Goal: Communication & Community: Answer question/provide support

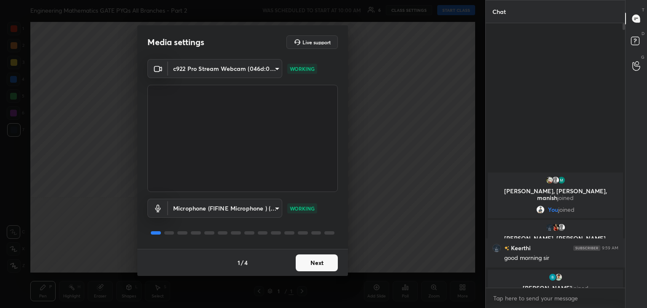
click at [328, 258] on button "Next" at bounding box center [317, 262] width 42 height 17
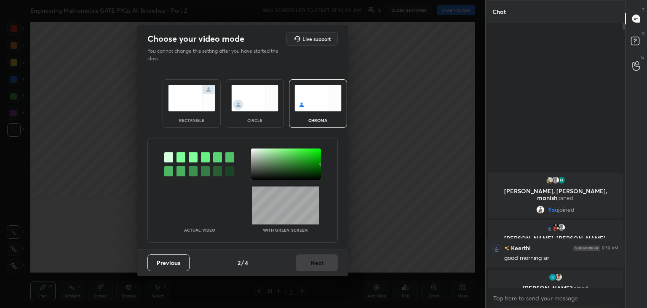
click at [173, 86] on img at bounding box center [191, 98] width 47 height 27
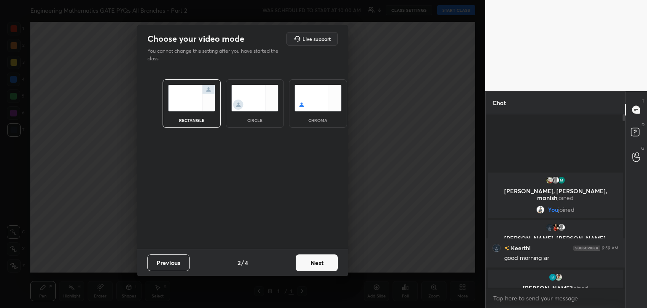
scroll to position [101, 137]
click at [319, 260] on button "Next" at bounding box center [317, 262] width 42 height 17
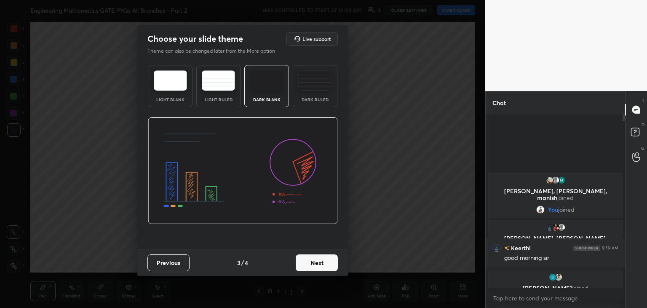
click at [319, 260] on button "Next" at bounding box center [317, 262] width 42 height 17
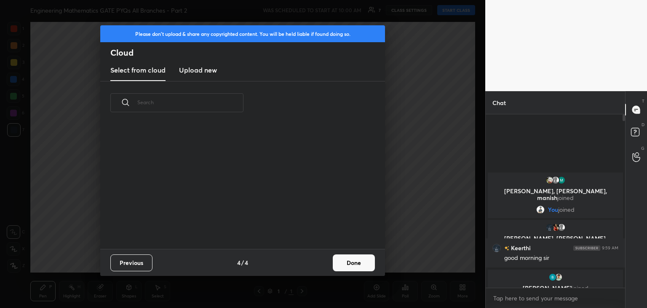
scroll to position [125, 271]
click at [356, 261] on button "Done" at bounding box center [354, 262] width 42 height 17
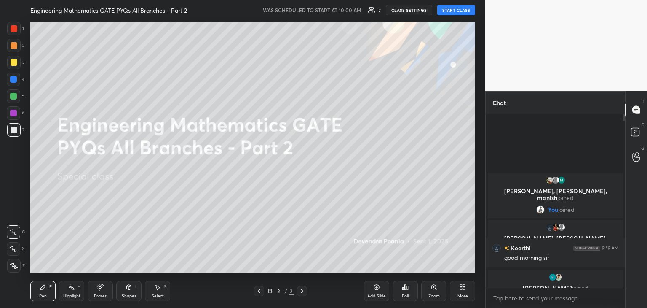
click at [16, 268] on icon at bounding box center [14, 266] width 8 height 6
click at [450, 13] on button "START CLASS" at bounding box center [456, 10] width 38 height 10
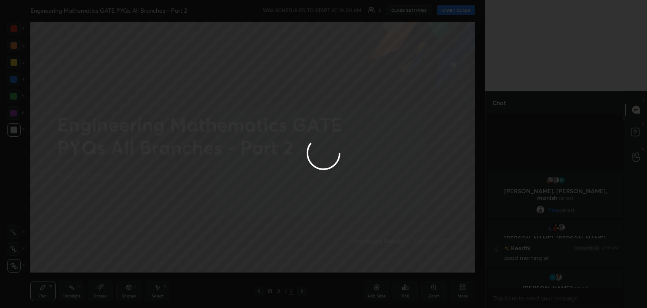
type textarea "x"
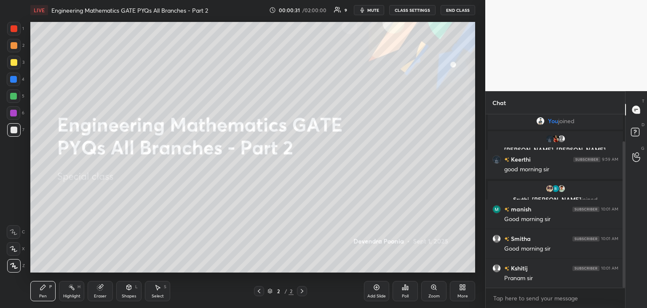
drag, startPoint x: 625, startPoint y: 142, endPoint x: 625, endPoint y: 196, distance: 53.9
click at [625, 196] on div at bounding box center [624, 214] width 3 height 146
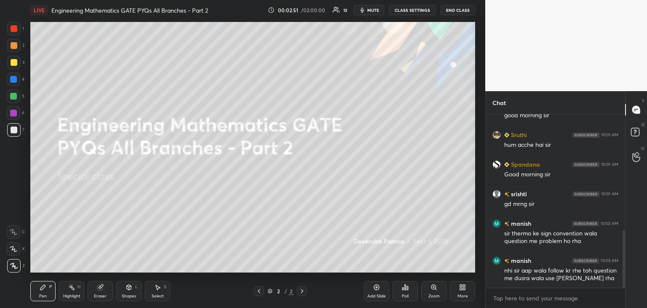
scroll to position [349, 0]
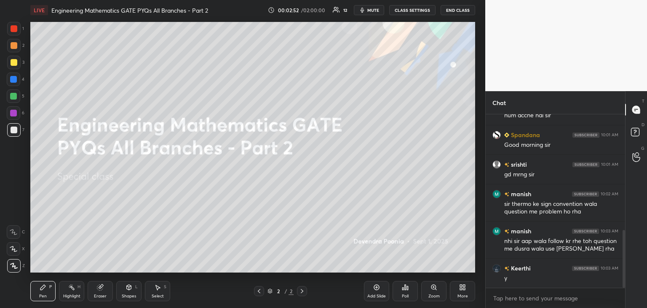
click at [458, 289] on div "More" at bounding box center [462, 291] width 25 height 20
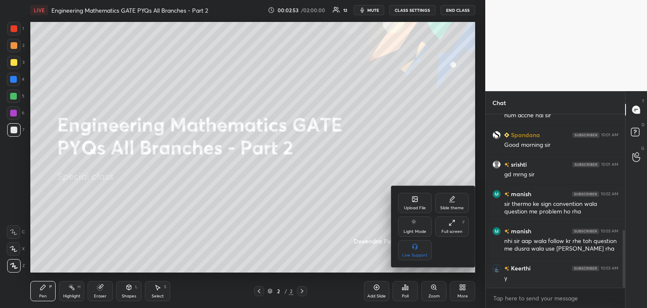
click at [418, 208] on div "Upload File" at bounding box center [415, 208] width 22 height 4
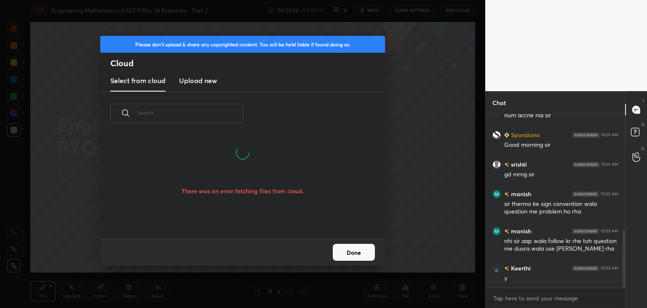
click at [206, 80] on h3 "Upload new" at bounding box center [198, 80] width 38 height 10
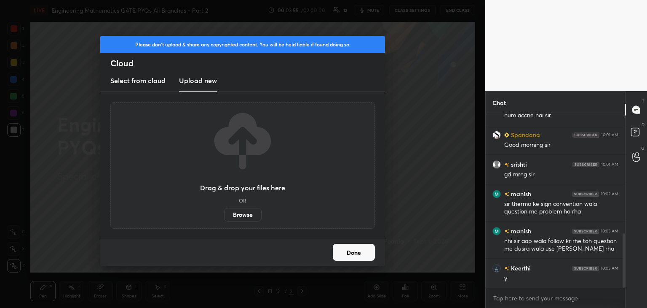
scroll to position [378, 0]
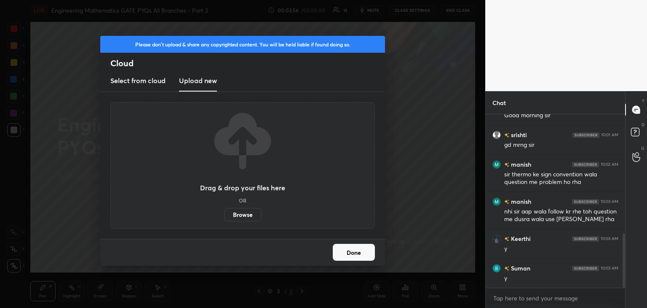
click at [247, 213] on label "Browse" at bounding box center [243, 214] width 38 height 13
click at [224, 213] on input "Browse" at bounding box center [224, 214] width 0 height 13
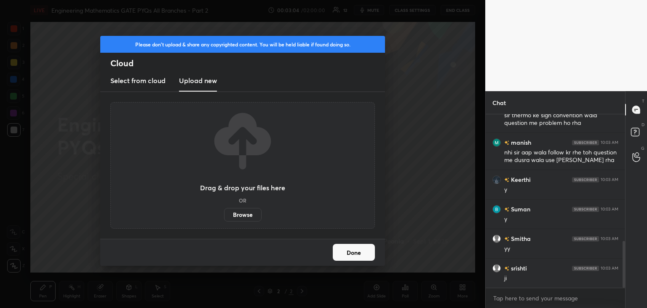
scroll to position [467, 0]
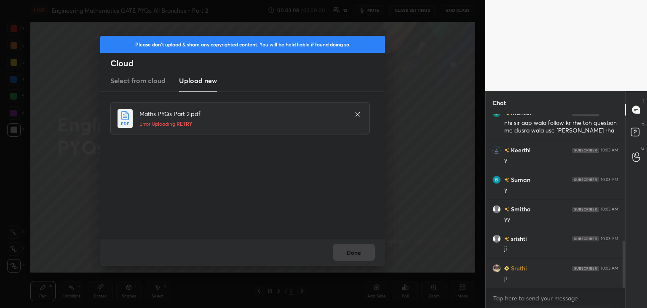
click at [186, 122] on span "RETRY" at bounding box center [185, 123] width 16 height 7
click at [187, 122] on span "RETRY" at bounding box center [185, 123] width 16 height 7
click at [185, 122] on span "RETRY" at bounding box center [185, 123] width 16 height 7
click at [185, 121] on span "RETRY" at bounding box center [185, 123] width 16 height 7
click at [185, 121] on h5 "Uploading... 0%" at bounding box center [242, 124] width 207 height 8
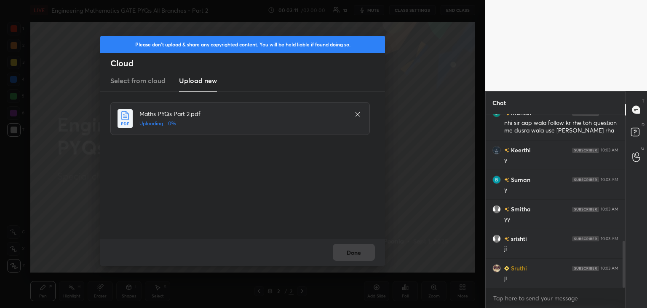
click at [185, 122] on h5 "Uploading... 0%" at bounding box center [242, 124] width 207 height 8
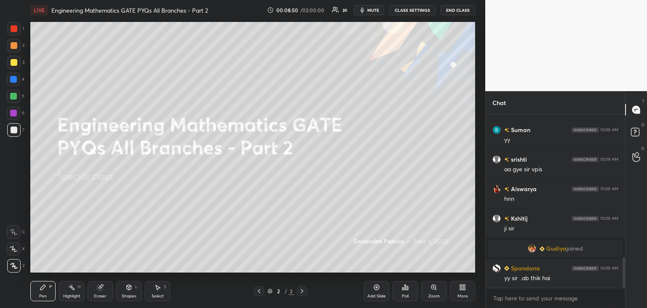
scroll to position [797, 0]
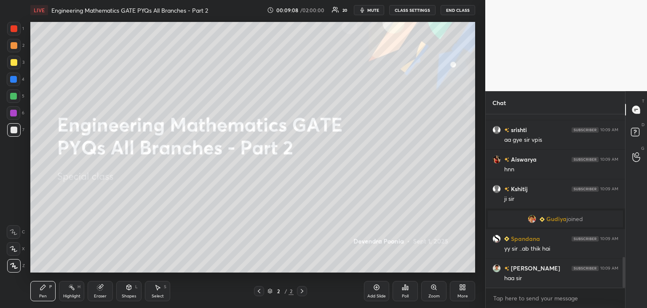
click at [458, 289] on div "More" at bounding box center [462, 291] width 25 height 20
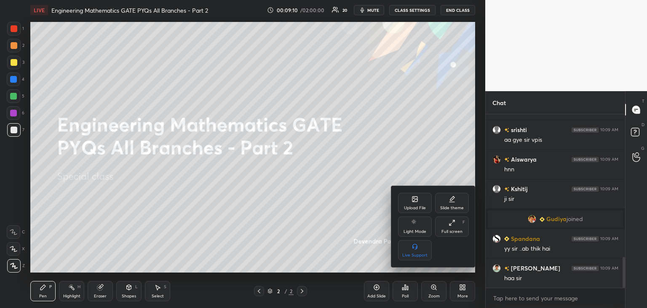
click at [413, 206] on div "Upload File" at bounding box center [415, 208] width 22 height 4
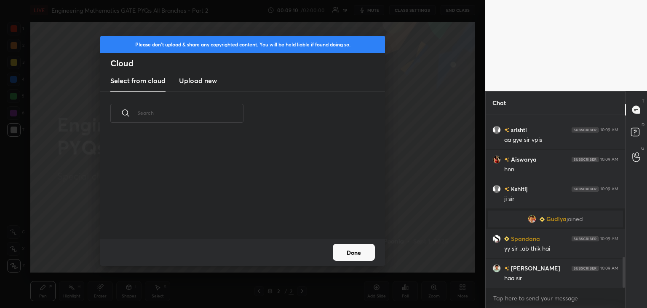
scroll to position [104, 271]
click at [196, 76] on h3 "Upload new" at bounding box center [198, 80] width 38 height 10
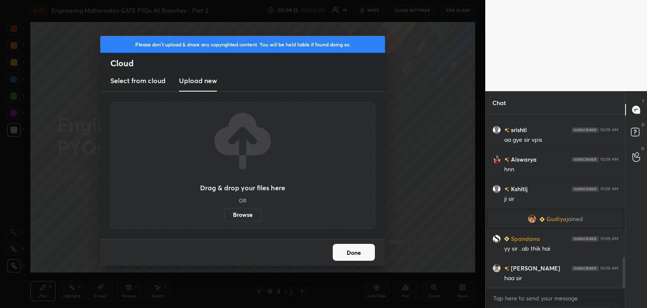
click at [240, 217] on label "Browse" at bounding box center [243, 214] width 38 height 13
click at [224, 217] on input "Browse" at bounding box center [224, 214] width 0 height 13
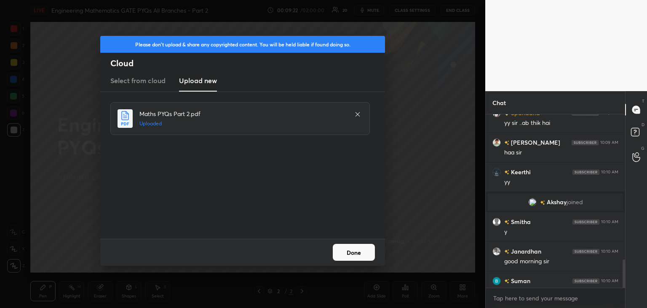
scroll to position [888, 0]
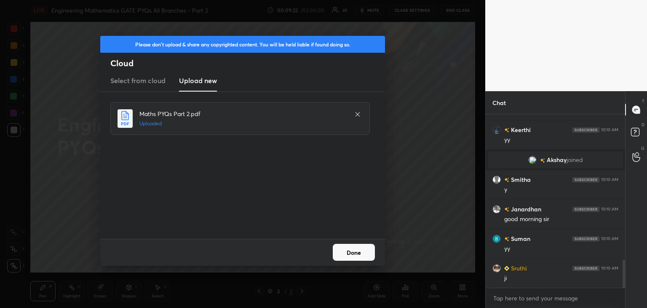
click at [350, 252] on button "Done" at bounding box center [354, 252] width 42 height 17
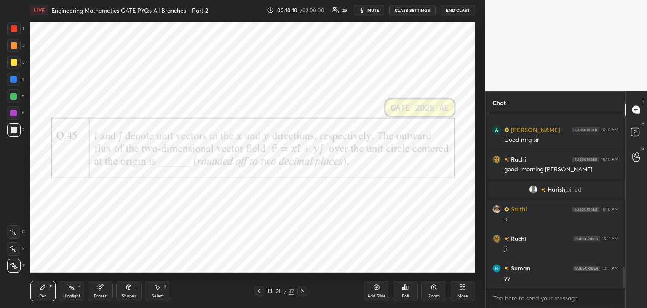
scroll to position [1278, 0]
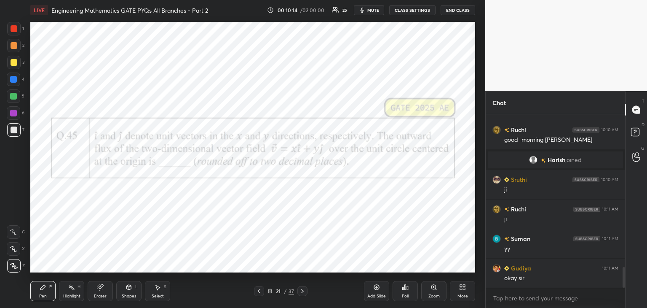
click at [271, 290] on icon at bounding box center [270, 290] width 4 height 2
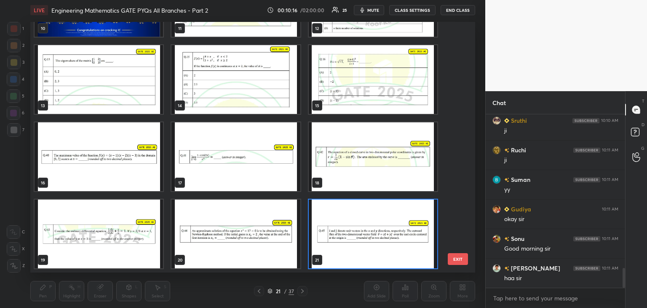
scroll to position [0, 0]
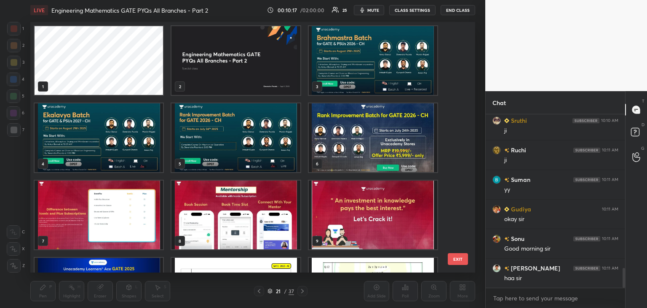
click at [236, 62] on img "grid" at bounding box center [236, 60] width 129 height 69
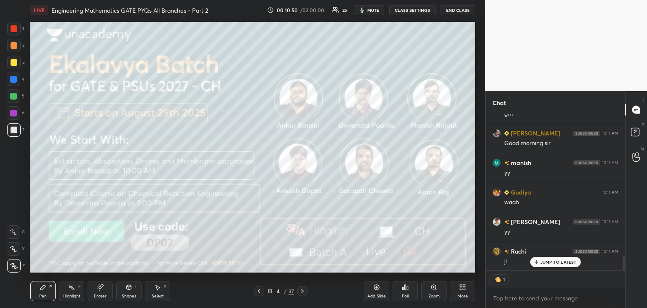
scroll to position [1551, 0]
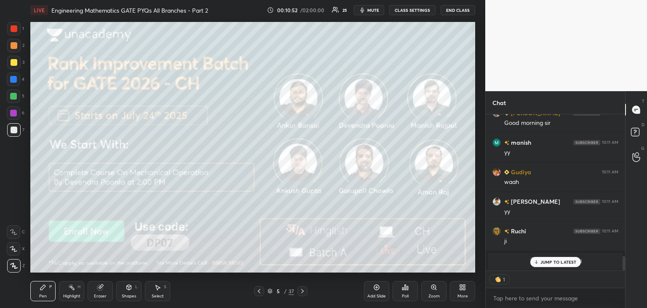
type textarea "x"
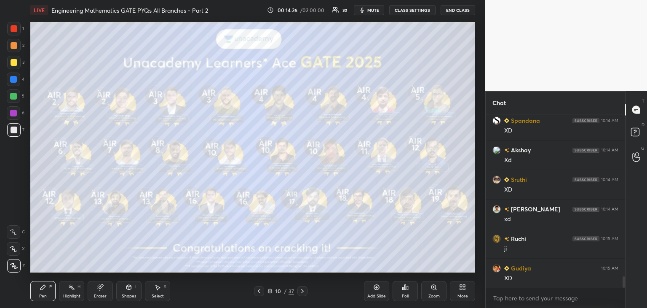
scroll to position [2505, 0]
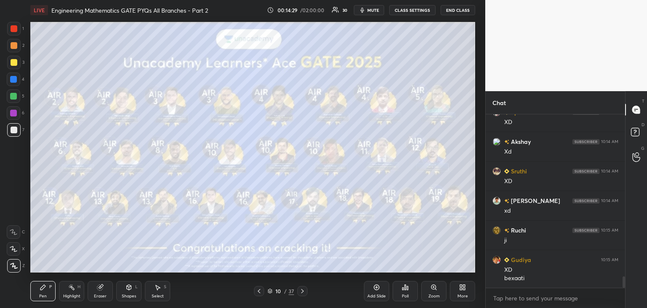
click at [270, 291] on icon at bounding box center [270, 290] width 5 height 5
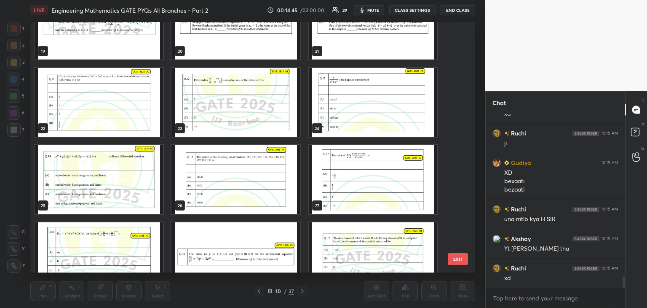
scroll to position [500, 0]
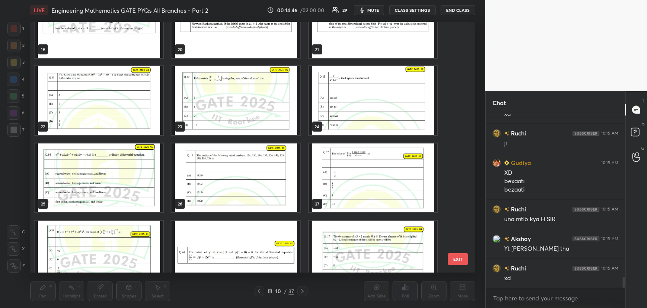
click at [405, 122] on img "grid" at bounding box center [373, 100] width 129 height 69
click at [406, 122] on img "grid" at bounding box center [373, 100] width 129 height 69
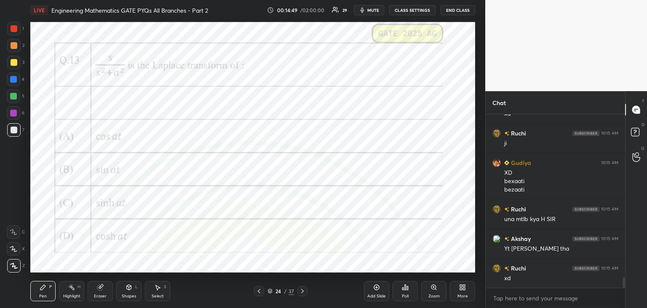
scroll to position [2632, 0]
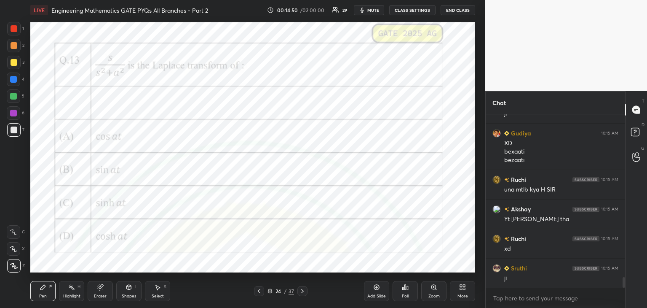
click at [303, 294] on icon at bounding box center [302, 290] width 7 height 7
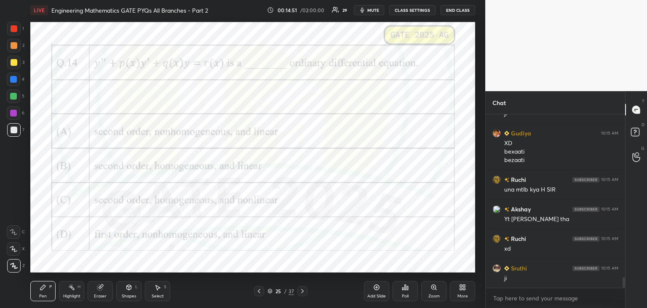
scroll to position [2661, 0]
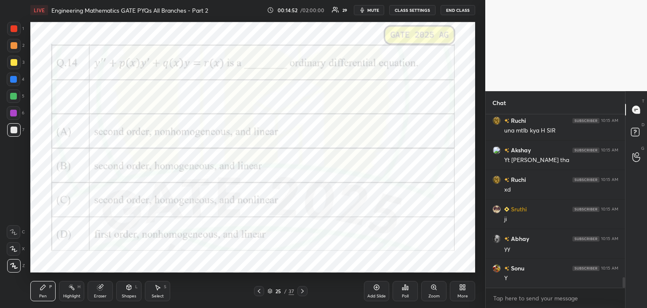
click at [13, 112] on div at bounding box center [13, 113] width 7 height 7
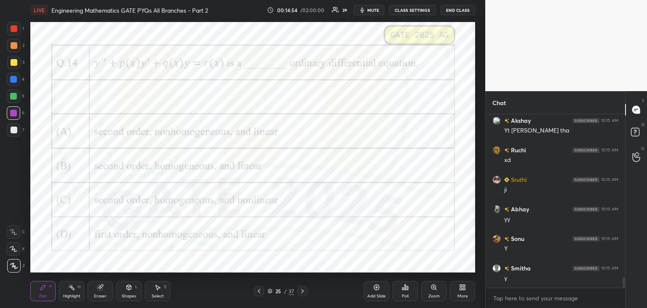
scroll to position [2750, 0]
click at [406, 295] on div "Poll" at bounding box center [405, 296] width 7 height 4
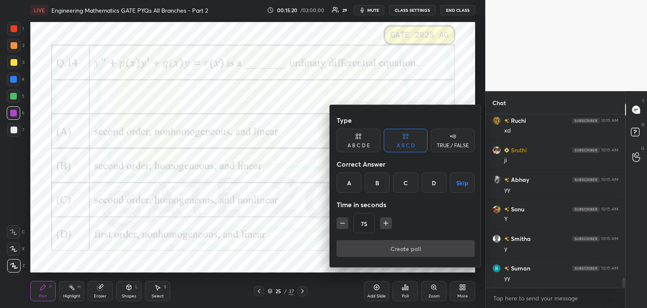
click at [351, 180] on div "A" at bounding box center [349, 182] width 25 height 20
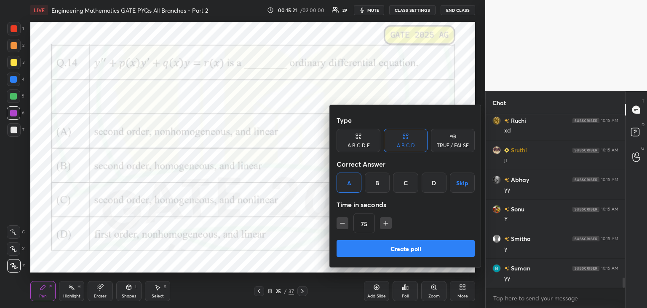
click at [387, 223] on icon "button" at bounding box center [386, 223] width 4 height 0
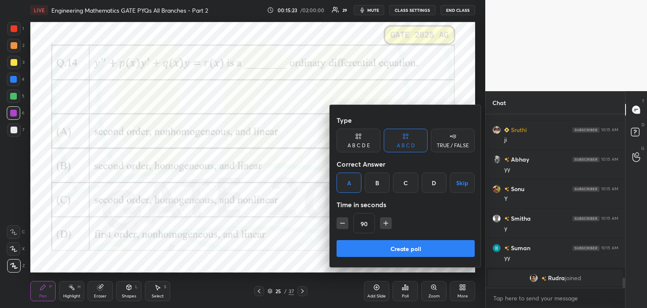
click at [339, 228] on button "button" at bounding box center [343, 223] width 12 height 12
click at [386, 220] on icon "button" at bounding box center [386, 223] width 8 height 8
type input "90"
click at [389, 243] on button "Create poll" at bounding box center [406, 248] width 138 height 17
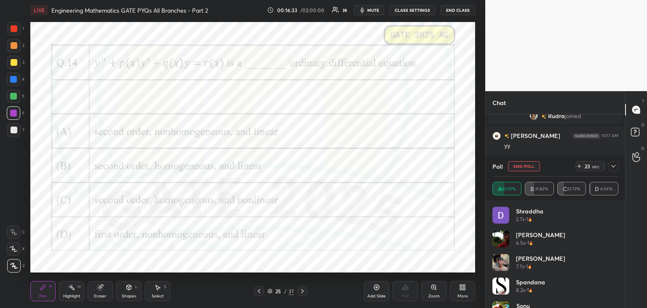
scroll to position [2803, 0]
click at [615, 166] on icon at bounding box center [613, 166] width 7 height 7
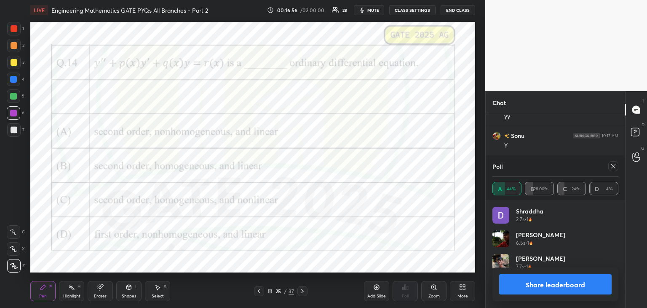
scroll to position [99, 123]
click at [614, 166] on icon at bounding box center [613, 166] width 7 height 7
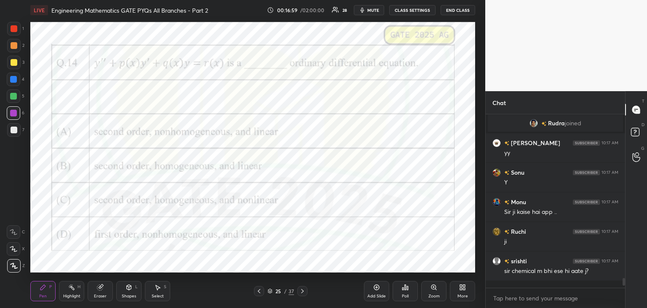
scroll to position [0, 0]
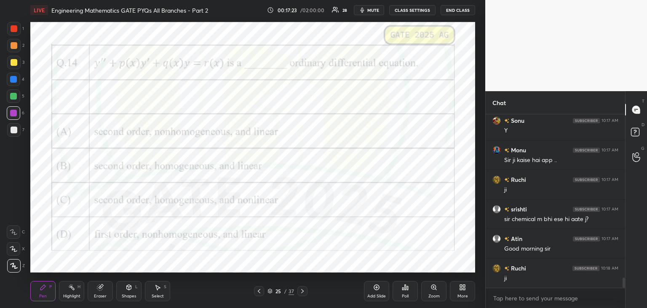
click at [15, 112] on div at bounding box center [13, 113] width 7 height 7
click at [373, 291] on div "Add Slide" at bounding box center [376, 291] width 25 height 20
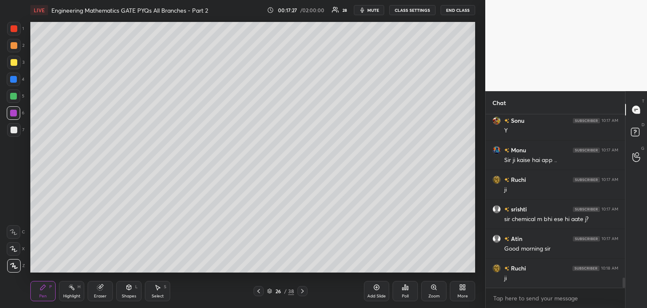
click at [15, 130] on div at bounding box center [14, 129] width 7 height 7
click at [16, 62] on div at bounding box center [14, 62] width 7 height 7
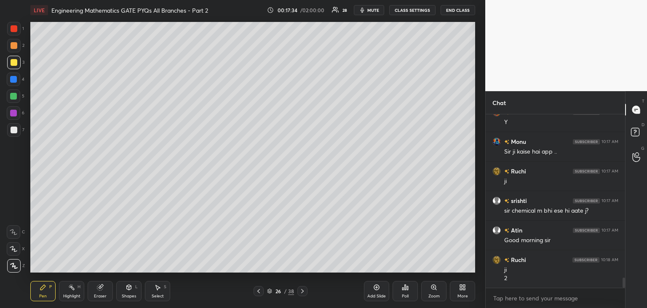
click at [13, 132] on div at bounding box center [14, 129] width 7 height 7
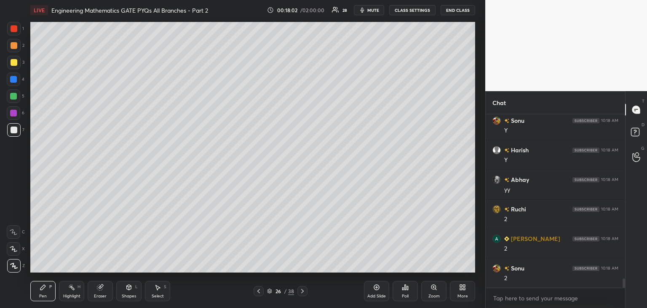
scroll to position [3071, 0]
click at [260, 289] on icon at bounding box center [258, 290] width 7 height 7
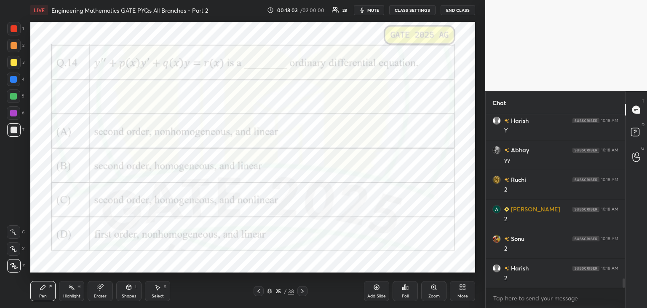
scroll to position [3100, 0]
click at [15, 113] on div at bounding box center [13, 113] width 7 height 7
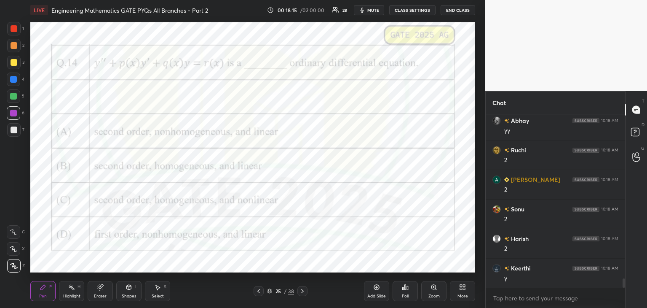
click at [302, 292] on icon at bounding box center [302, 290] width 7 height 7
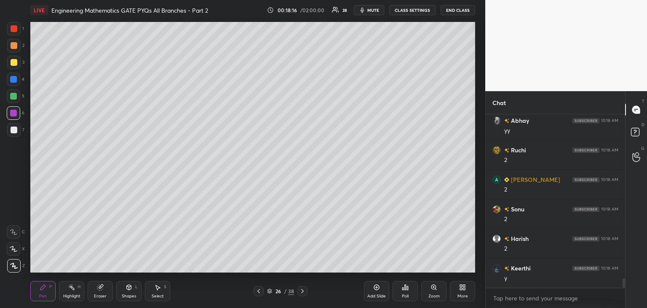
click at [16, 130] on div at bounding box center [14, 129] width 7 height 7
click at [260, 287] on icon at bounding box center [258, 290] width 7 height 7
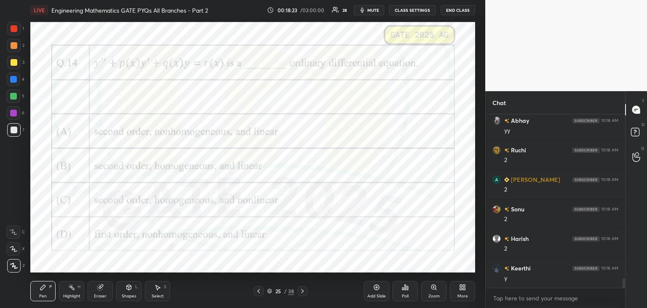
click at [302, 292] on icon at bounding box center [302, 290] width 7 height 7
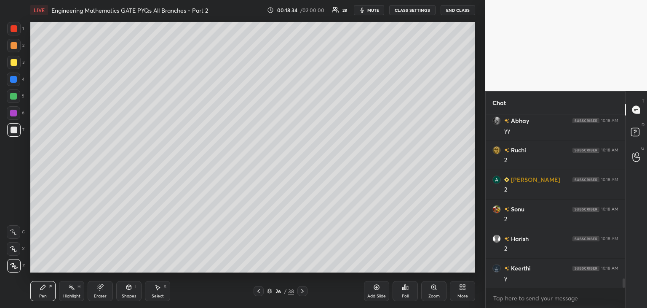
click at [260, 292] on icon at bounding box center [258, 290] width 7 height 7
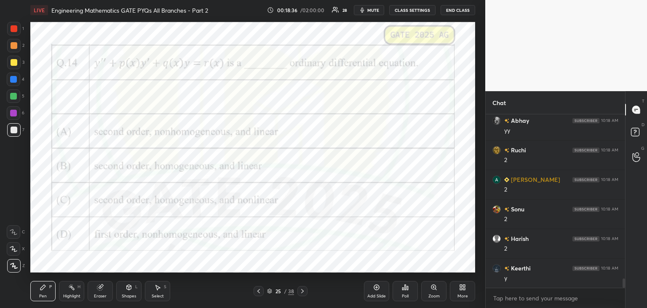
click at [303, 291] on icon at bounding box center [302, 290] width 7 height 7
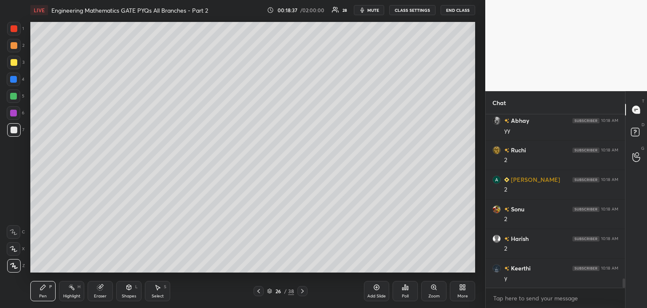
click at [93, 292] on div "Eraser" at bounding box center [100, 291] width 25 height 20
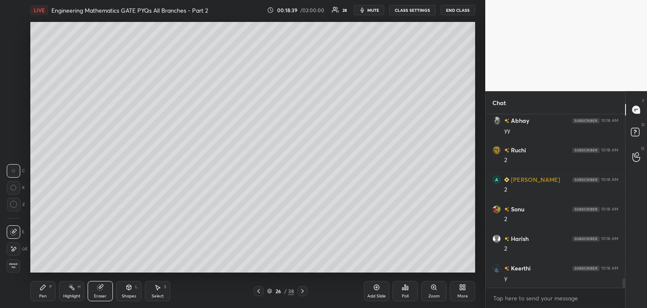
click at [49, 293] on div "Pen P" at bounding box center [42, 291] width 25 height 20
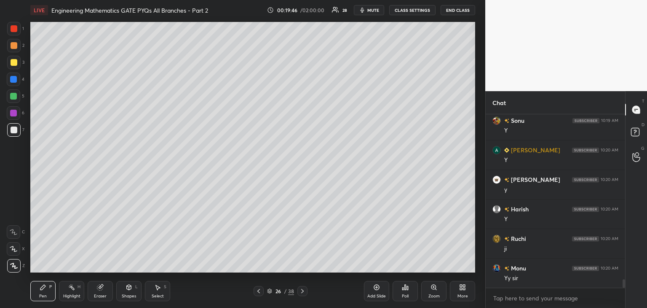
scroll to position [3374, 0]
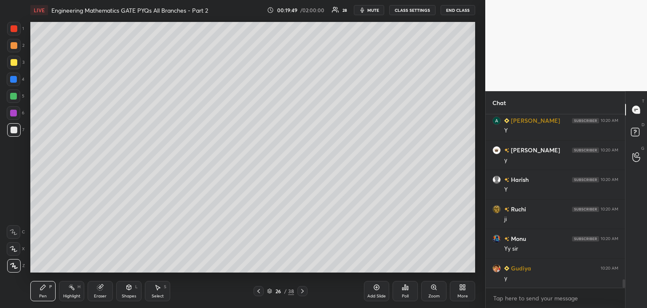
click at [256, 295] on div at bounding box center [259, 291] width 10 height 10
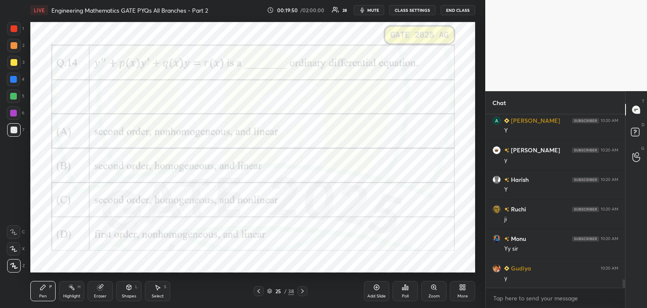
click at [13, 114] on div at bounding box center [13, 113] width 7 height 7
click at [302, 290] on icon at bounding box center [302, 290] width 7 height 7
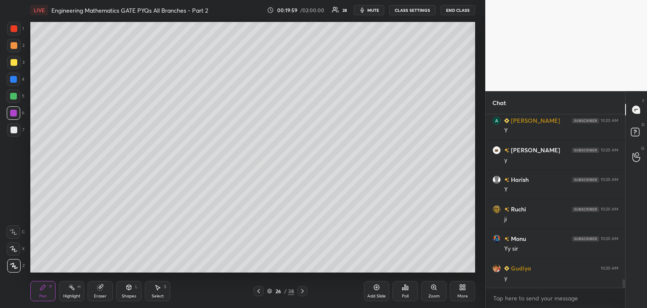
click at [19, 131] on div at bounding box center [13, 129] width 13 height 13
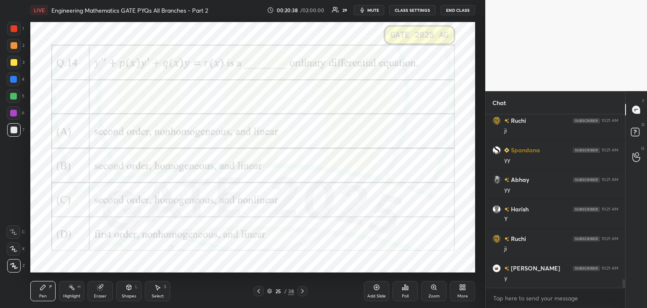
click at [98, 297] on div "Eraser" at bounding box center [100, 296] width 13 height 4
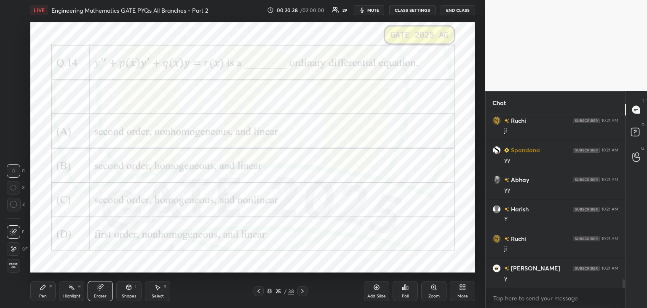
click at [13, 268] on span "Erase all" at bounding box center [13, 266] width 13 height 6
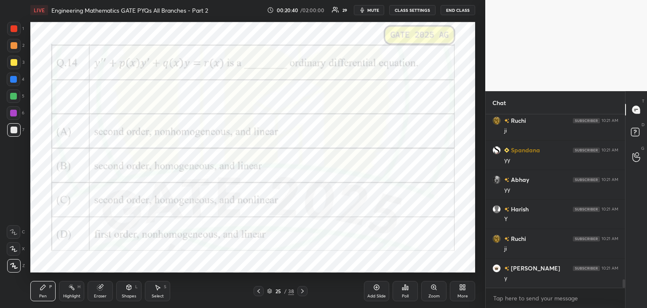
click at [10, 110] on div at bounding box center [13, 112] width 13 height 13
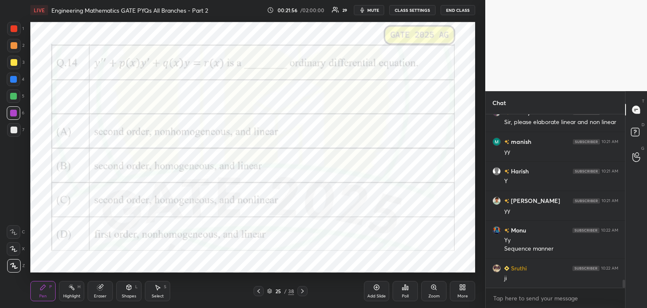
scroll to position [3626, 0]
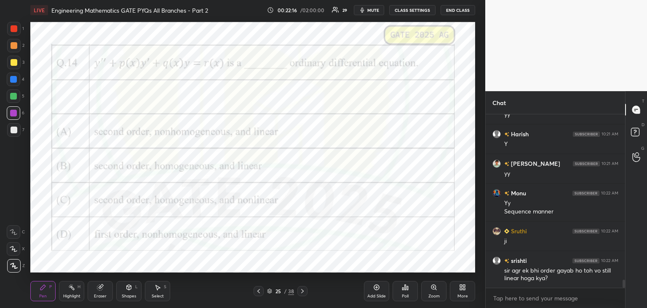
click at [304, 292] on icon at bounding box center [302, 290] width 7 height 7
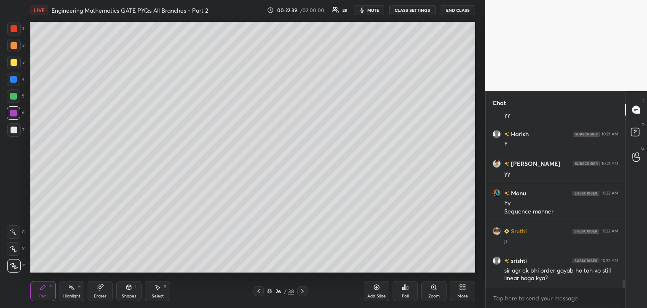
click at [161, 294] on div "Select" at bounding box center [158, 296] width 12 height 4
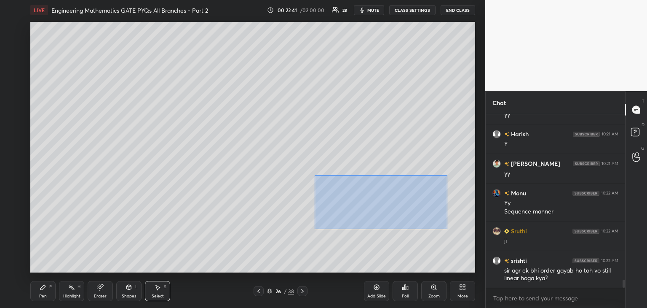
drag, startPoint x: 315, startPoint y: 175, endPoint x: 437, endPoint y: 225, distance: 131.6
click at [447, 229] on div "0 ° Undo Copy Duplicate Duplicate to new slide Delete" at bounding box center [252, 147] width 445 height 250
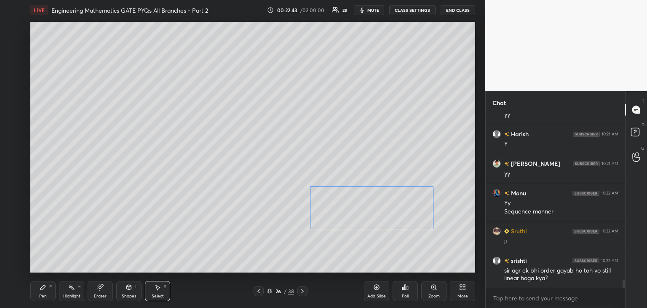
drag, startPoint x: 408, startPoint y: 211, endPoint x: 398, endPoint y: 226, distance: 17.7
click at [400, 222] on div "0 ° Undo Copy Duplicate Duplicate to new slide Delete" at bounding box center [252, 147] width 445 height 250
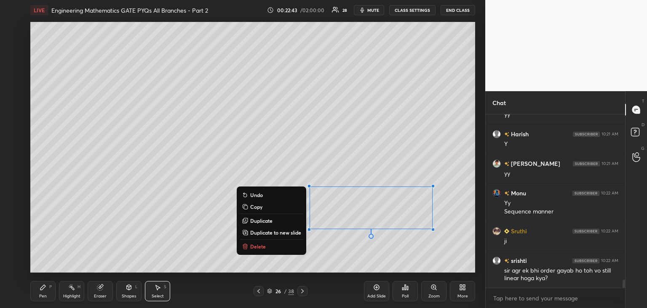
click at [389, 256] on div "0 ° Undo Copy Duplicate Duplicate to new slide Delete" at bounding box center [252, 147] width 445 height 250
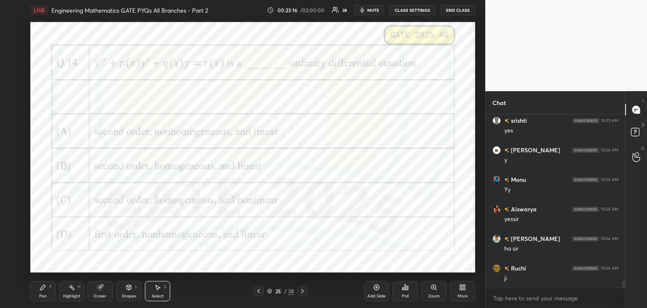
scroll to position [4010, 0]
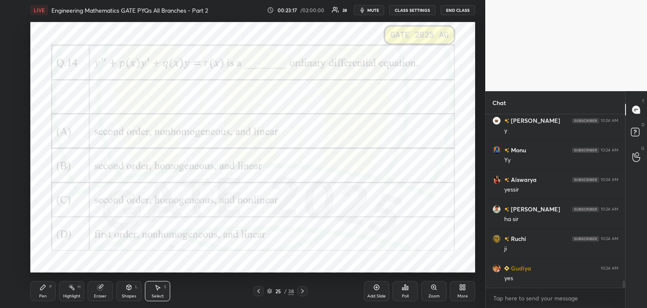
click at [105, 295] on div "Eraser" at bounding box center [100, 296] width 13 height 4
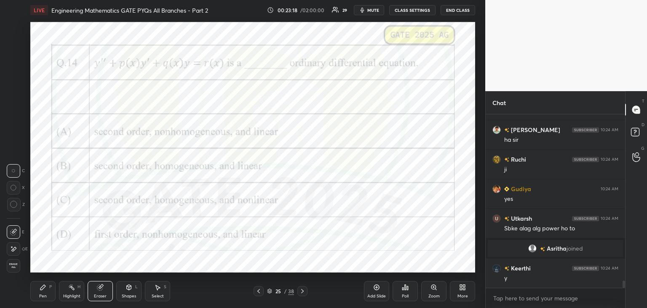
click at [14, 266] on span "Erase all" at bounding box center [13, 266] width 13 height 6
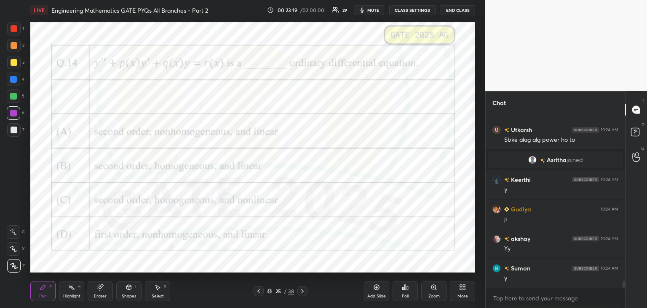
scroll to position [4207, 0]
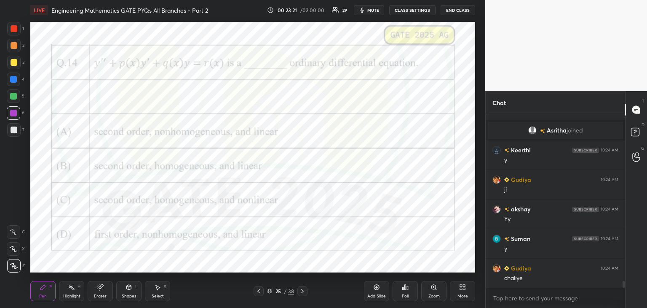
click at [14, 110] on div at bounding box center [13, 113] width 7 height 7
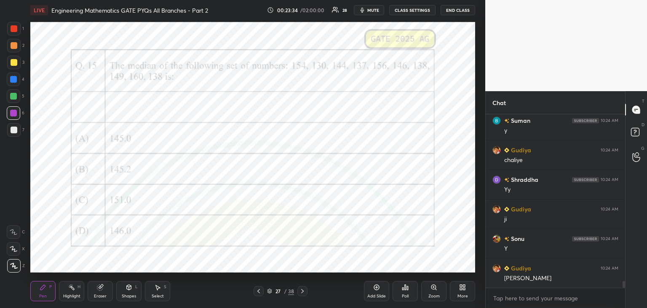
scroll to position [4354, 0]
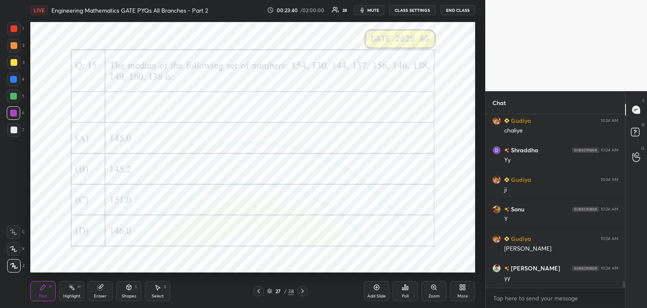
click at [404, 290] on div "Poll" at bounding box center [405, 291] width 25 height 20
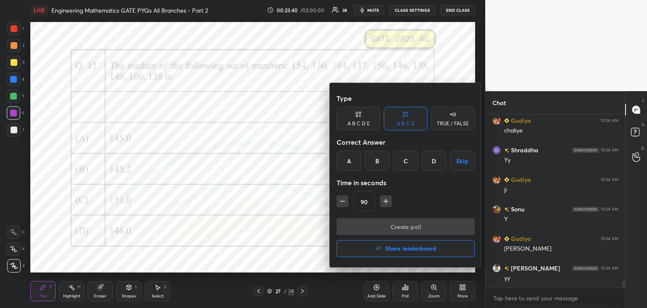
click at [348, 159] on div "A" at bounding box center [349, 160] width 25 height 20
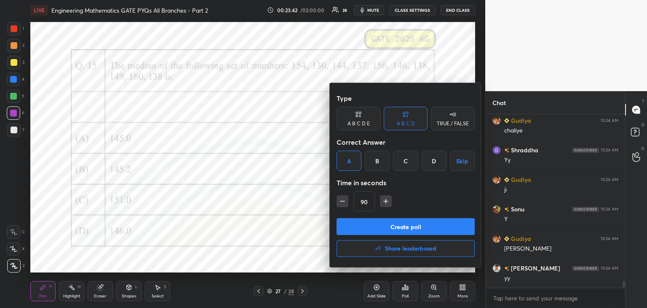
click at [386, 224] on button "Create poll" at bounding box center [406, 226] width 138 height 17
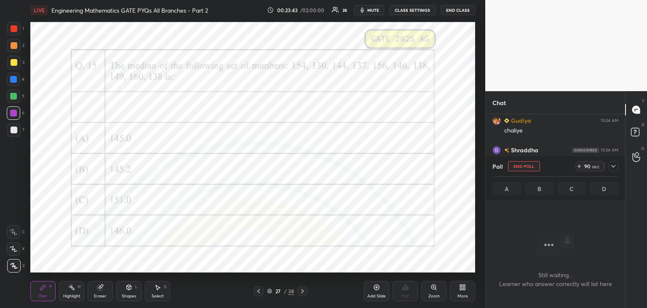
scroll to position [3, 3]
click at [611, 167] on icon at bounding box center [613, 166] width 7 height 7
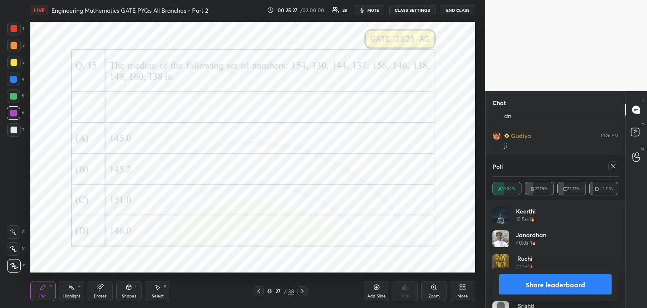
scroll to position [4575, 0]
click at [615, 166] on icon at bounding box center [613, 166] width 7 height 7
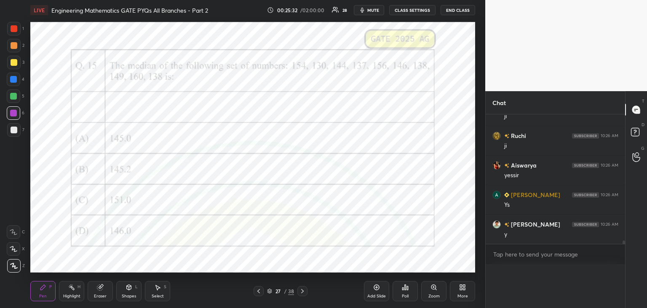
type textarea "x"
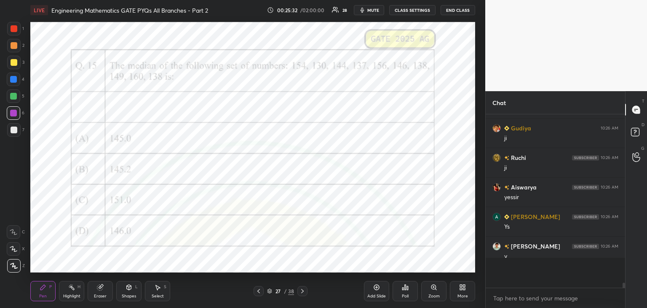
scroll to position [170, 137]
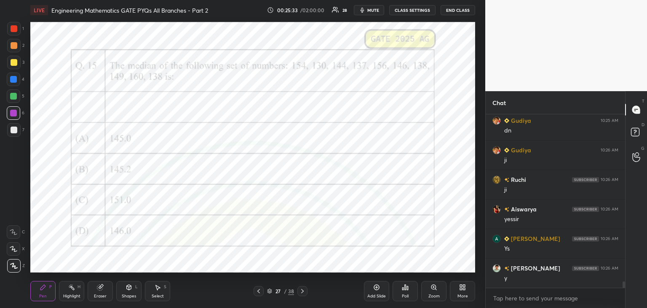
click at [374, 295] on div "Add Slide" at bounding box center [377, 296] width 19 height 4
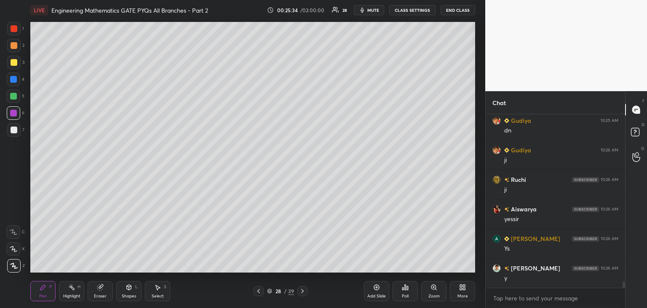
scroll to position [4561, 0]
click at [16, 135] on div at bounding box center [13, 129] width 13 height 13
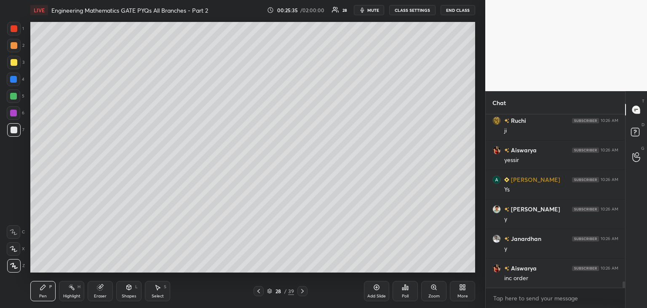
click at [14, 64] on div at bounding box center [14, 62] width 7 height 7
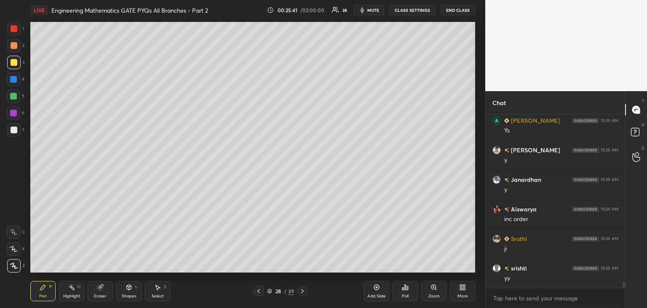
click at [14, 132] on div at bounding box center [14, 129] width 7 height 7
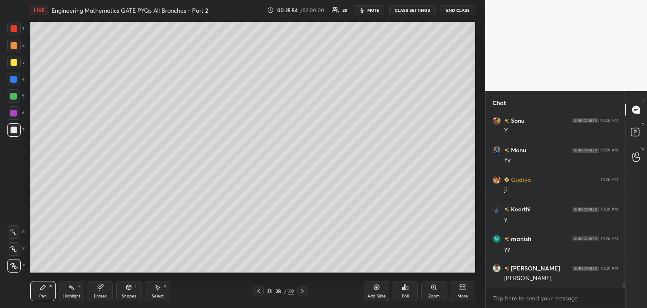
click at [260, 293] on icon at bounding box center [258, 290] width 7 height 7
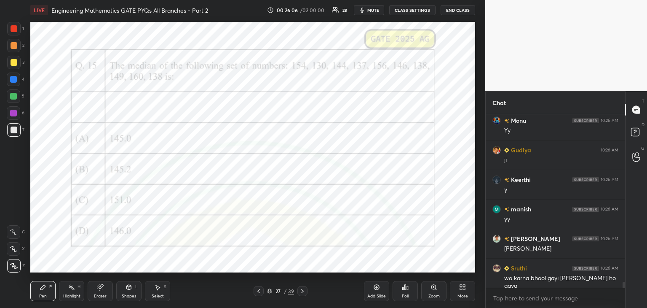
click at [303, 292] on icon at bounding box center [302, 290] width 7 height 7
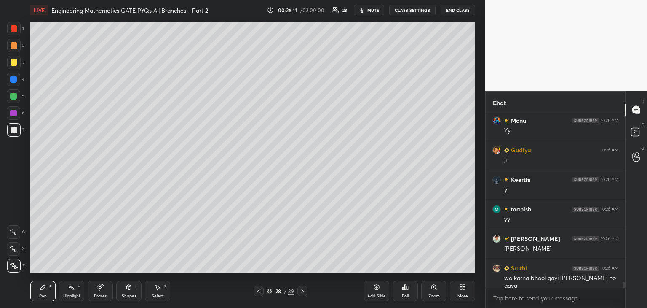
click at [256, 290] on icon at bounding box center [258, 290] width 7 height 7
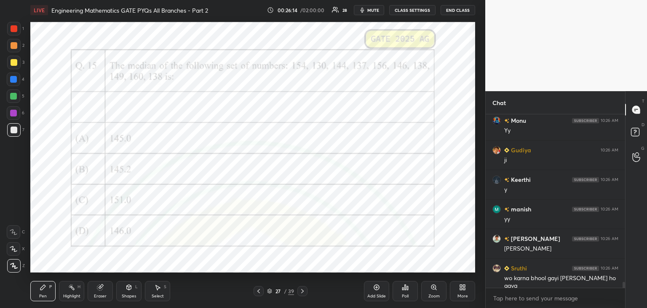
click at [305, 292] on icon at bounding box center [302, 290] width 7 height 7
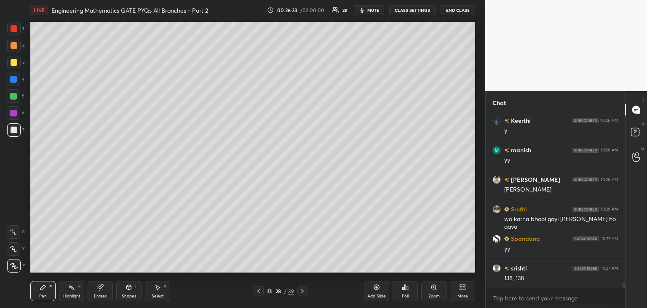
click at [259, 293] on icon at bounding box center [258, 290] width 7 height 7
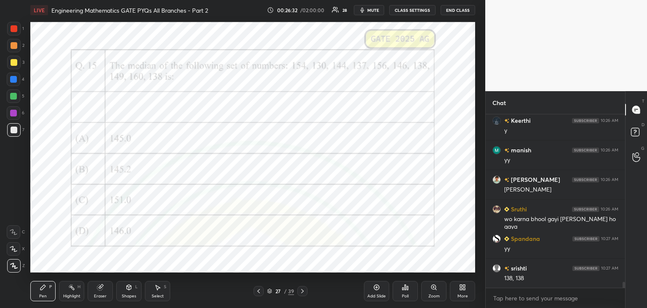
click at [303, 292] on icon at bounding box center [302, 290] width 7 height 7
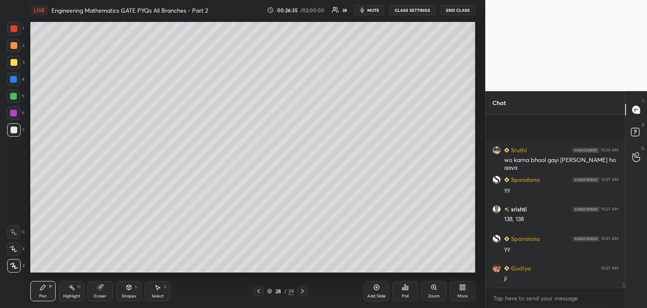
scroll to position [5033, 0]
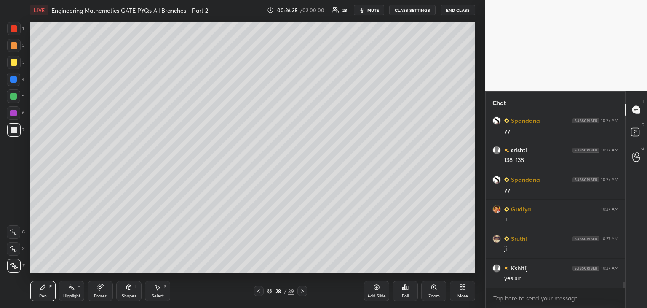
click at [257, 294] on icon at bounding box center [258, 290] width 7 height 7
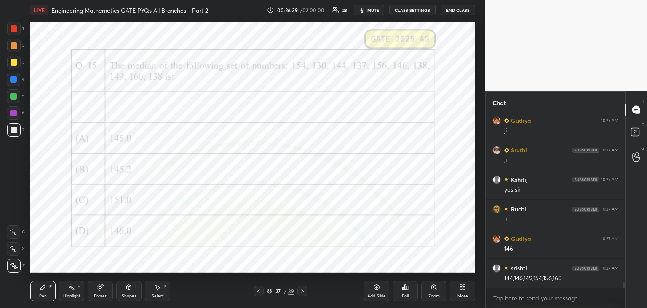
scroll to position [5151, 0]
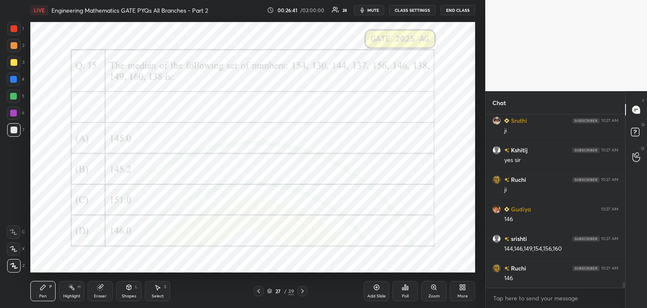
click at [303, 292] on icon at bounding box center [302, 290] width 7 height 7
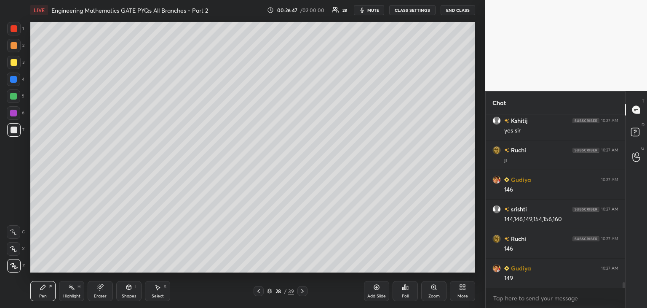
scroll to position [5189, 0]
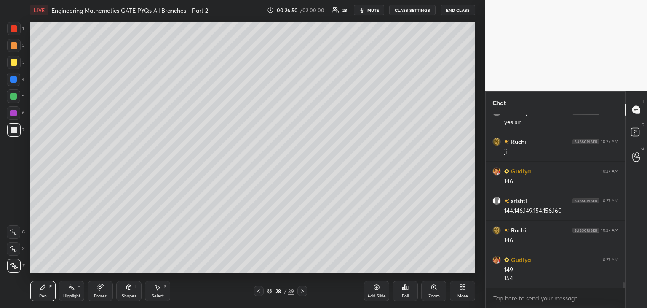
click at [157, 292] on div "Select S" at bounding box center [157, 291] width 25 height 20
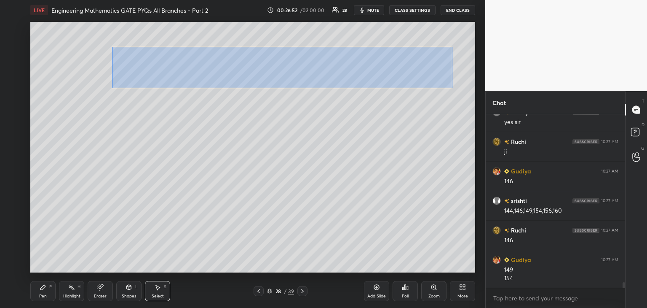
drag, startPoint x: 112, startPoint y: 47, endPoint x: 451, endPoint y: 86, distance: 342.0
click at [455, 88] on div "0 ° Undo Copy Duplicate Duplicate to new slide Delete" at bounding box center [252, 147] width 445 height 250
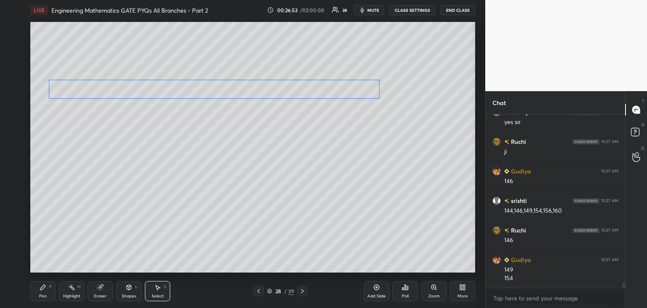
drag, startPoint x: 416, startPoint y: 71, endPoint x: 358, endPoint y: 91, distance: 61.2
click at [358, 91] on div "0 ° Undo Copy Duplicate Duplicate to new slide Delete" at bounding box center [252, 147] width 445 height 250
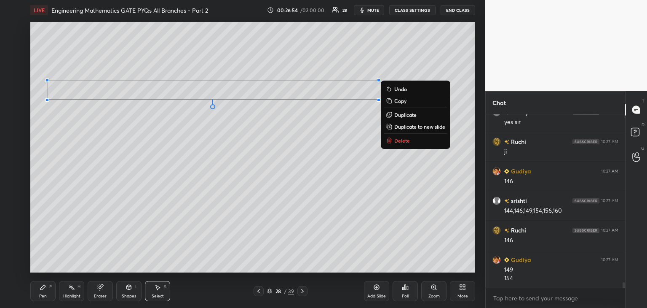
click at [46, 295] on div "Pen" at bounding box center [43, 296] width 8 height 4
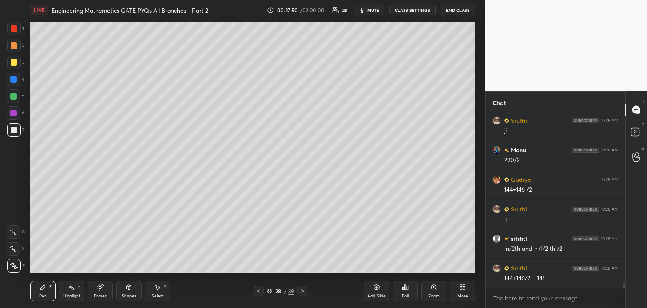
scroll to position [5619, 0]
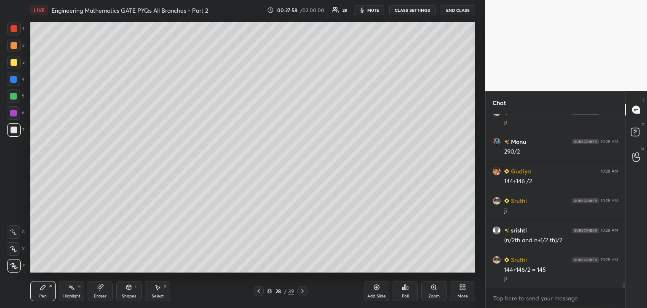
click at [257, 293] on icon at bounding box center [258, 290] width 7 height 7
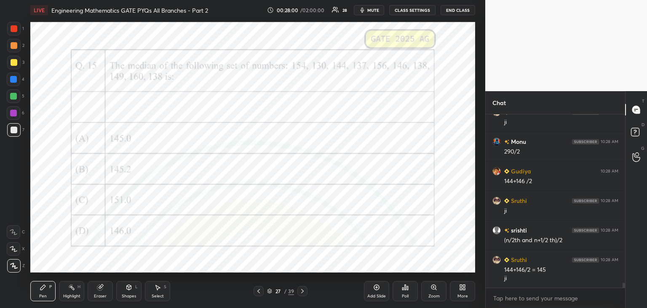
click at [15, 111] on div at bounding box center [13, 113] width 7 height 7
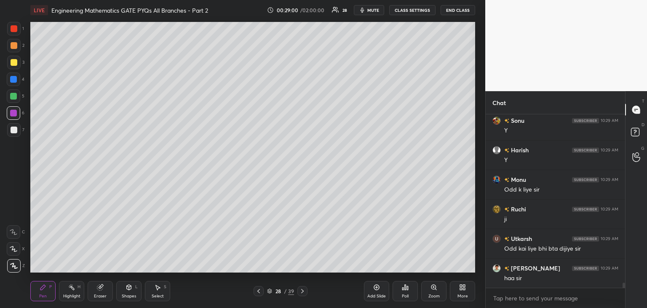
scroll to position [5973, 0]
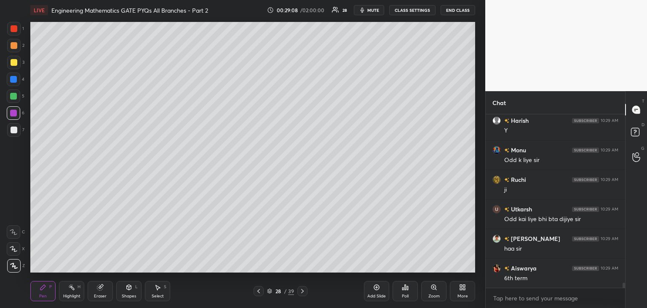
drag, startPoint x: 108, startPoint y: 296, endPoint x: 171, endPoint y: 272, distance: 66.7
click at [109, 296] on div "Eraser" at bounding box center [100, 291] width 25 height 20
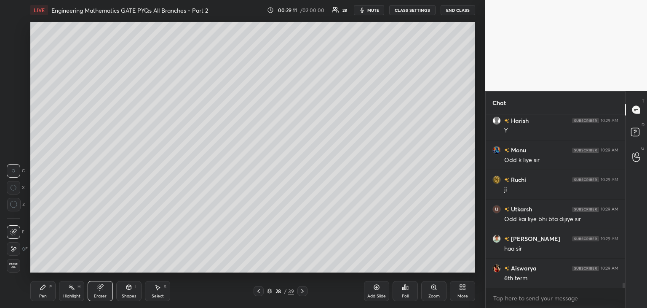
click at [51, 294] on div "Pen P" at bounding box center [42, 291] width 25 height 20
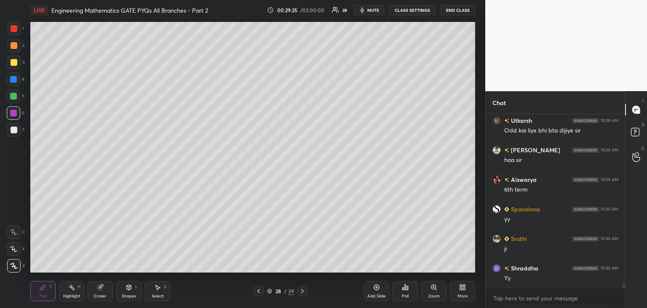
scroll to position [6091, 0]
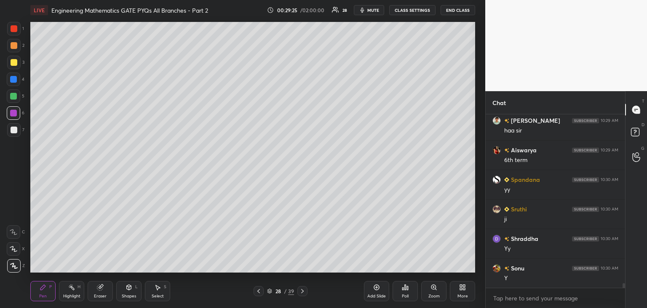
click at [258, 296] on div "Pen P Highlight H Eraser Shapes L Select S 28 / 39 Add Slide Poll Zoom More" at bounding box center [252, 291] width 445 height 34
click at [262, 295] on div at bounding box center [259, 291] width 10 height 10
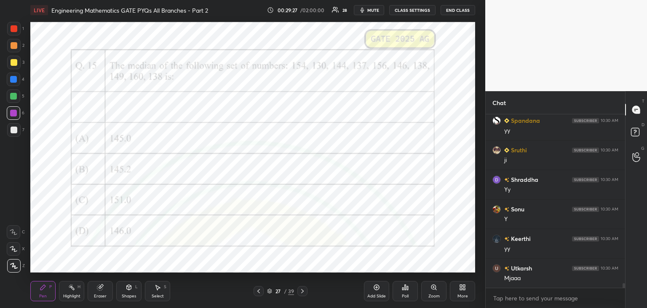
scroll to position [6179, 0]
click at [259, 292] on icon at bounding box center [259, 291] width 3 height 4
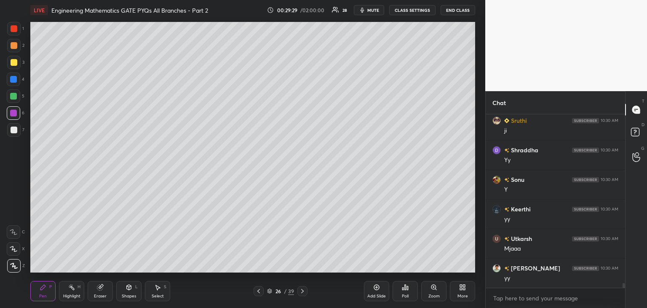
click at [259, 292] on icon at bounding box center [259, 291] width 3 height 4
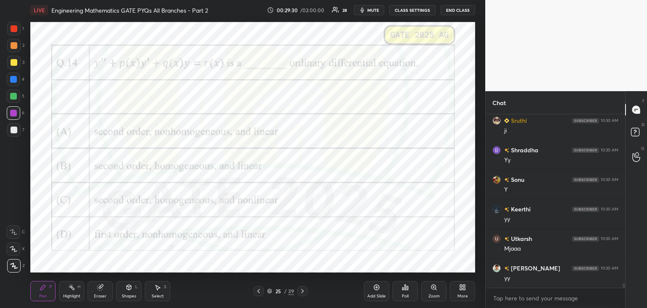
click at [306, 290] on icon at bounding box center [302, 290] width 7 height 7
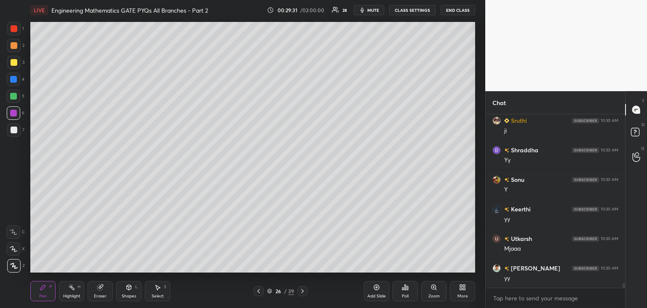
click at [304, 292] on icon at bounding box center [302, 290] width 7 height 7
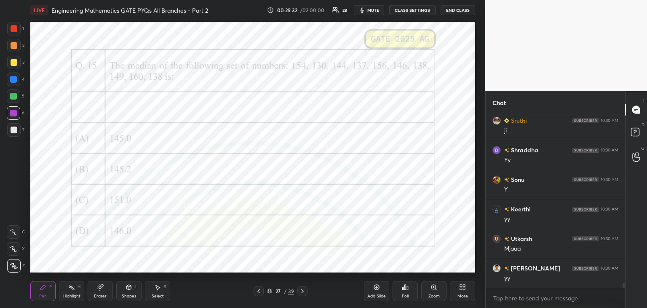
click at [99, 294] on div "Eraser" at bounding box center [100, 296] width 13 height 4
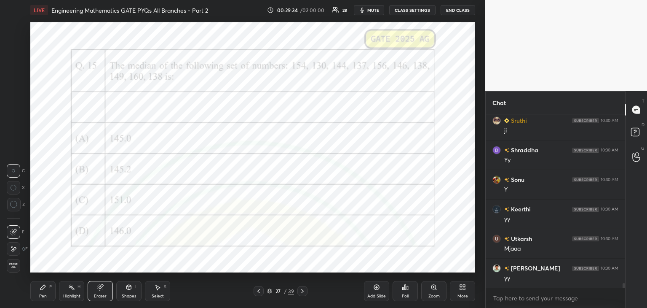
click at [13, 263] on span "Erase all" at bounding box center [13, 266] width 13 height 6
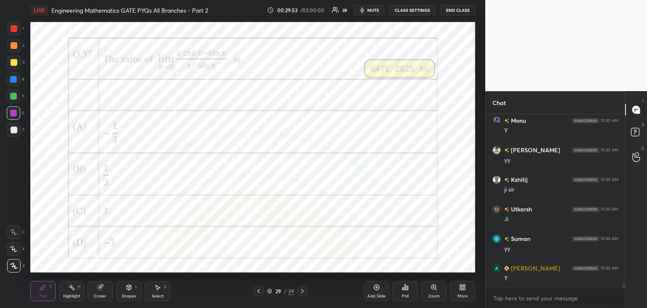
scroll to position [6504, 0]
click at [401, 293] on div "Poll" at bounding box center [405, 291] width 25 height 20
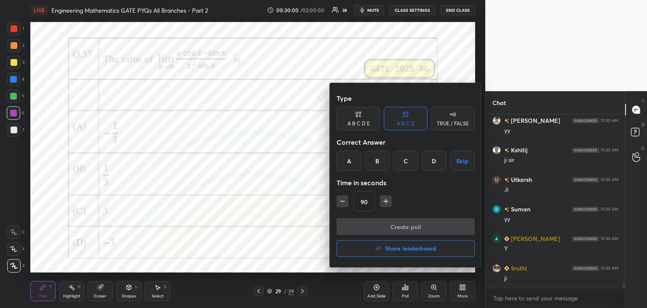
click at [349, 163] on div "A" at bounding box center [349, 160] width 25 height 20
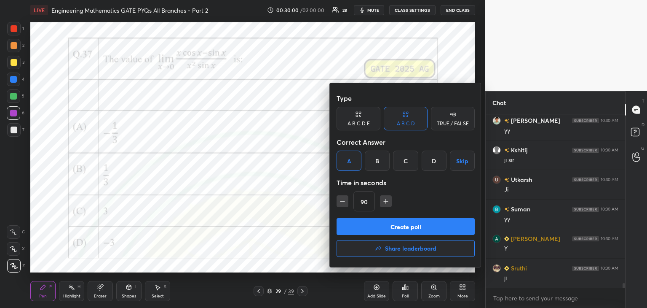
click at [385, 199] on icon "button" at bounding box center [386, 201] width 8 height 8
click at [386, 199] on icon "button" at bounding box center [390, 201] width 8 height 8
click at [386, 200] on icon "button" at bounding box center [390, 201] width 8 height 8
click at [388, 201] on icon "button" at bounding box center [390, 201] width 8 height 8
type input "150"
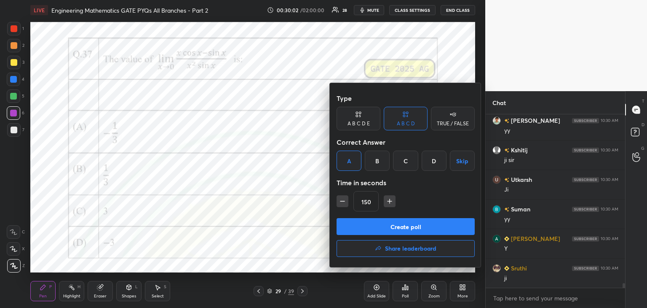
click at [388, 222] on button "Create poll" at bounding box center [406, 226] width 138 height 17
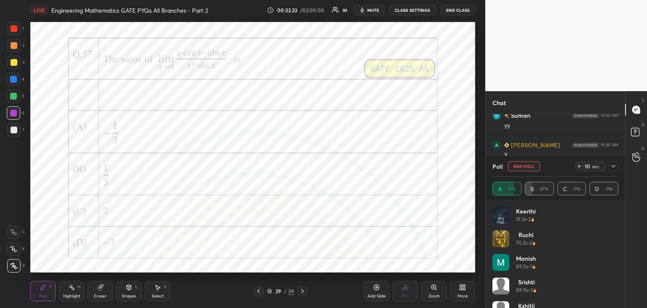
scroll to position [5609, 0]
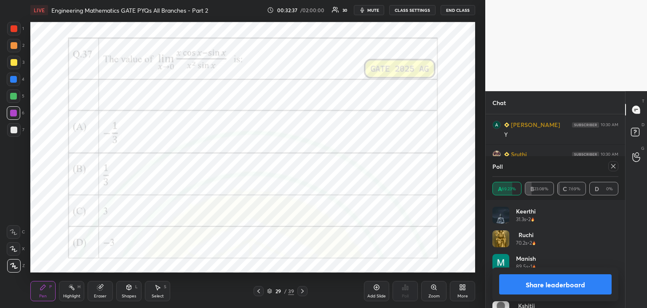
click at [612, 168] on icon at bounding box center [613, 166] width 7 height 7
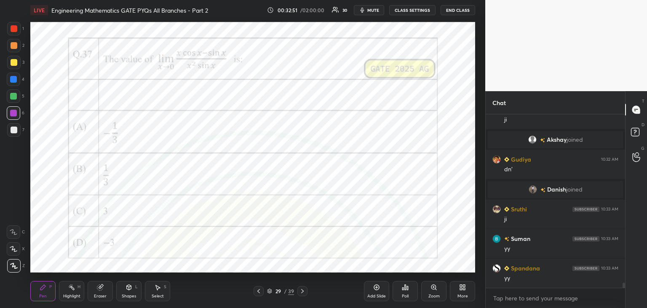
scroll to position [5674, 0]
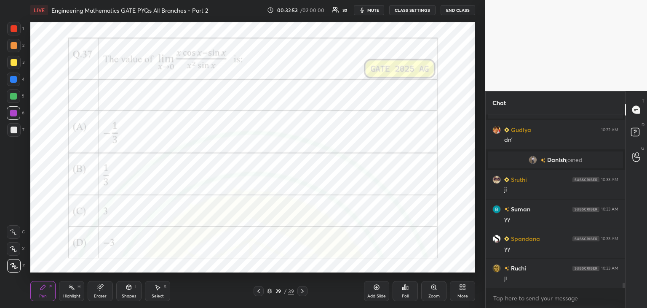
click at [374, 295] on div "Add Slide" at bounding box center [377, 296] width 19 height 4
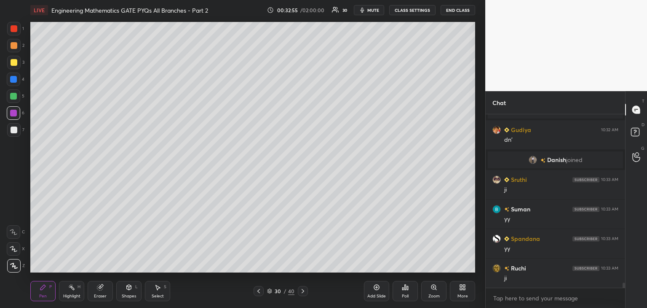
click at [15, 134] on div at bounding box center [13, 129] width 13 height 13
click at [14, 61] on div at bounding box center [14, 62] width 7 height 7
click at [15, 132] on div at bounding box center [14, 129] width 7 height 7
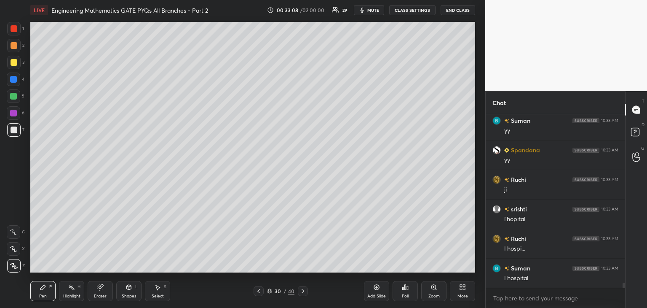
scroll to position [5792, 0]
click at [261, 292] on icon at bounding box center [258, 290] width 7 height 7
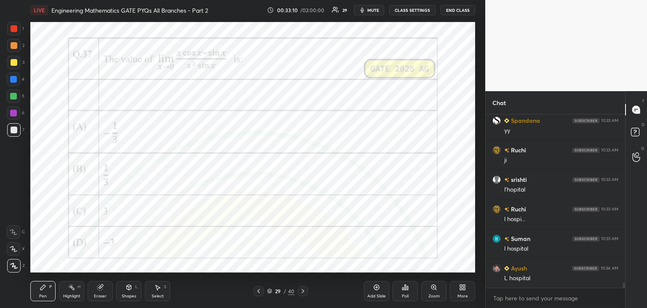
click at [305, 292] on icon at bounding box center [303, 290] width 7 height 7
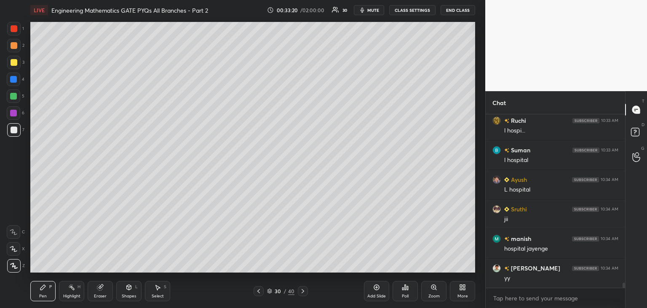
scroll to position [5910, 0]
click at [260, 288] on icon at bounding box center [258, 290] width 7 height 7
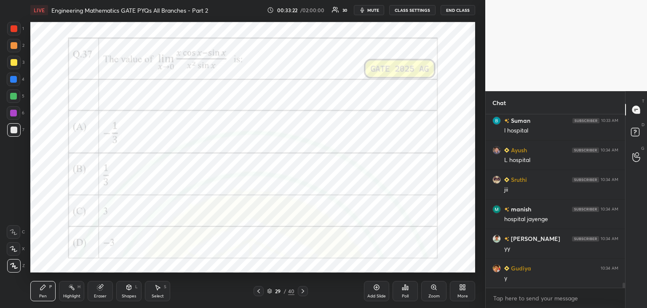
click at [302, 289] on icon at bounding box center [303, 291] width 3 height 4
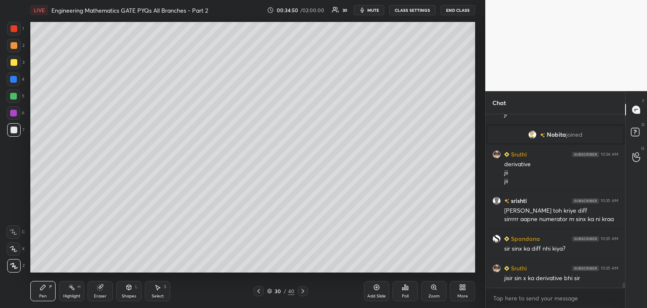
scroll to position [6015, 0]
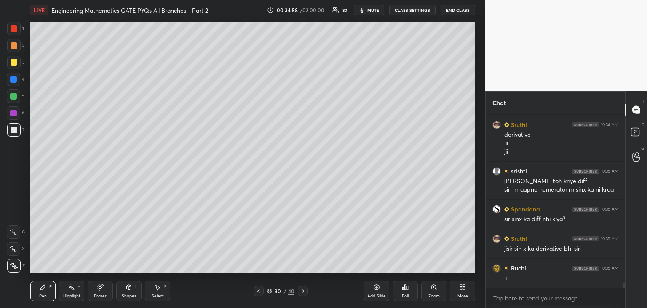
click at [106, 287] on div "Eraser" at bounding box center [100, 291] width 25 height 20
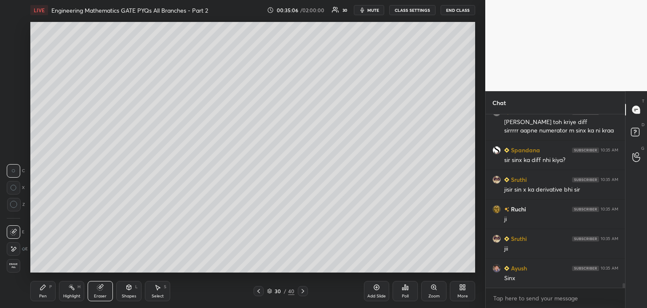
scroll to position [6103, 0]
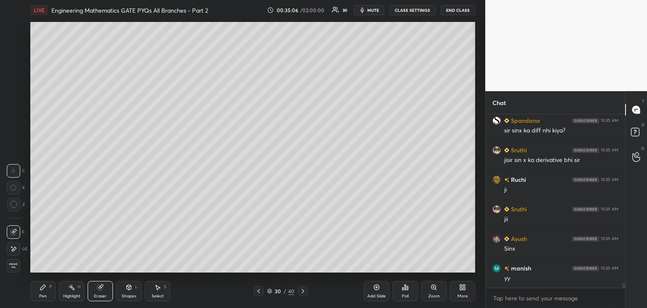
drag, startPoint x: 45, startPoint y: 298, endPoint x: 67, endPoint y: 279, distance: 29.3
click at [46, 297] on div "Pen" at bounding box center [43, 296] width 8 height 4
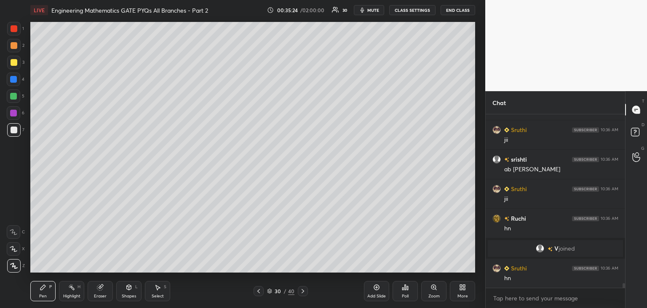
scroll to position [6205, 0]
drag, startPoint x: 102, startPoint y: 291, endPoint x: 118, endPoint y: 274, distance: 23.3
click at [102, 291] on div "Eraser" at bounding box center [100, 291] width 25 height 20
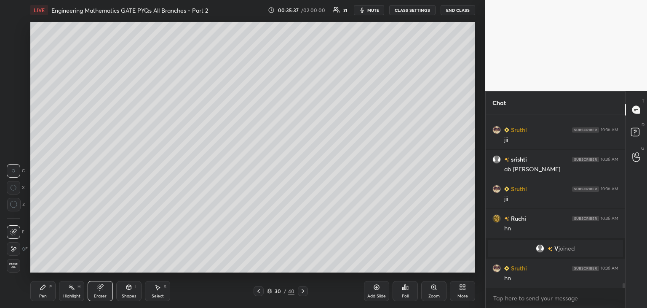
click at [161, 289] on div "Select S" at bounding box center [157, 291] width 25 height 20
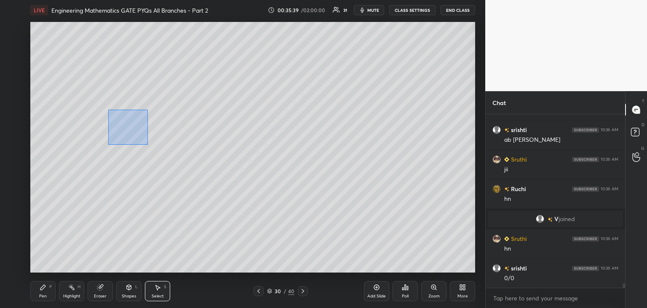
drag, startPoint x: 118, startPoint y: 121, endPoint x: 148, endPoint y: 145, distance: 37.8
click at [148, 145] on div "0 ° Undo Copy Duplicate Duplicate to new slide Delete" at bounding box center [252, 147] width 445 height 250
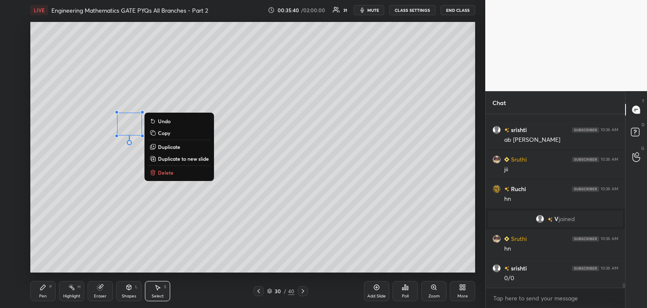
click at [164, 149] on p "Duplicate" at bounding box center [169, 146] width 22 height 7
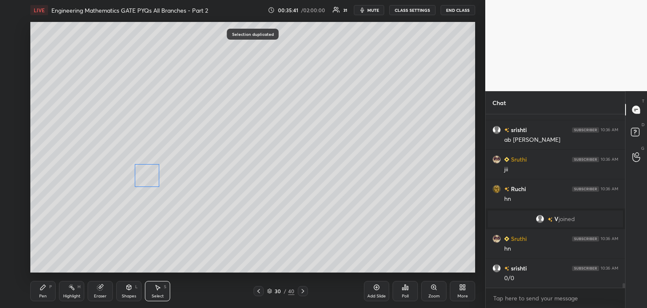
drag, startPoint x: 139, startPoint y: 150, endPoint x: 143, endPoint y: 180, distance: 30.2
click at [144, 180] on div "0 ° Undo Copy Duplicate Duplicate to new slide Delete" at bounding box center [252, 147] width 445 height 250
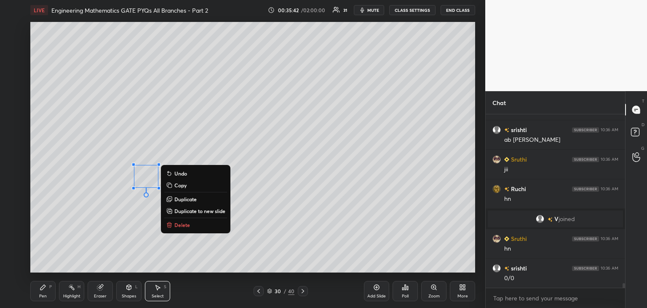
click at [49, 290] on div "Pen P" at bounding box center [42, 291] width 25 height 20
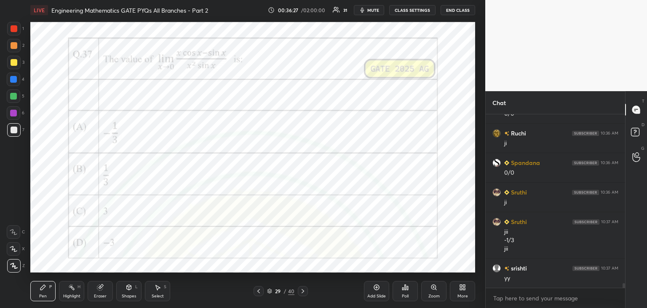
scroll to position [6429, 0]
click at [10, 112] on div at bounding box center [13, 113] width 7 height 7
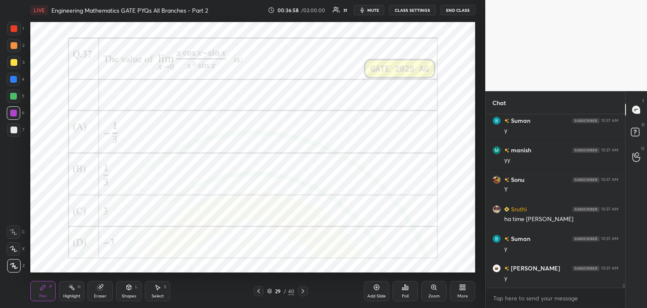
scroll to position [6762, 0]
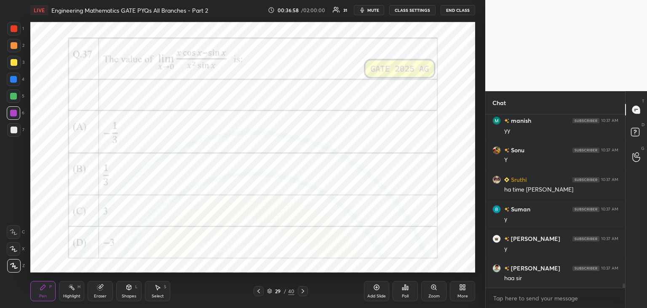
click at [96, 289] on div "Eraser" at bounding box center [100, 291] width 25 height 20
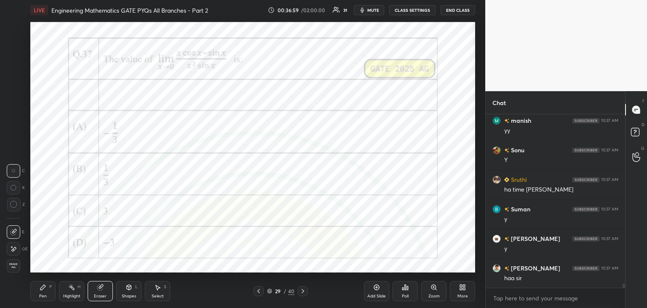
click at [16, 268] on div "Erase all" at bounding box center [13, 265] width 13 height 13
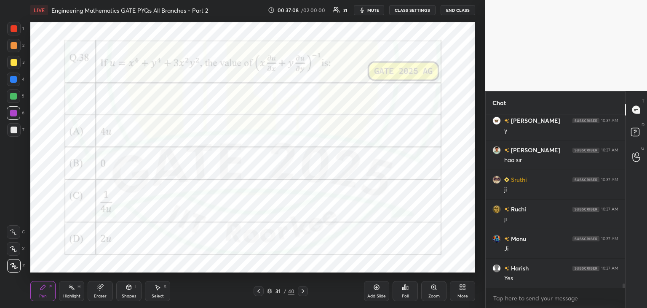
scroll to position [6909, 0]
click at [402, 292] on div "Poll" at bounding box center [405, 291] width 25 height 20
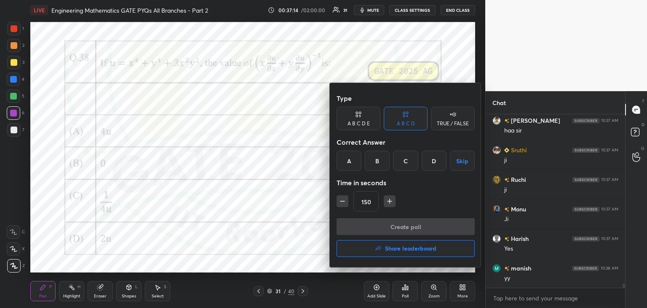
drag, startPoint x: 404, startPoint y: 162, endPoint x: 405, endPoint y: 174, distance: 11.8
click at [404, 162] on div "C" at bounding box center [405, 160] width 25 height 20
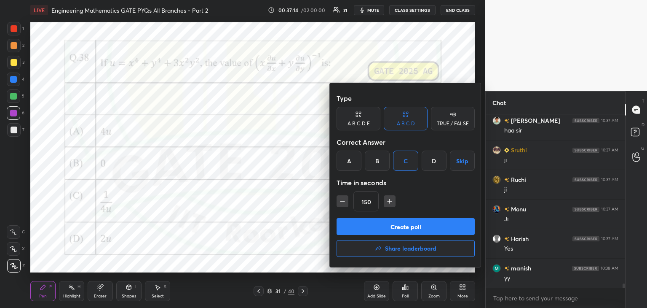
click at [398, 224] on button "Create poll" at bounding box center [406, 226] width 138 height 17
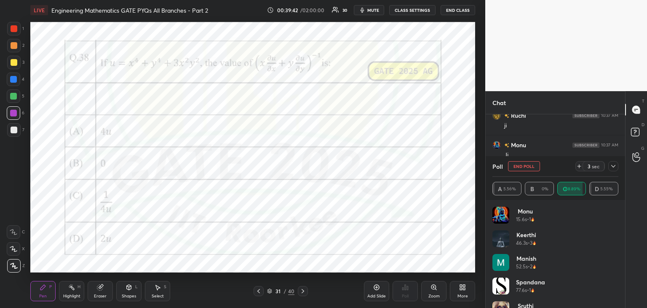
scroll to position [6743, 0]
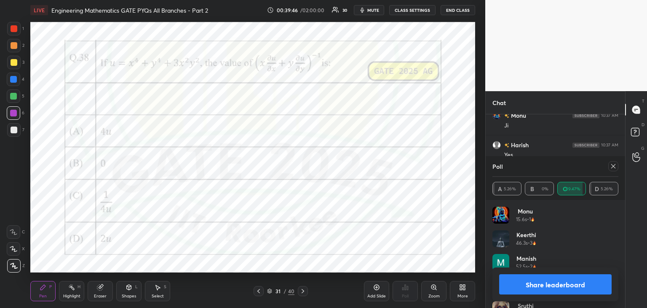
drag, startPoint x: 614, startPoint y: 168, endPoint x: 613, endPoint y: 172, distance: 4.4
click at [614, 169] on icon at bounding box center [613, 166] width 7 height 7
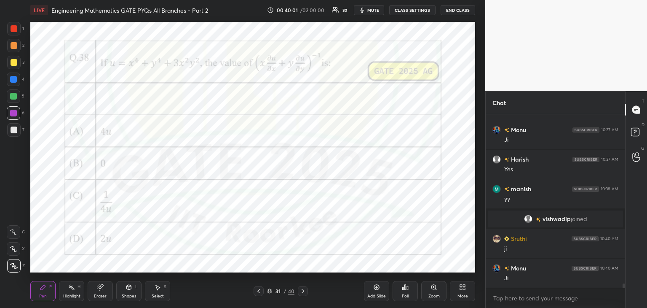
scroll to position [6758, 0]
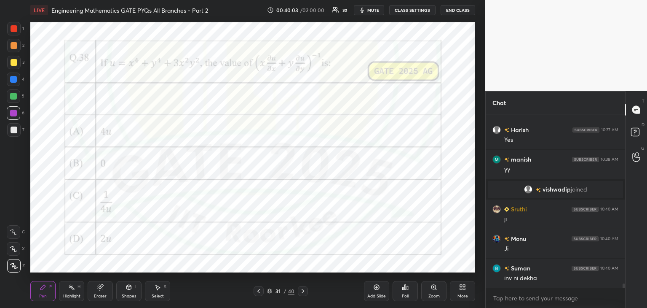
click at [376, 290] on div "Add Slide" at bounding box center [376, 291] width 25 height 20
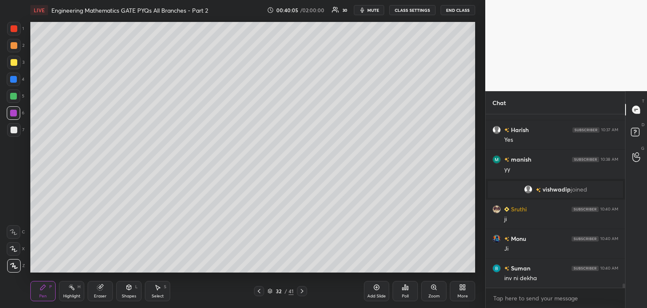
click at [260, 291] on icon at bounding box center [259, 290] width 7 height 7
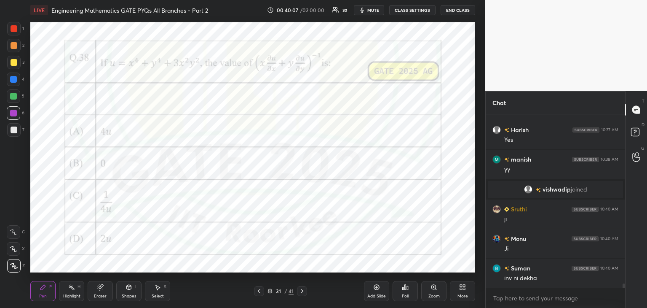
click at [303, 291] on icon at bounding box center [302, 290] width 7 height 7
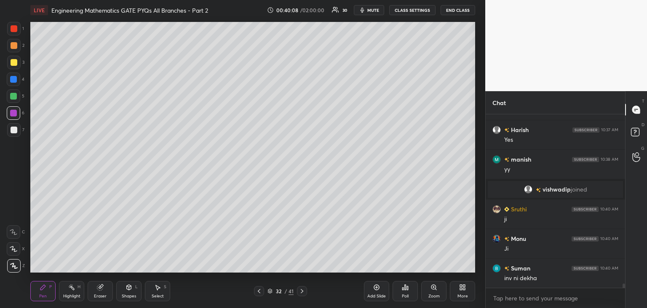
drag, startPoint x: 11, startPoint y: 129, endPoint x: 19, endPoint y: 126, distance: 7.6
click at [13, 129] on div at bounding box center [14, 129] width 7 height 7
click at [10, 65] on div at bounding box center [13, 62] width 13 height 13
click at [16, 130] on div at bounding box center [14, 129] width 7 height 7
click at [260, 292] on icon at bounding box center [259, 290] width 7 height 7
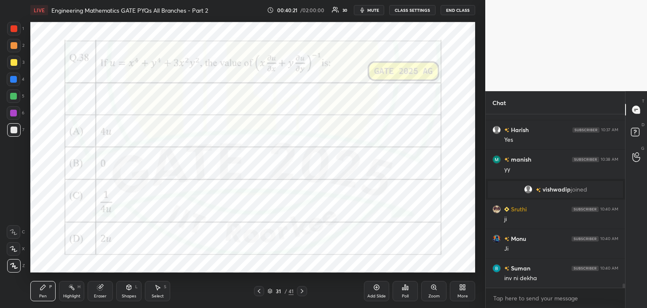
click at [303, 293] on icon at bounding box center [302, 290] width 7 height 7
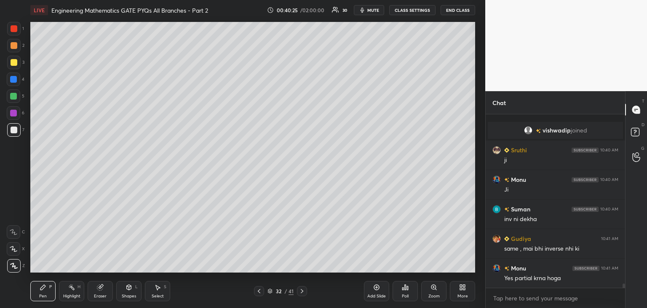
scroll to position [6847, 0]
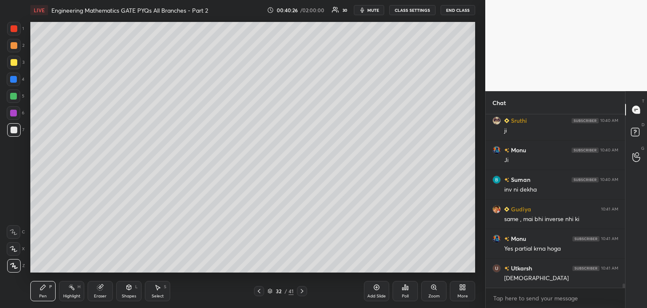
click at [257, 291] on icon at bounding box center [259, 290] width 7 height 7
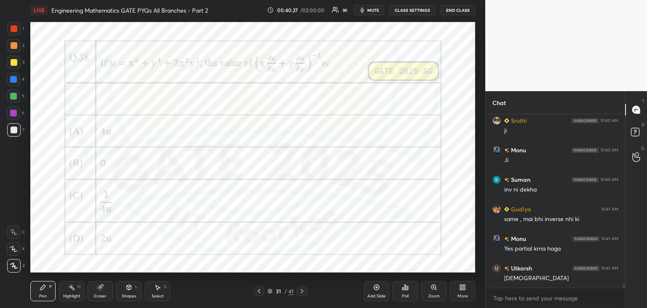
click at [306, 291] on div at bounding box center [302, 291] width 10 height 10
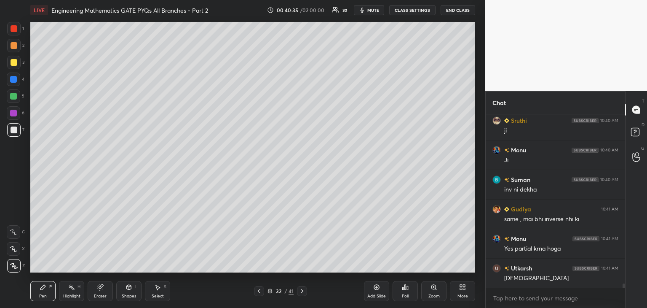
click at [255, 290] on div at bounding box center [259, 291] width 10 height 10
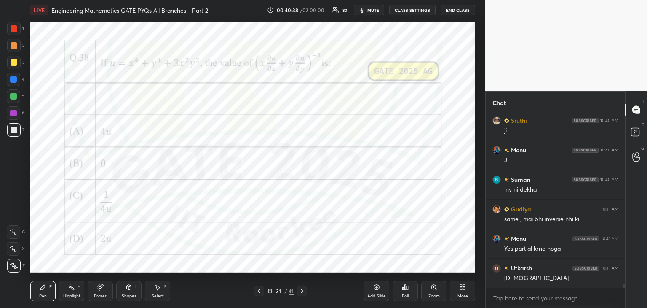
click at [303, 290] on icon at bounding box center [302, 290] width 7 height 7
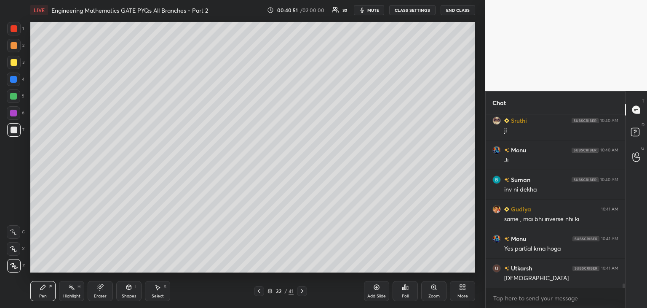
drag, startPoint x: 105, startPoint y: 290, endPoint x: 116, endPoint y: 282, distance: 13.8
click at [106, 290] on div "Eraser" at bounding box center [100, 291] width 25 height 20
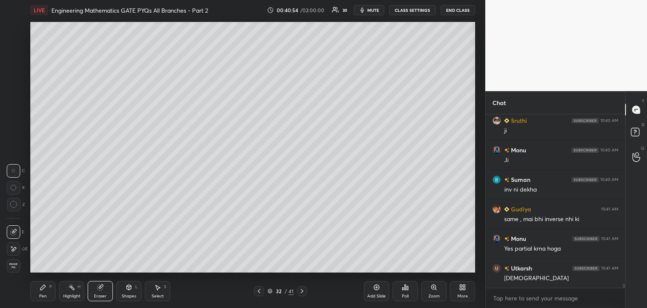
click at [52, 283] on div "Pen P" at bounding box center [42, 291] width 25 height 20
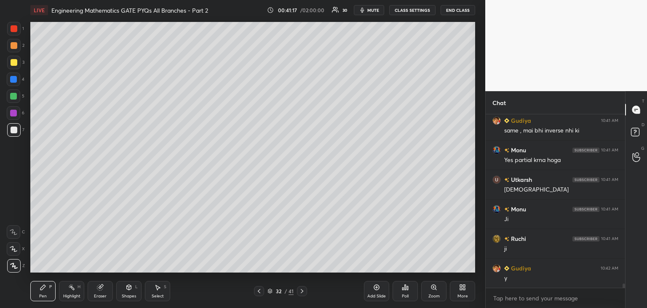
scroll to position [6965, 0]
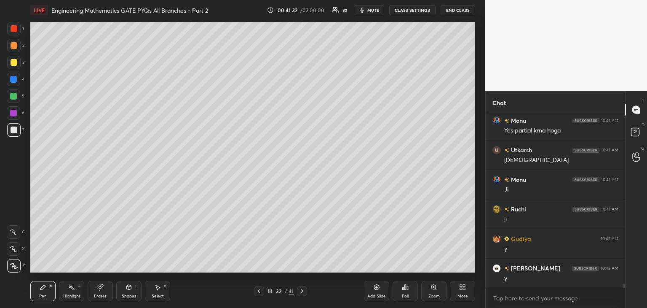
click at [259, 290] on icon at bounding box center [259, 290] width 7 height 7
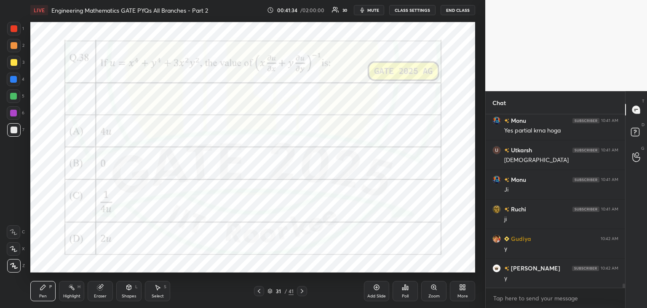
click at [304, 292] on icon at bounding box center [302, 290] width 7 height 7
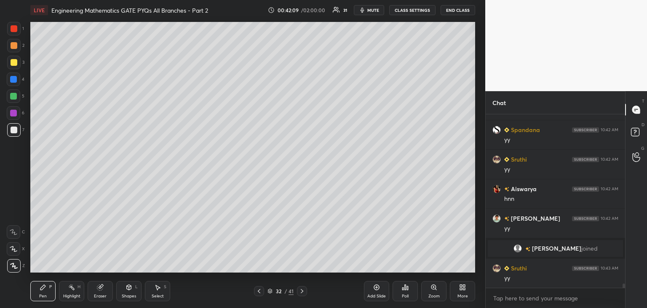
scroll to position [7027, 0]
click at [113, 292] on div "Pen P Highlight H Eraser Shapes L Select S" at bounding box center [113, 291] width 167 height 20
click at [94, 293] on div "Eraser" at bounding box center [100, 291] width 25 height 20
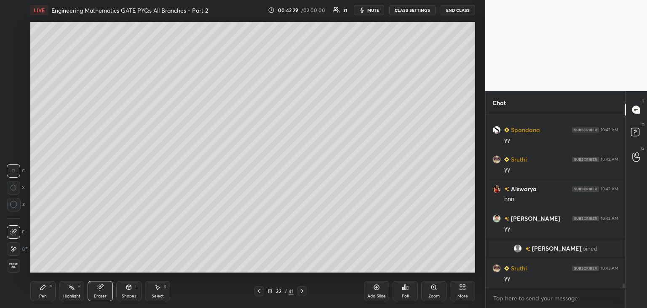
click at [46, 292] on div "Pen P" at bounding box center [42, 291] width 25 height 20
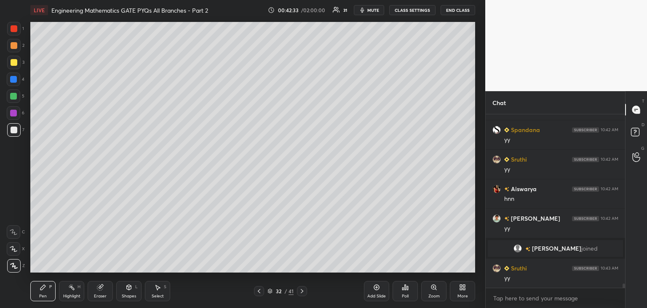
click at [108, 291] on div "Eraser" at bounding box center [100, 291] width 25 height 20
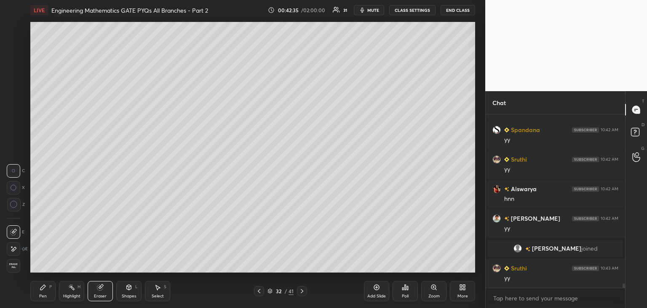
drag, startPoint x: 40, startPoint y: 295, endPoint x: 83, endPoint y: 288, distance: 43.2
click at [40, 295] on div "Pen" at bounding box center [43, 296] width 8 height 4
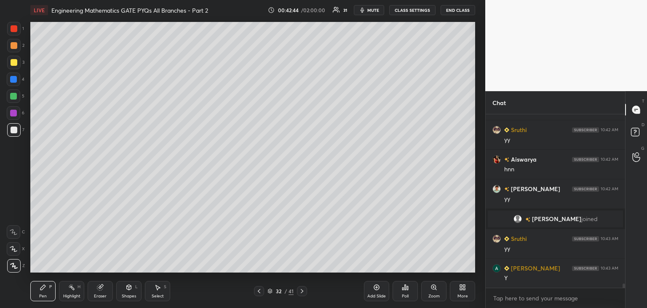
scroll to position [7116, 0]
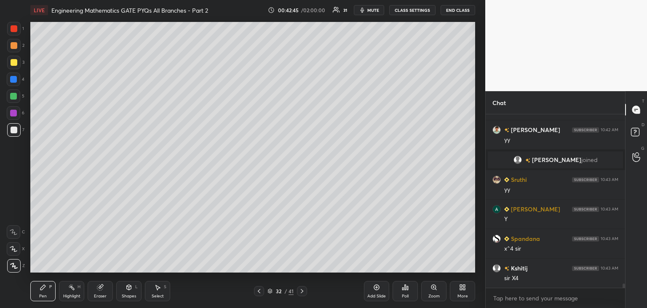
click at [378, 294] on div "Add Slide" at bounding box center [377, 296] width 19 height 4
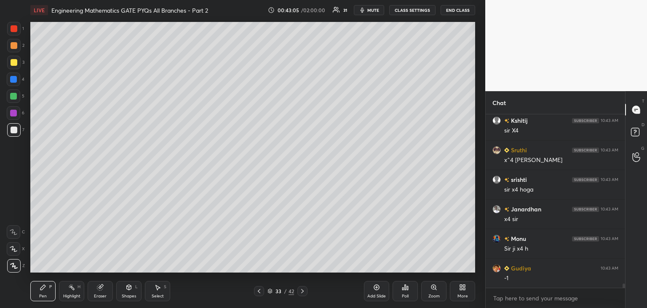
scroll to position [7322, 0]
click at [97, 288] on div "Eraser" at bounding box center [100, 291] width 25 height 20
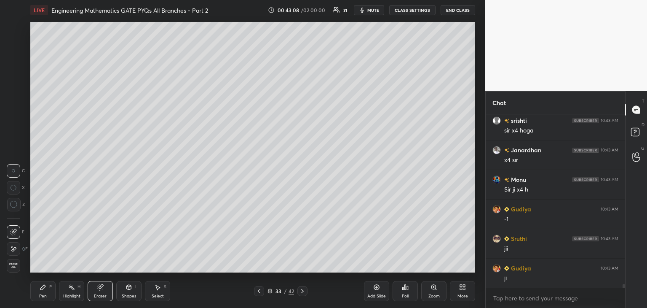
scroll to position [7352, 0]
click at [39, 292] on div "Pen P" at bounding box center [42, 291] width 25 height 20
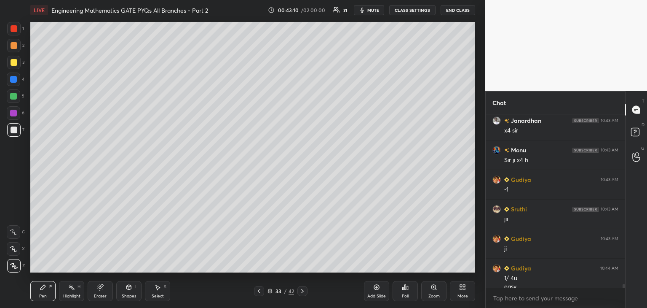
scroll to position [7360, 0]
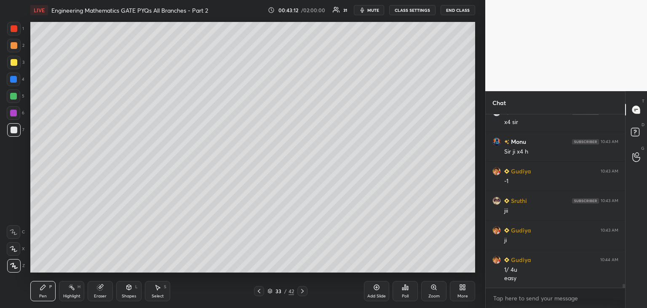
click at [262, 290] on icon at bounding box center [259, 290] width 7 height 7
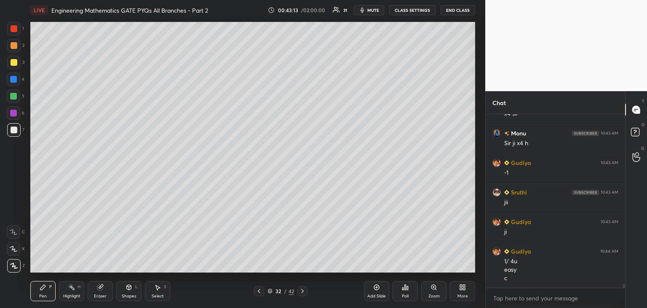
click at [260, 290] on icon at bounding box center [259, 290] width 7 height 7
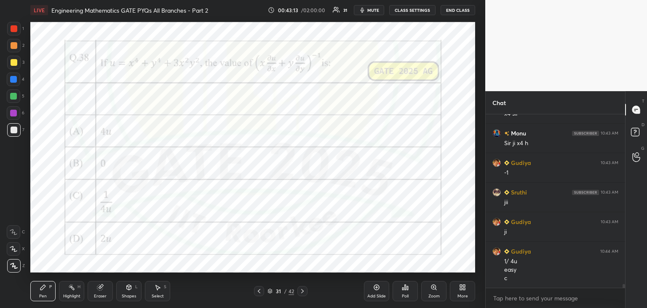
scroll to position [7398, 0]
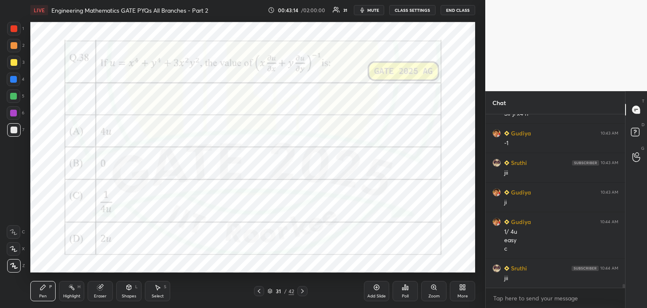
click at [12, 111] on div at bounding box center [13, 113] width 7 height 7
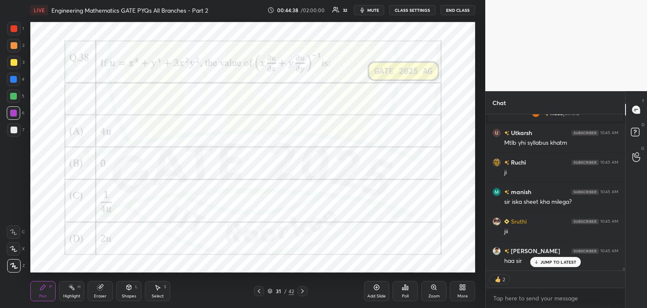
scroll to position [7883, 0]
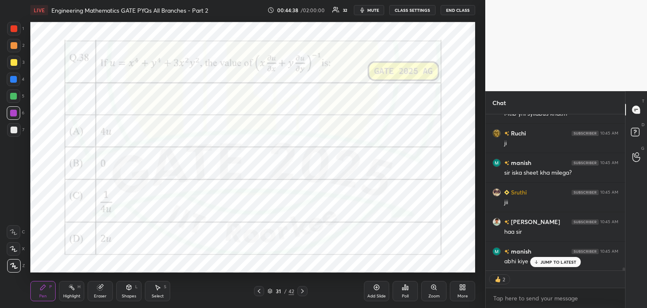
type textarea "x"
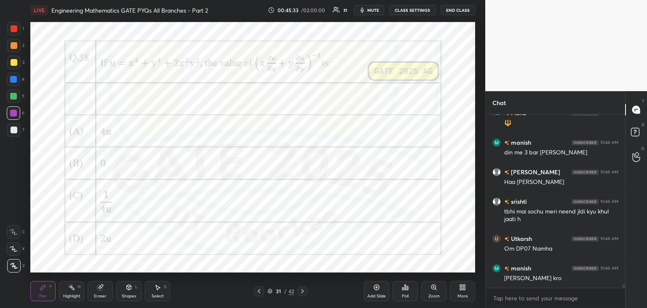
scroll to position [8118, 0]
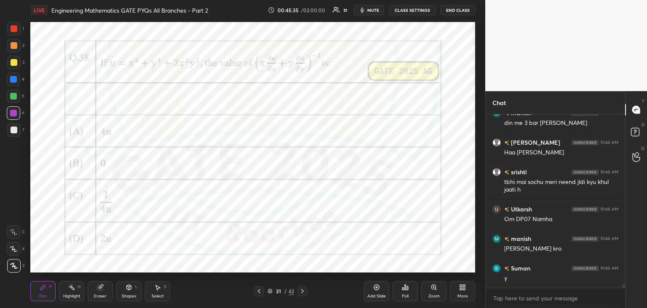
click at [12, 110] on div at bounding box center [13, 113] width 7 height 7
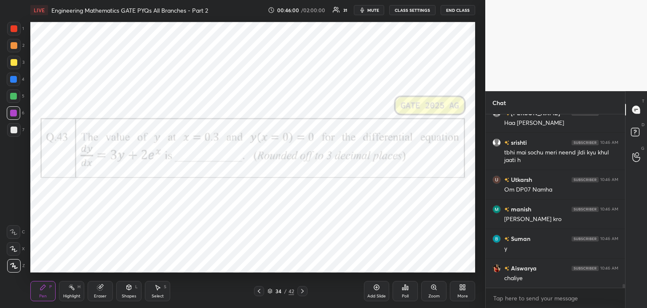
scroll to position [8177, 0]
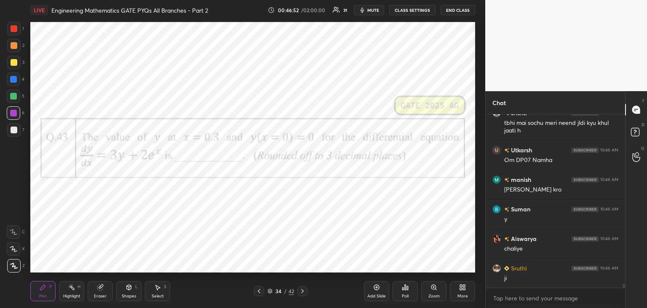
click at [402, 287] on icon at bounding box center [402, 288] width 1 height 2
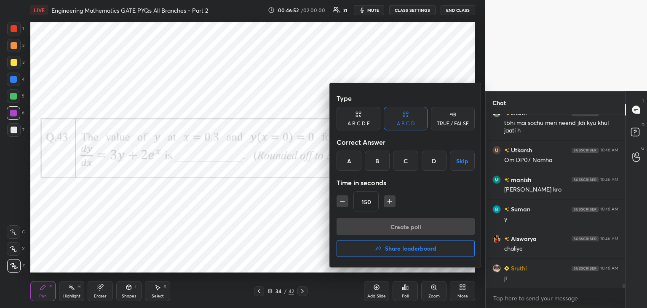
click at [355, 167] on div "A" at bounding box center [349, 160] width 25 height 20
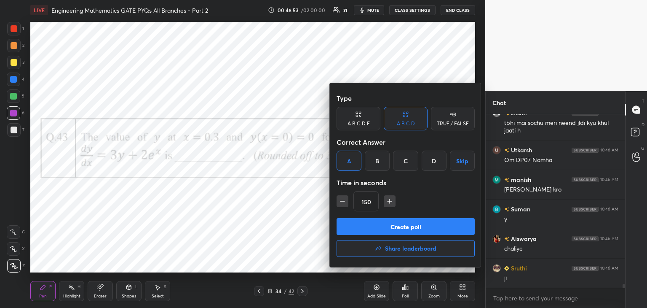
click at [389, 201] on icon "button" at bounding box center [390, 201] width 8 height 8
click at [392, 201] on icon "button" at bounding box center [390, 201] width 8 height 8
type input "180"
click at [390, 222] on button "Create poll" at bounding box center [406, 226] width 138 height 17
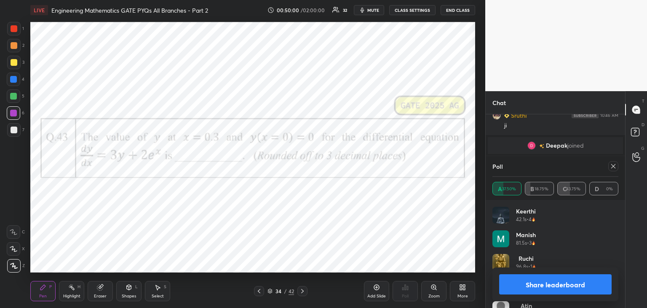
scroll to position [8209, 0]
drag, startPoint x: 617, startPoint y: 169, endPoint x: 605, endPoint y: 166, distance: 12.3
click at [605, 166] on div at bounding box center [611, 166] width 13 height 10
drag, startPoint x: 605, startPoint y: 166, endPoint x: 614, endPoint y: 167, distance: 8.5
click at [614, 167] on div at bounding box center [611, 166] width 13 height 10
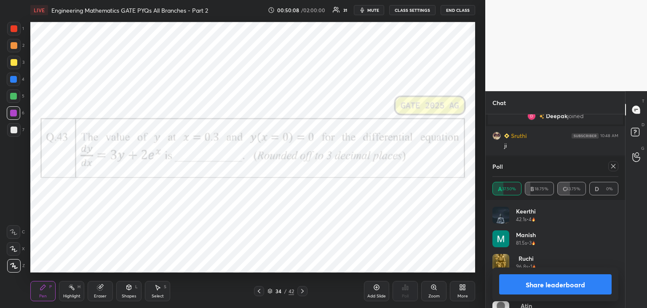
click at [613, 165] on icon at bounding box center [613, 166] width 7 height 7
type textarea "x"
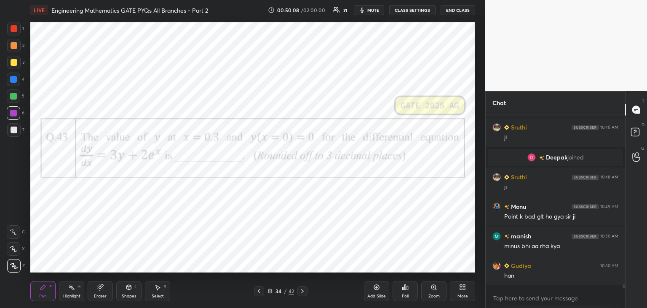
scroll to position [8166, 0]
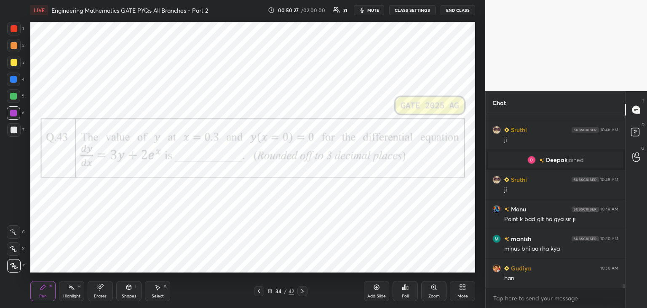
click at [384, 295] on div "Add Slide" at bounding box center [377, 296] width 19 height 4
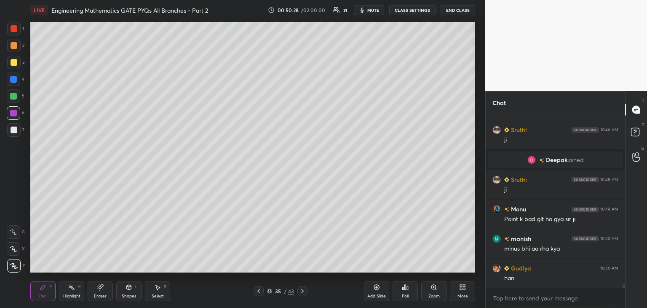
click at [16, 128] on div at bounding box center [14, 129] width 7 height 7
click at [255, 292] on div at bounding box center [259, 291] width 10 height 10
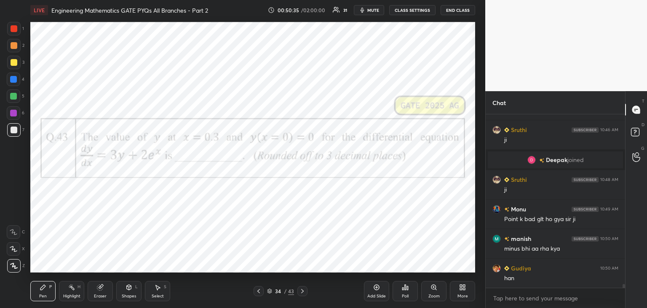
click at [303, 292] on icon at bounding box center [302, 290] width 7 height 7
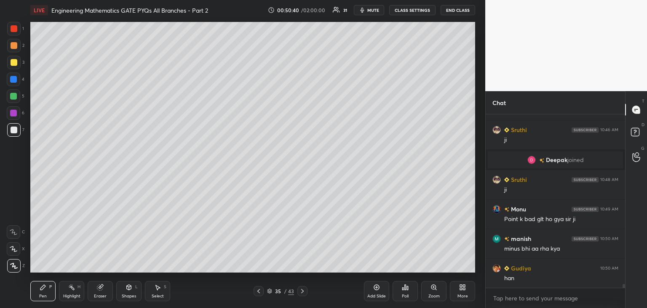
click at [259, 289] on icon at bounding box center [258, 290] width 7 height 7
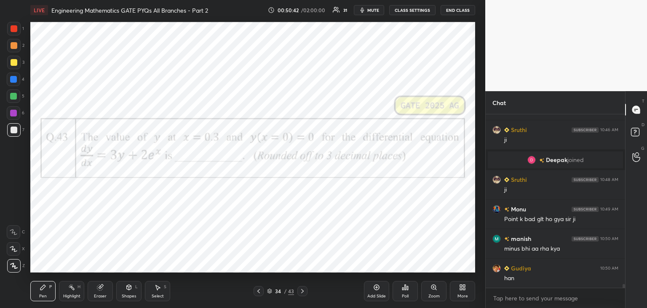
click at [301, 290] on icon at bounding box center [302, 290] width 7 height 7
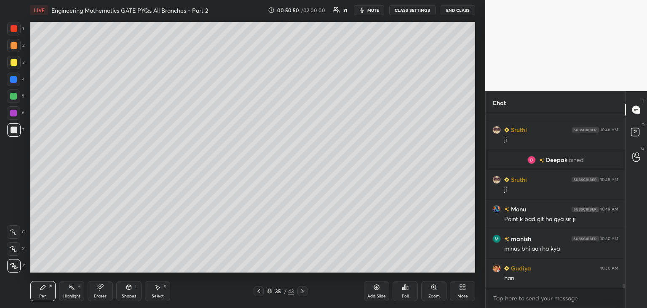
click at [258, 290] on icon at bounding box center [258, 290] width 7 height 7
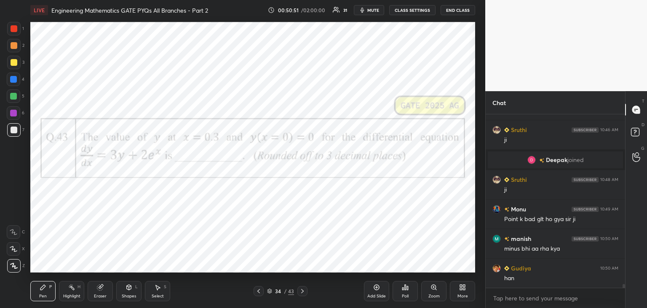
click at [304, 290] on icon at bounding box center [302, 290] width 7 height 7
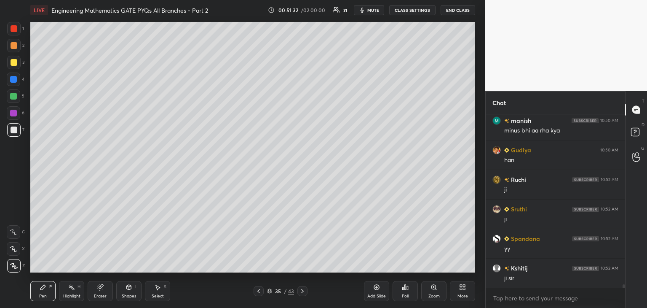
scroll to position [8313, 0]
click at [158, 283] on div "Select S" at bounding box center [157, 291] width 25 height 20
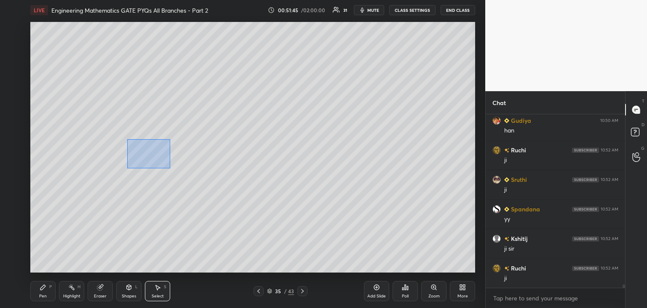
drag, startPoint x: 127, startPoint y: 138, endPoint x: 236, endPoint y: 190, distance: 120.1
click at [237, 192] on div "0 ° Undo Copy Duplicate Duplicate to new slide Delete" at bounding box center [252, 147] width 445 height 250
drag, startPoint x: 202, startPoint y: 162, endPoint x: 194, endPoint y: 208, distance: 46.7
click at [203, 198] on div "0 ° Undo Copy Duplicate Duplicate to new slide Delete" at bounding box center [252, 147] width 445 height 250
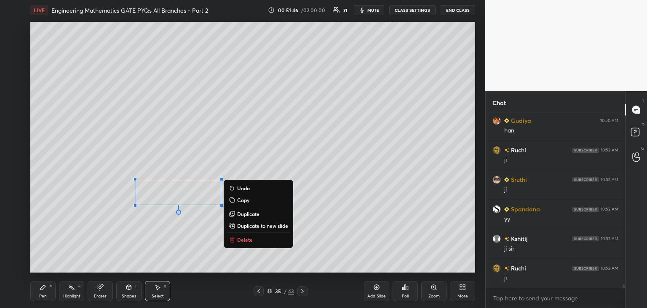
click at [43, 287] on icon at bounding box center [42, 286] width 5 height 5
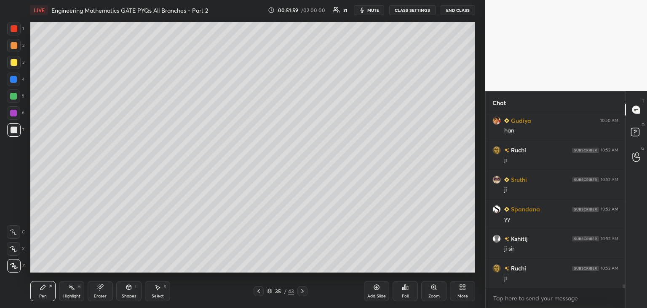
scroll to position [8342, 0]
click at [375, 291] on div "Add Slide" at bounding box center [376, 291] width 25 height 20
click at [260, 290] on icon at bounding box center [258, 290] width 7 height 7
click at [303, 291] on icon at bounding box center [302, 290] width 7 height 7
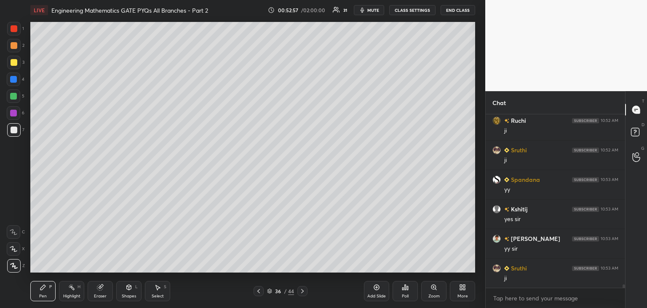
click at [127, 286] on icon at bounding box center [129, 286] width 5 height 1
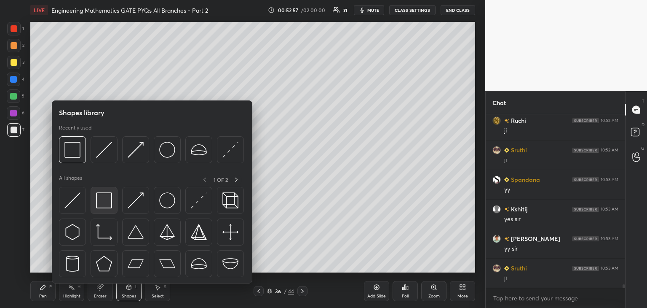
click at [107, 211] on div at bounding box center [104, 200] width 27 height 27
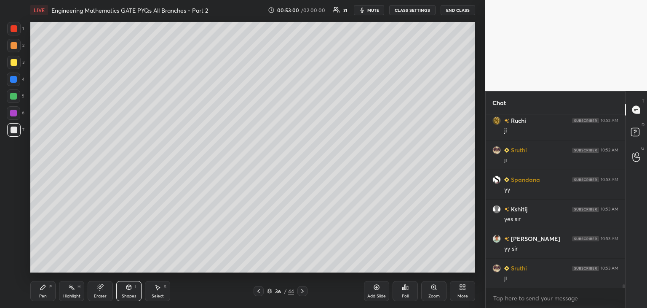
click at [46, 287] on div "Pen P" at bounding box center [42, 291] width 25 height 20
click at [262, 289] on div at bounding box center [259, 291] width 10 height 10
click at [260, 291] on icon at bounding box center [258, 290] width 7 height 7
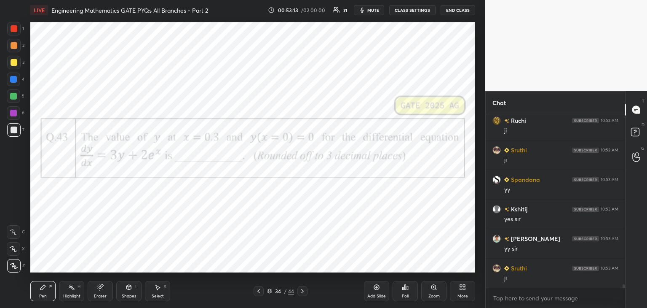
click at [305, 290] on icon at bounding box center [302, 290] width 7 height 7
click at [304, 292] on icon at bounding box center [302, 290] width 7 height 7
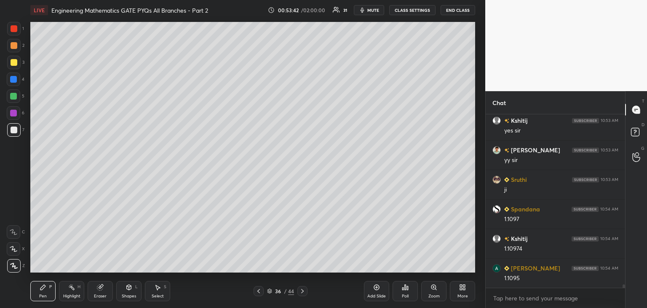
scroll to position [8578, 0]
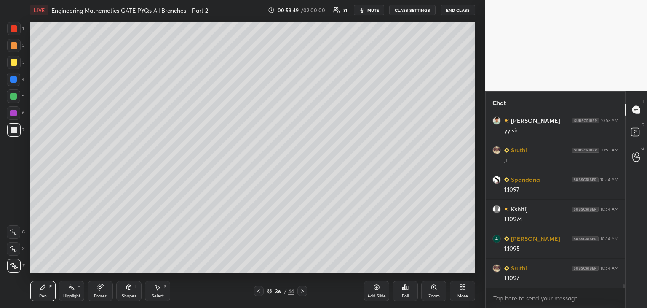
click at [258, 293] on icon at bounding box center [258, 290] width 7 height 7
click at [260, 292] on icon at bounding box center [258, 290] width 7 height 7
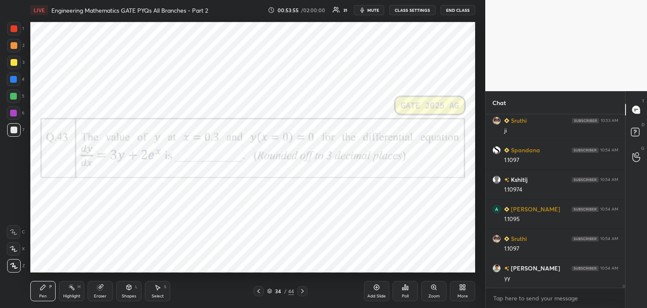
scroll to position [8637, 0]
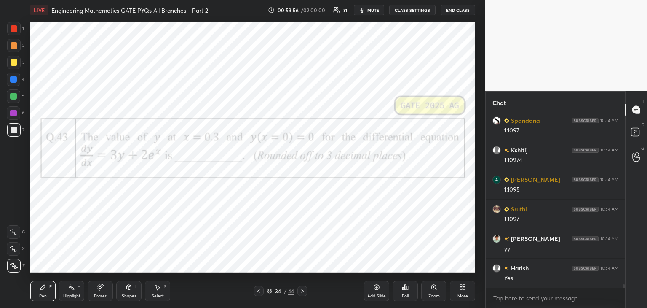
click at [23, 75] on div "4" at bounding box center [16, 78] width 18 height 13
click at [107, 293] on div "Eraser" at bounding box center [100, 291] width 25 height 20
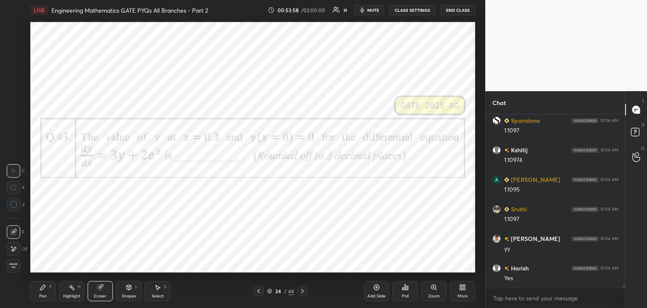
scroll to position [8667, 0]
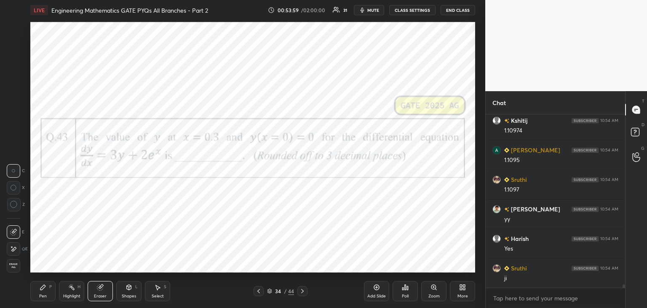
click at [18, 268] on span "Erase all" at bounding box center [13, 266] width 13 height 6
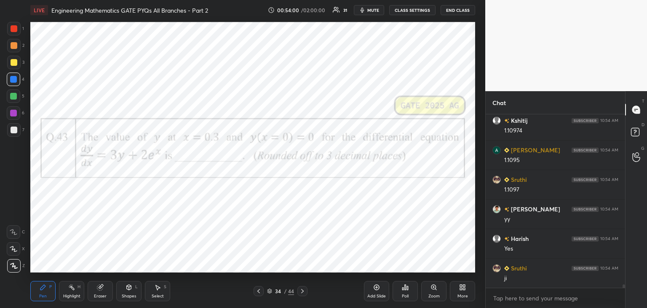
click at [305, 294] on icon at bounding box center [302, 290] width 7 height 7
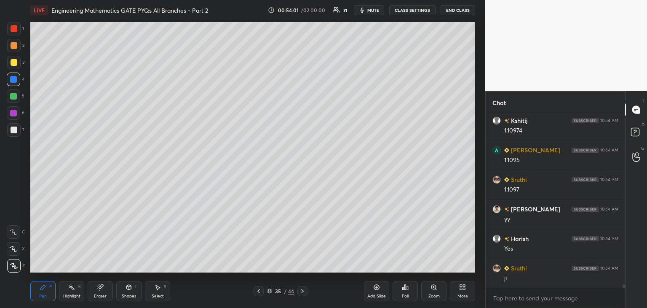
click at [305, 292] on icon at bounding box center [302, 290] width 7 height 7
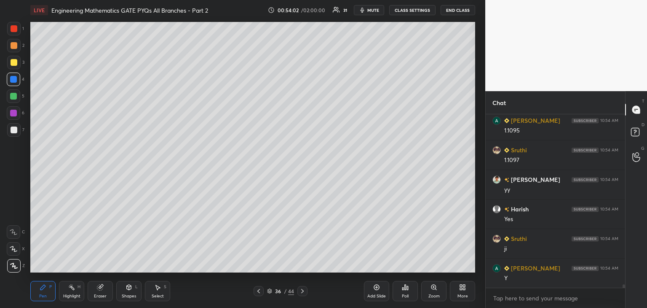
click at [259, 292] on icon at bounding box center [258, 290] width 7 height 7
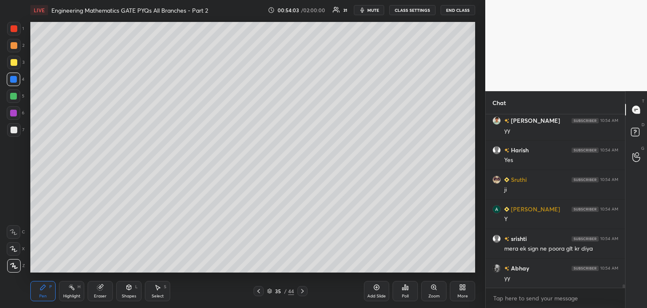
click at [258, 293] on icon at bounding box center [258, 290] width 7 height 7
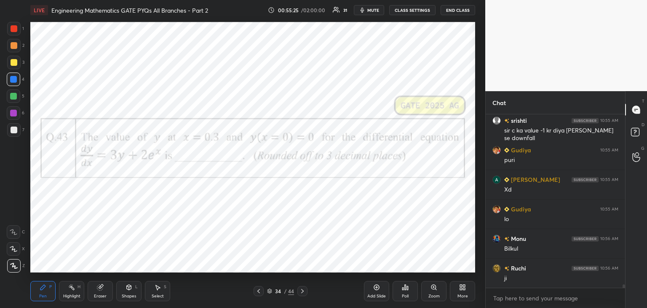
scroll to position [9075, 0]
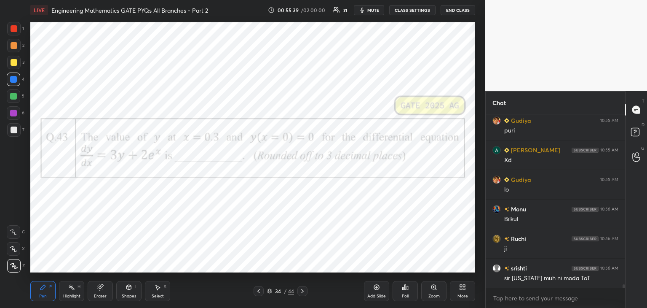
click at [260, 293] on icon at bounding box center [258, 290] width 7 height 7
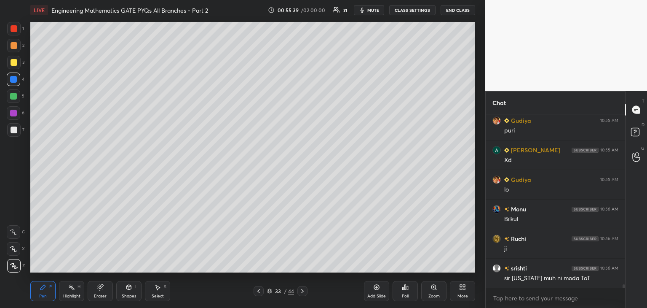
scroll to position [9105, 0]
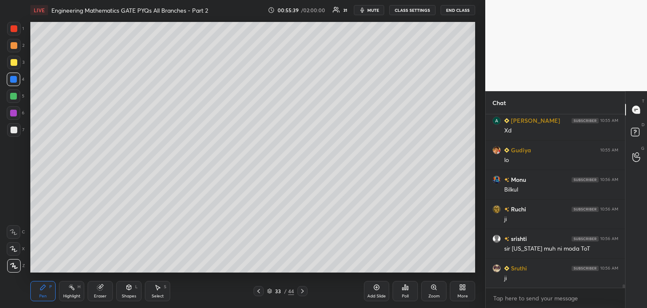
click at [258, 293] on icon at bounding box center [258, 290] width 7 height 7
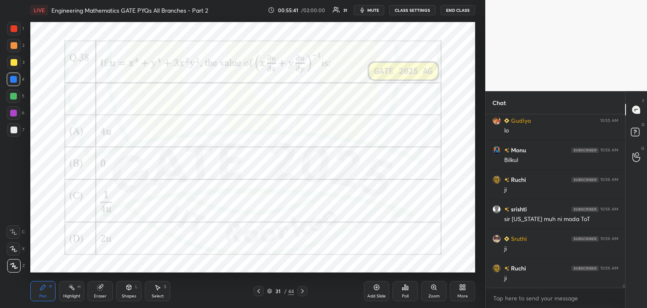
click at [303, 292] on icon at bounding box center [302, 290] width 7 height 7
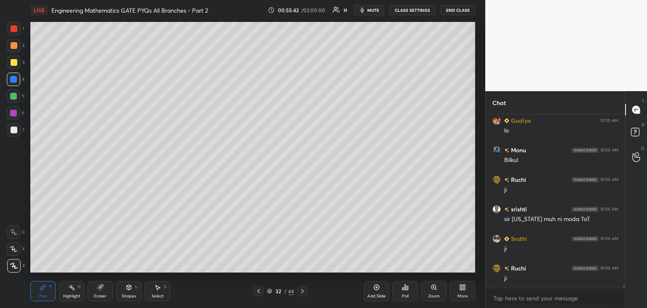
click at [303, 292] on icon at bounding box center [302, 290] width 7 height 7
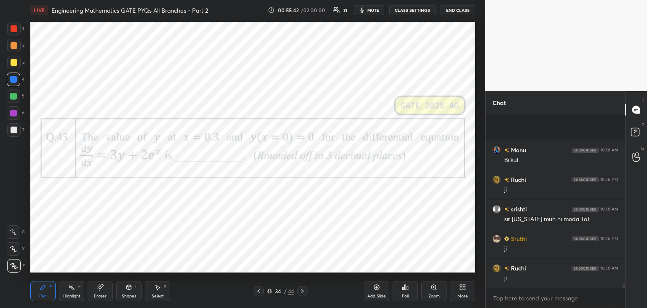
scroll to position [9193, 0]
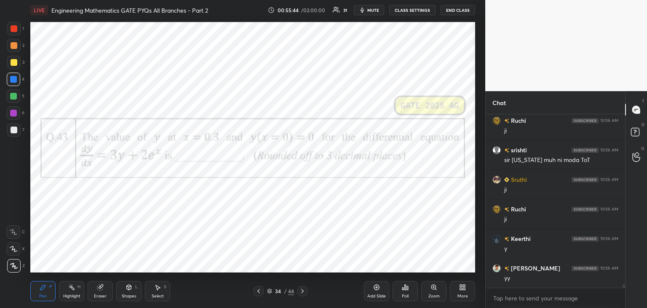
click at [12, 112] on div at bounding box center [13, 113] width 7 height 7
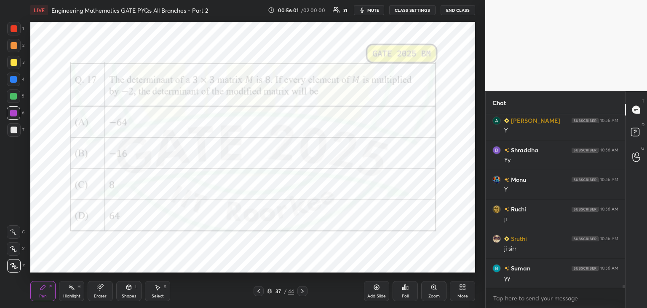
scroll to position [9400, 0]
click at [407, 292] on div "Poll" at bounding box center [405, 291] width 25 height 20
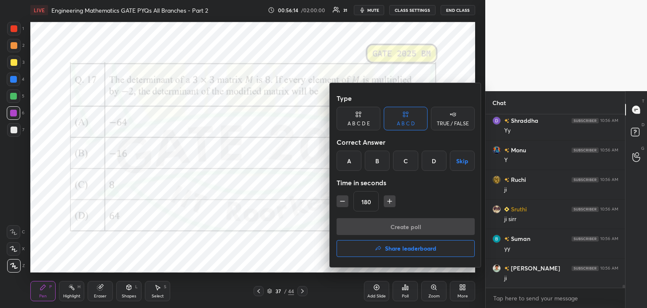
click at [346, 156] on div "A" at bounding box center [349, 160] width 25 height 20
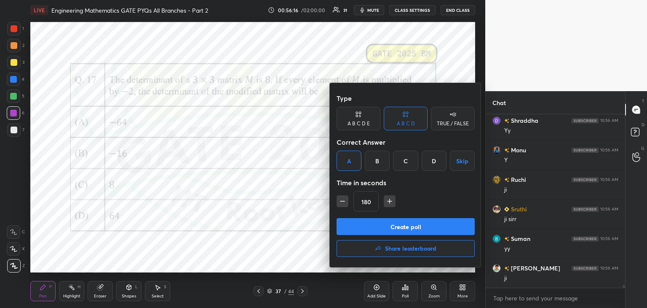
click at [342, 203] on icon "button" at bounding box center [342, 201] width 8 height 8
click at [342, 204] on icon "button" at bounding box center [342, 201] width 8 height 8
click at [340, 202] on icon "button" at bounding box center [342, 201] width 8 height 8
click at [342, 204] on icon "button" at bounding box center [342, 201] width 8 height 8
click at [342, 203] on icon "button" at bounding box center [342, 201] width 8 height 8
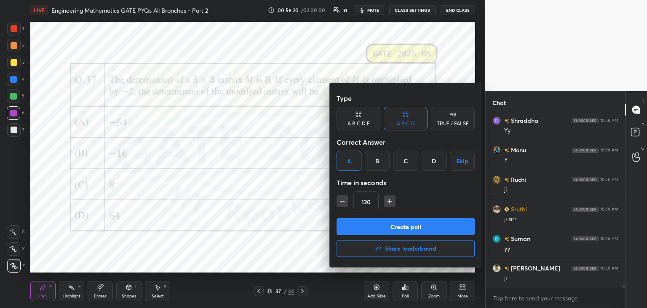
type input "105"
click at [344, 223] on button "Create poll" at bounding box center [406, 226] width 138 height 17
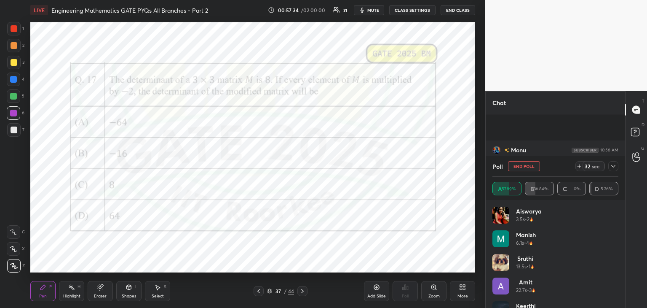
scroll to position [9473, 0]
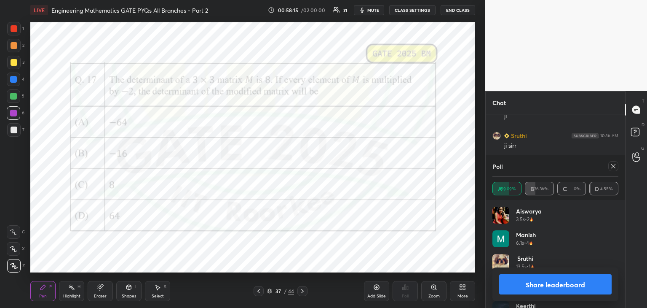
click at [614, 166] on icon at bounding box center [613, 166] width 7 height 7
type textarea "x"
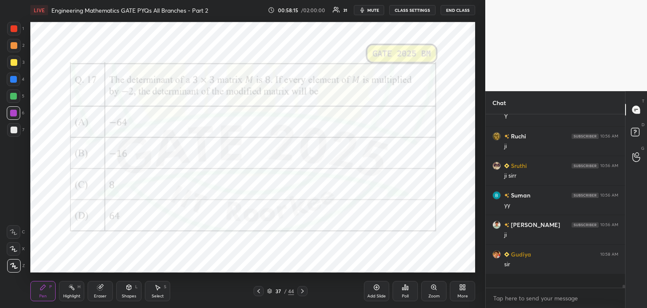
scroll to position [171, 137]
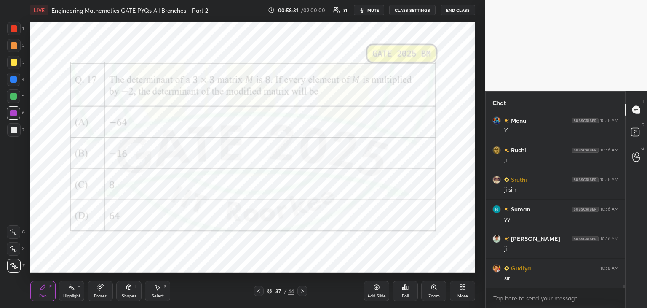
click at [374, 292] on div "Add Slide" at bounding box center [376, 291] width 25 height 20
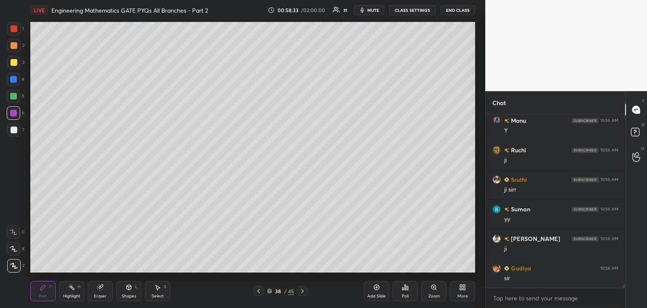
click at [18, 134] on div at bounding box center [13, 129] width 13 height 13
click at [13, 65] on div at bounding box center [14, 62] width 7 height 7
click at [17, 129] on div at bounding box center [13, 129] width 13 height 13
drag, startPoint x: 102, startPoint y: 293, endPoint x: 115, endPoint y: 277, distance: 20.7
click at [102, 294] on div "Eraser" at bounding box center [100, 296] width 13 height 4
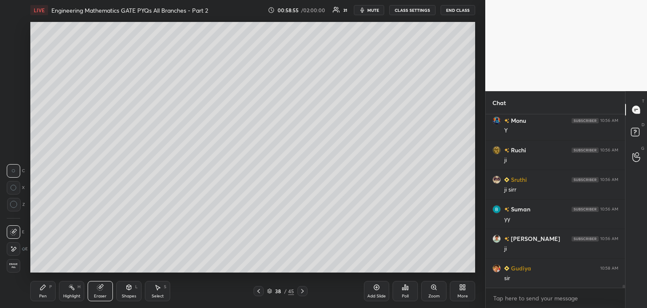
click at [51, 290] on div "Pen P" at bounding box center [42, 291] width 25 height 20
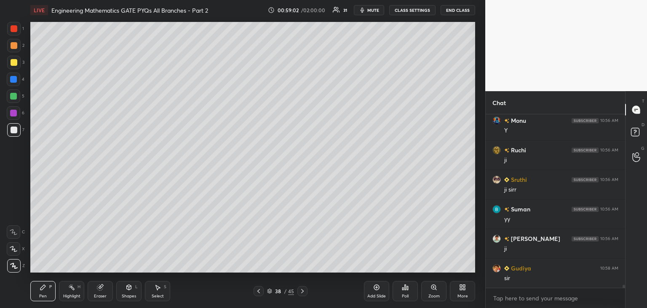
drag, startPoint x: 102, startPoint y: 294, endPoint x: 125, endPoint y: 278, distance: 27.6
click at [102, 294] on div "Eraser" at bounding box center [100, 296] width 13 height 4
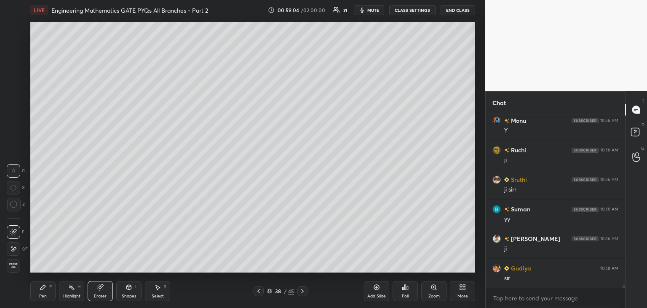
click at [39, 297] on div "Pen P" at bounding box center [42, 291] width 25 height 20
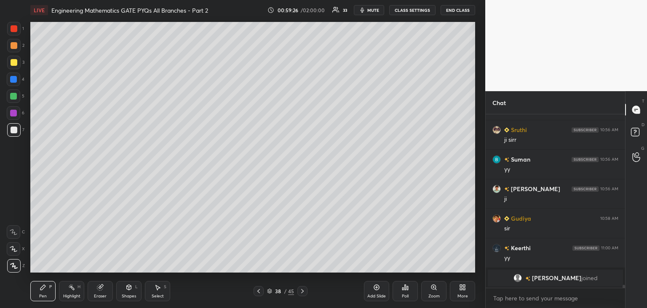
scroll to position [9489, 0]
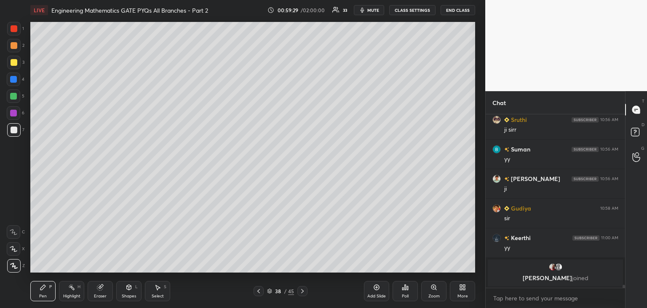
click at [153, 291] on div "Select S" at bounding box center [157, 291] width 25 height 20
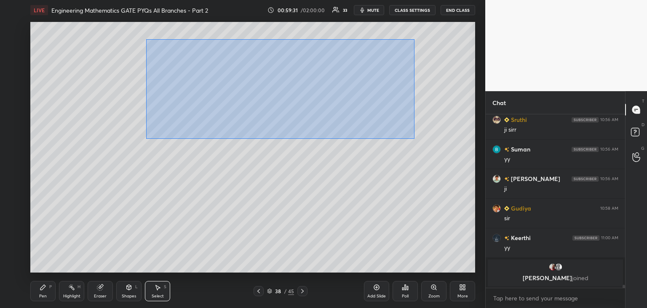
drag, startPoint x: 147, startPoint y: 39, endPoint x: 388, endPoint y: 135, distance: 259.5
click at [415, 138] on div "0 ° Undo Copy Duplicate Duplicate to new slide Delete" at bounding box center [252, 147] width 445 height 250
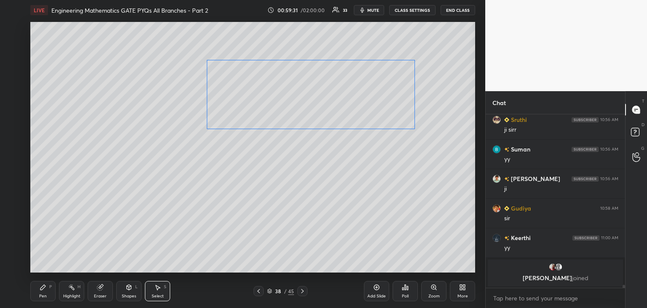
scroll to position [9091, 0]
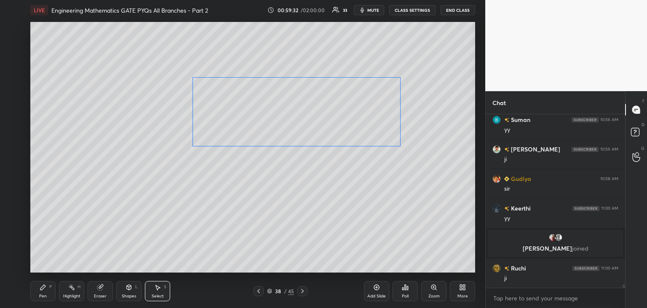
drag, startPoint x: 300, startPoint y: 107, endPoint x: 314, endPoint y: 144, distance: 39.6
click at [325, 131] on div "0 ° Undo Copy Duplicate Duplicate to new slide Delete" at bounding box center [252, 147] width 445 height 250
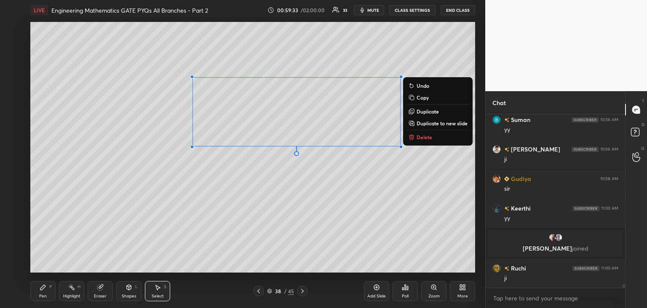
click at [40, 294] on div "Pen" at bounding box center [43, 296] width 8 height 4
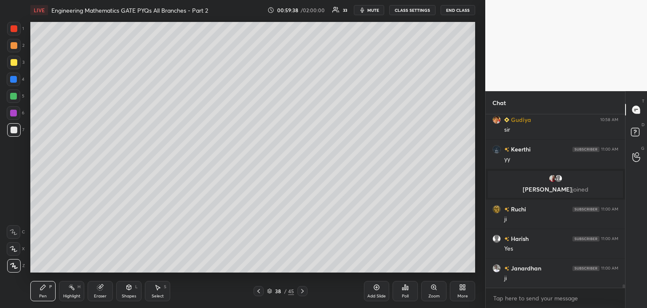
scroll to position [9179, 0]
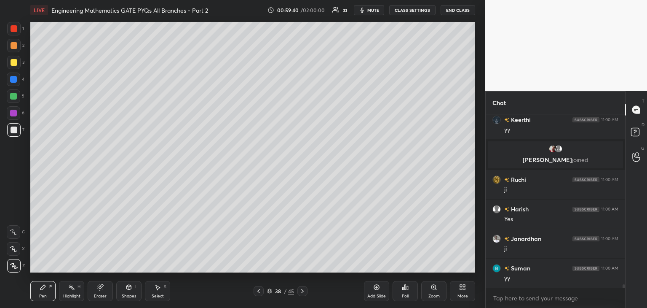
click at [260, 291] on icon at bounding box center [258, 290] width 7 height 7
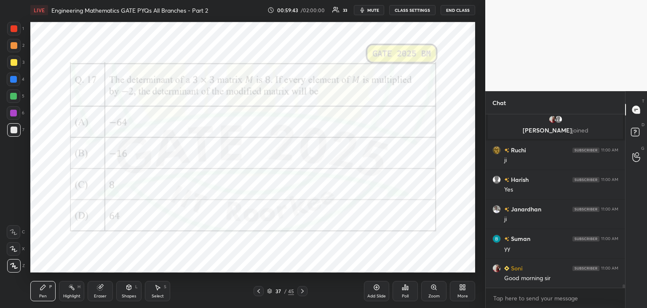
scroll to position [9238, 0]
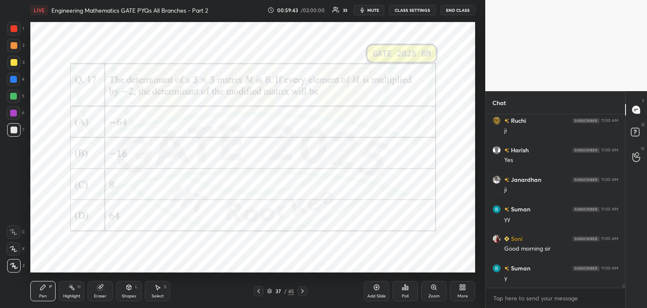
click at [303, 292] on icon at bounding box center [302, 290] width 7 height 7
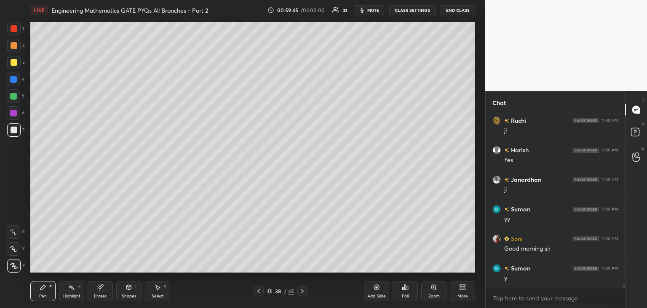
scroll to position [9268, 0]
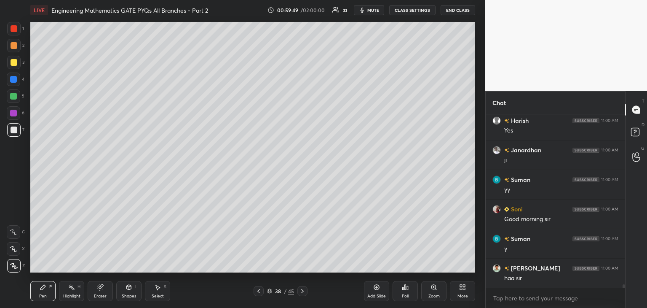
click at [264, 292] on div "38 / 45" at bounding box center [281, 291] width 54 height 10
click at [260, 292] on icon at bounding box center [258, 290] width 7 height 7
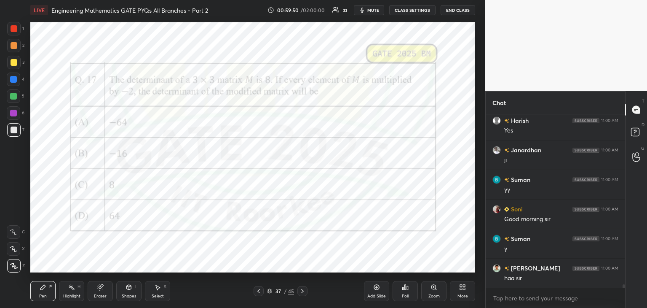
click at [303, 291] on icon at bounding box center [302, 291] width 3 height 4
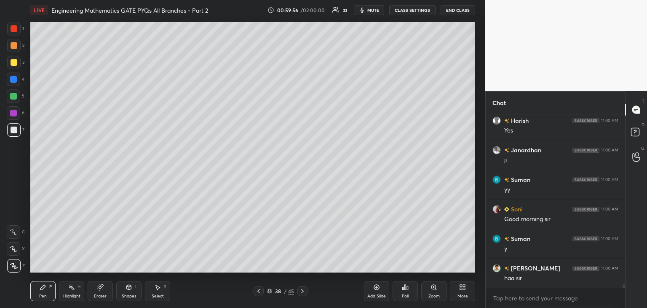
click at [258, 290] on icon at bounding box center [258, 290] width 7 height 7
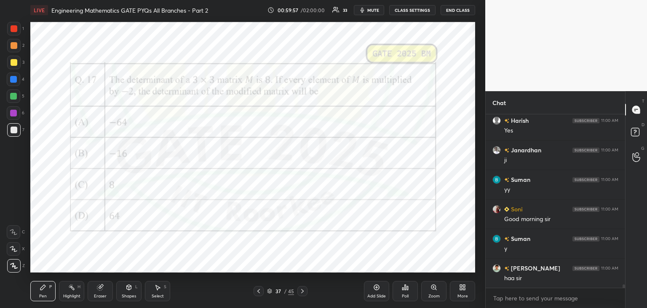
click at [304, 293] on icon at bounding box center [302, 290] width 7 height 7
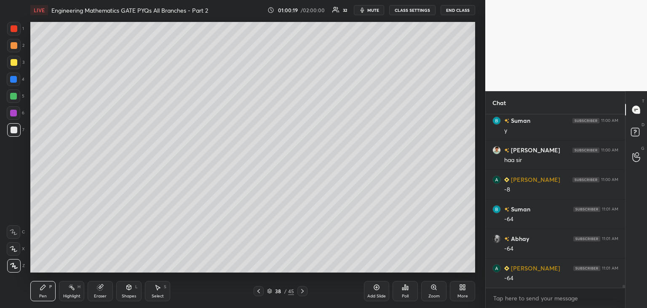
scroll to position [9415, 0]
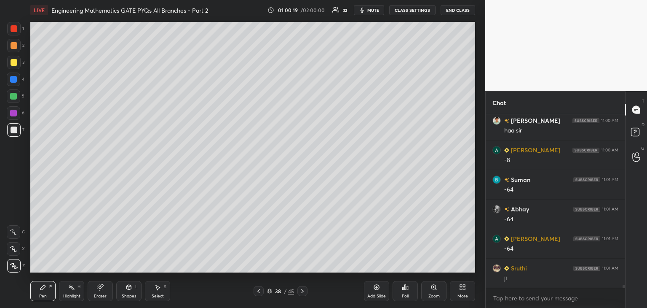
click at [260, 290] on icon at bounding box center [259, 291] width 3 height 4
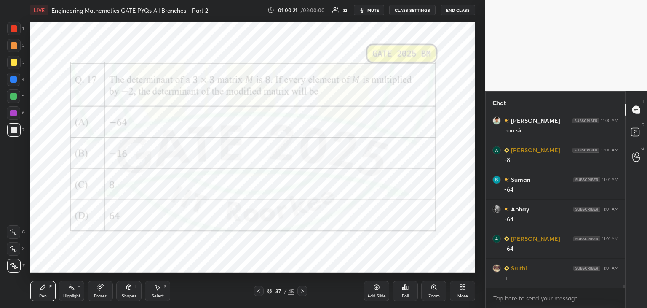
scroll to position [9445, 0]
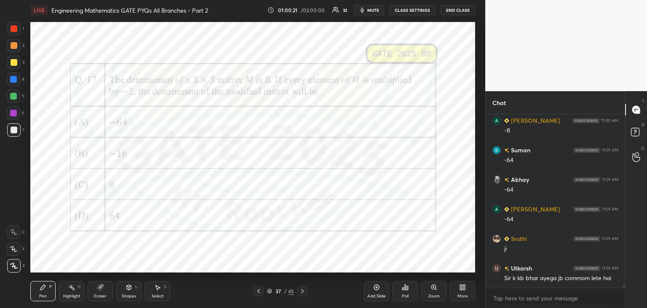
click at [10, 112] on div at bounding box center [13, 113] width 7 height 7
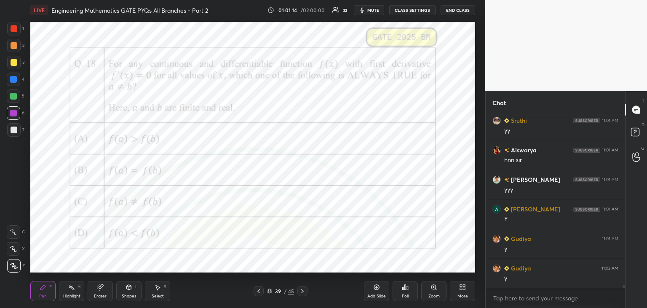
scroll to position [9740, 0]
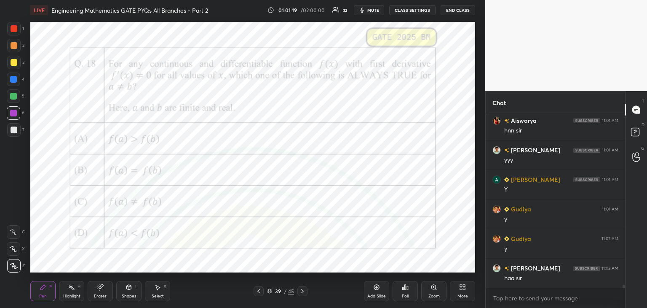
click at [405, 294] on div "Poll" at bounding box center [405, 296] width 7 height 4
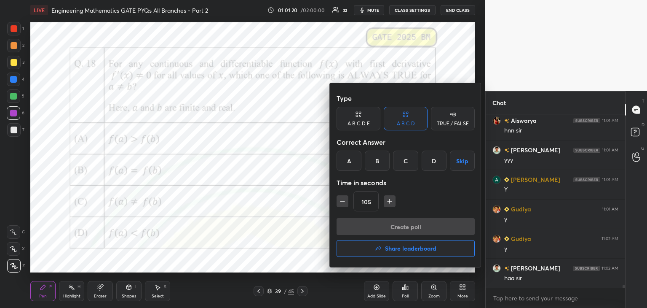
click at [407, 160] on div "C" at bounding box center [405, 160] width 25 height 20
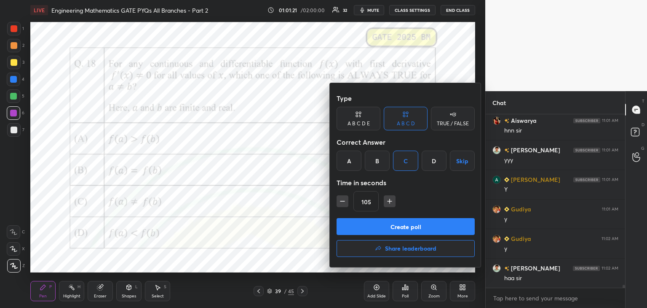
click at [389, 205] on icon "button" at bounding box center [390, 201] width 8 height 8
type input "120"
click at [394, 229] on button "Create poll" at bounding box center [406, 226] width 138 height 17
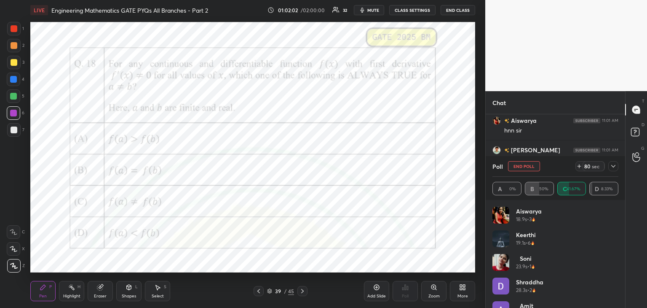
scroll to position [9813, 0]
click at [615, 166] on icon at bounding box center [613, 166] width 7 height 7
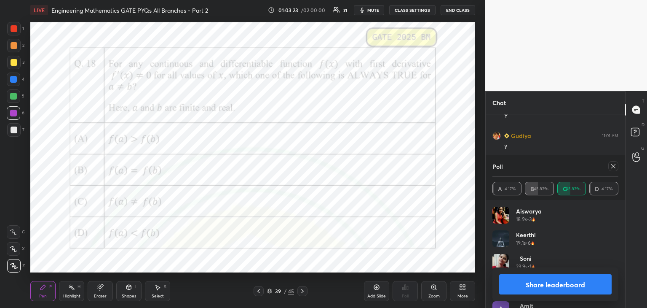
scroll to position [9842, 0]
click at [613, 167] on icon at bounding box center [613, 166] width 7 height 7
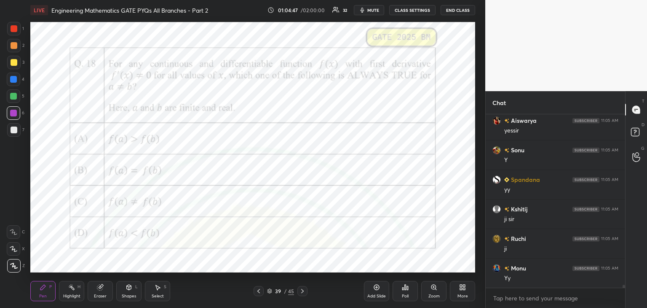
scroll to position [10212, 0]
click at [374, 288] on icon at bounding box center [376, 287] width 7 height 7
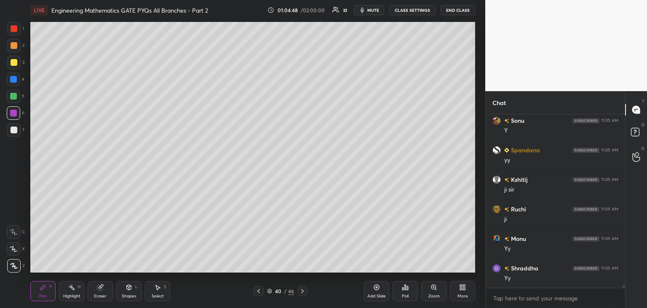
click at [11, 129] on div at bounding box center [14, 129] width 7 height 7
click at [15, 63] on div at bounding box center [14, 62] width 7 height 7
drag, startPoint x: 16, startPoint y: 130, endPoint x: 24, endPoint y: 130, distance: 7.6
click at [16, 130] on div at bounding box center [14, 129] width 7 height 7
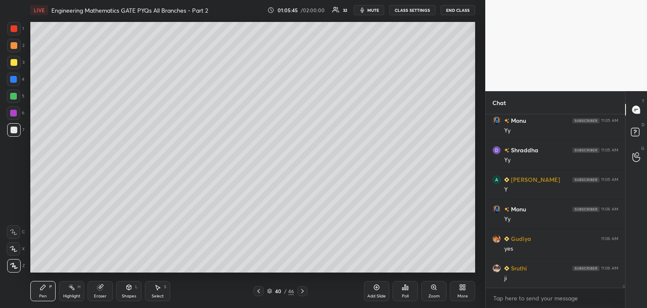
scroll to position [10359, 0]
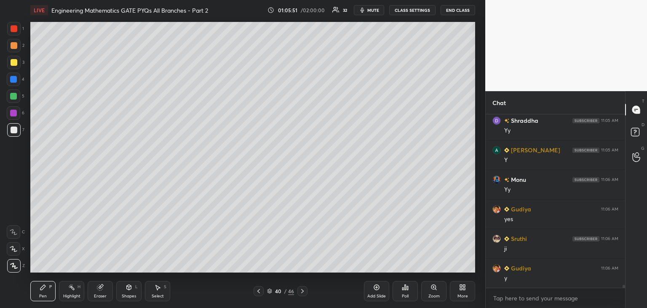
click at [261, 287] on icon at bounding box center [258, 290] width 7 height 7
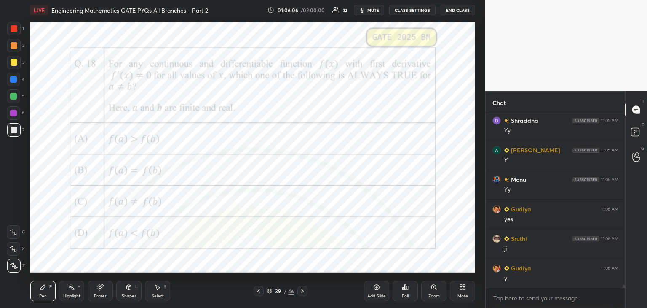
click at [304, 289] on icon at bounding box center [302, 290] width 7 height 7
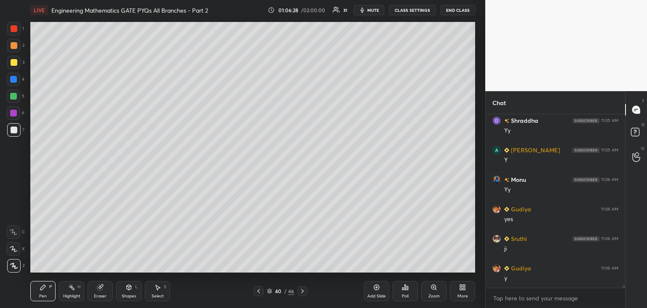
scroll to position [10389, 0]
click at [97, 292] on div "Eraser" at bounding box center [100, 291] width 25 height 20
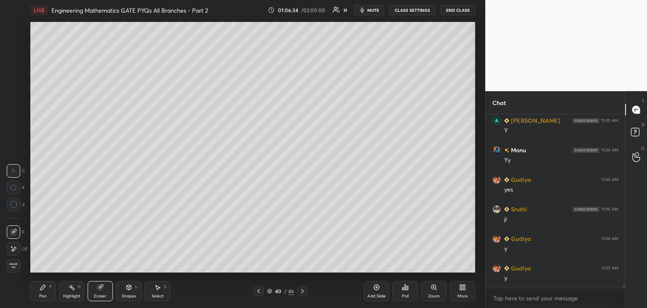
click at [44, 294] on div "Pen" at bounding box center [43, 296] width 8 height 4
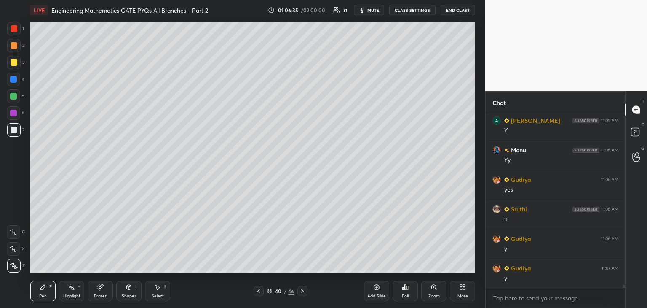
scroll to position [10418, 0]
click at [99, 291] on div "Eraser" at bounding box center [100, 291] width 25 height 20
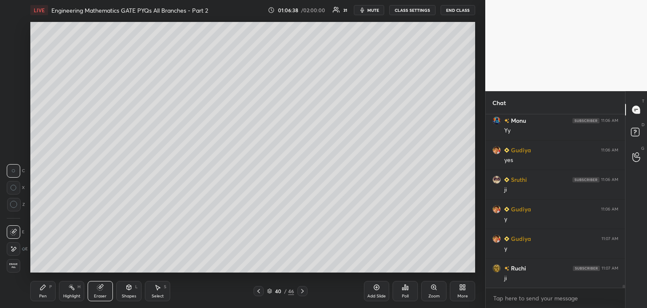
click at [51, 284] on div "P" at bounding box center [50, 286] width 3 height 4
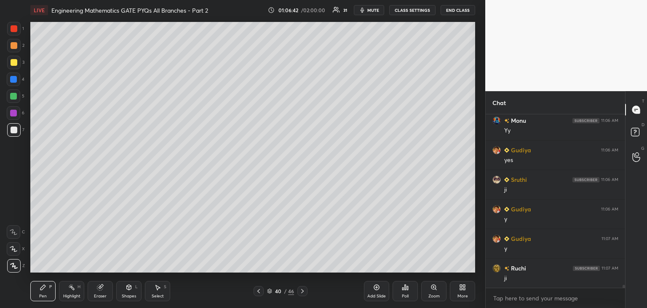
scroll to position [10448, 0]
click at [8, 95] on div at bounding box center [13, 95] width 13 height 13
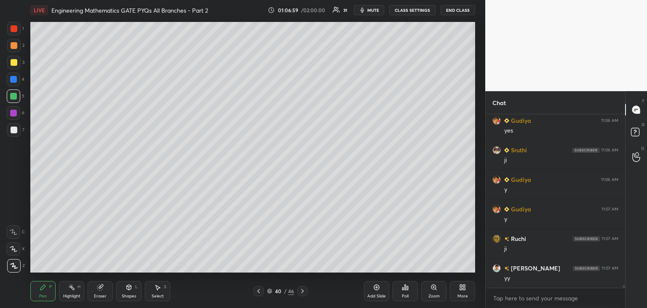
scroll to position [10477, 0]
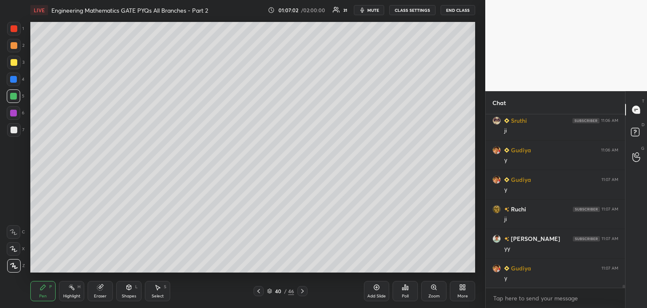
drag, startPoint x: 12, startPoint y: 126, endPoint x: 19, endPoint y: 131, distance: 8.4
click at [12, 127] on div at bounding box center [13, 129] width 13 height 13
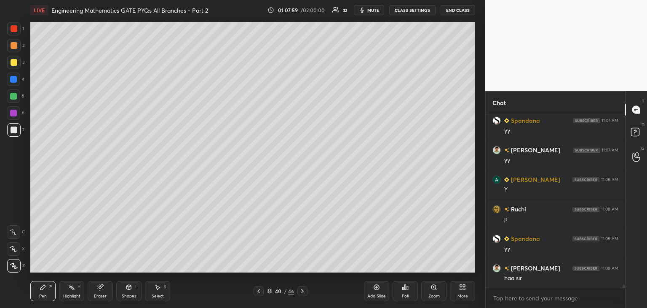
scroll to position [10684, 0]
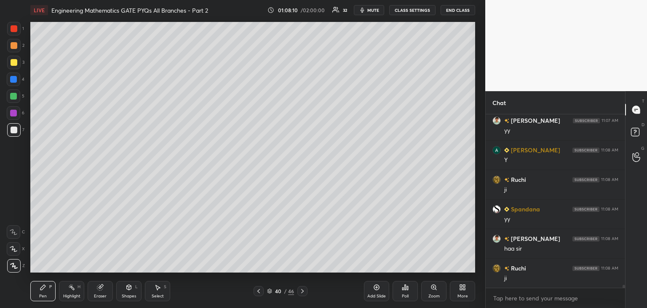
drag, startPoint x: 19, startPoint y: 93, endPoint x: 21, endPoint y: 97, distance: 4.5
click at [19, 93] on div at bounding box center [13, 95] width 13 height 13
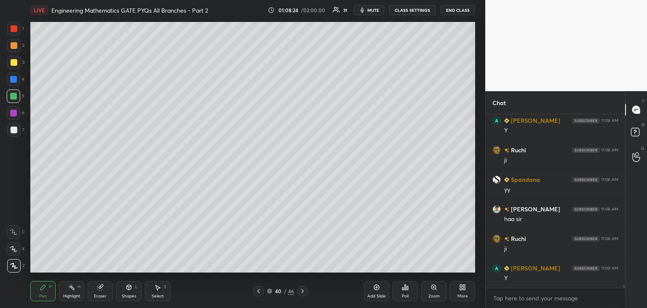
scroll to position [10743, 0]
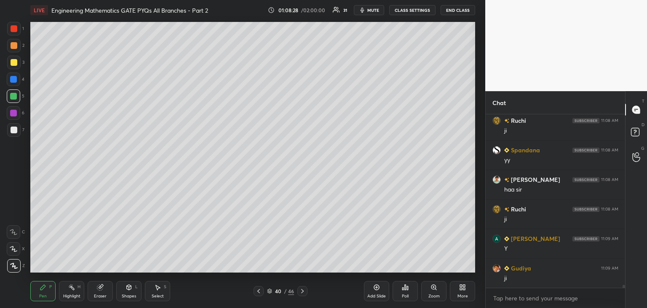
drag, startPoint x: 15, startPoint y: 113, endPoint x: 24, endPoint y: 114, distance: 9.7
click at [15, 113] on div at bounding box center [13, 113] width 7 height 7
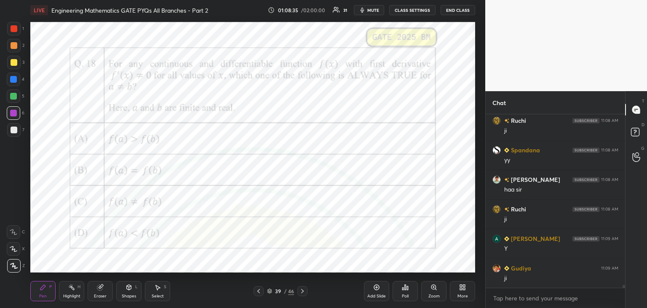
scroll to position [10751, 0]
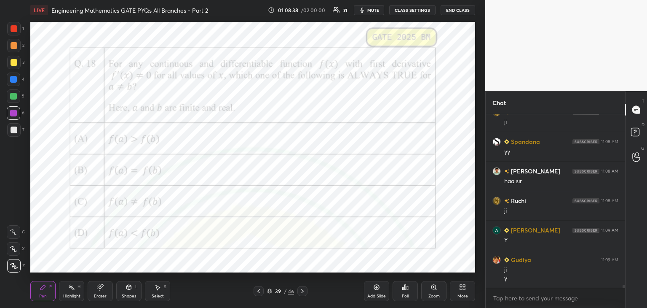
click at [305, 292] on icon at bounding box center [302, 290] width 7 height 7
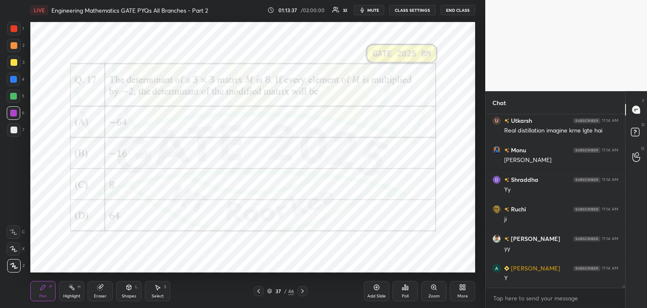
scroll to position [10991, 0]
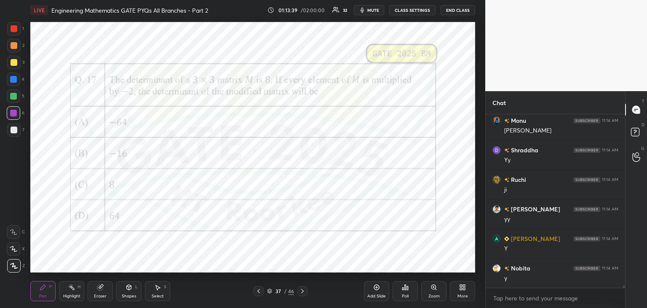
click at [303, 287] on div at bounding box center [303, 291] width 10 height 10
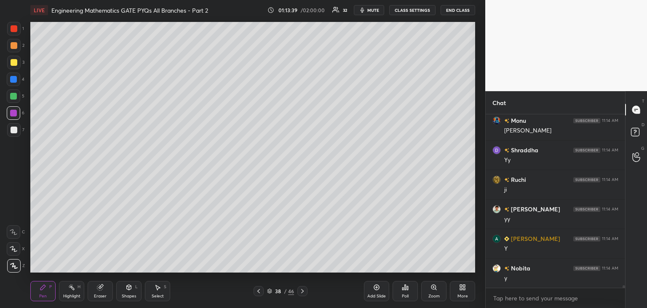
click at [303, 289] on icon at bounding box center [302, 290] width 7 height 7
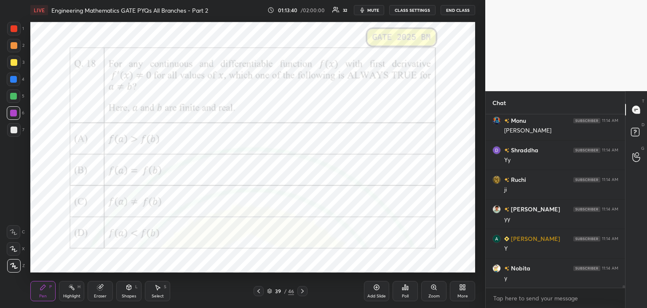
click at [303, 290] on icon at bounding box center [302, 290] width 7 height 7
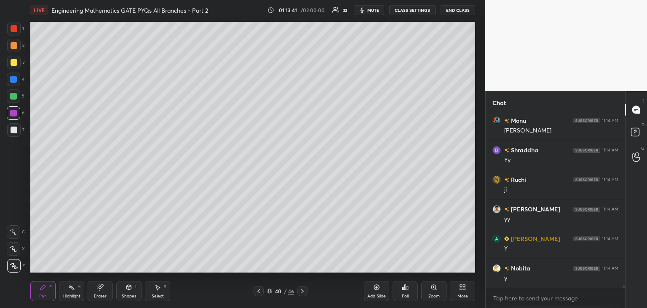
click at [257, 291] on icon at bounding box center [258, 290] width 7 height 7
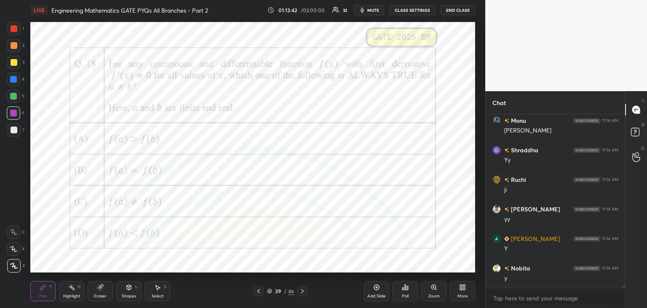
click at [257, 289] on icon at bounding box center [258, 290] width 7 height 7
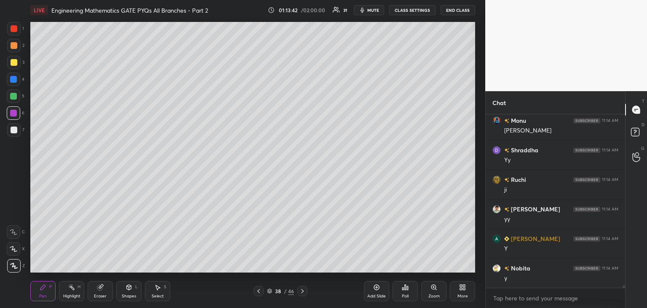
click at [258, 291] on icon at bounding box center [258, 290] width 7 height 7
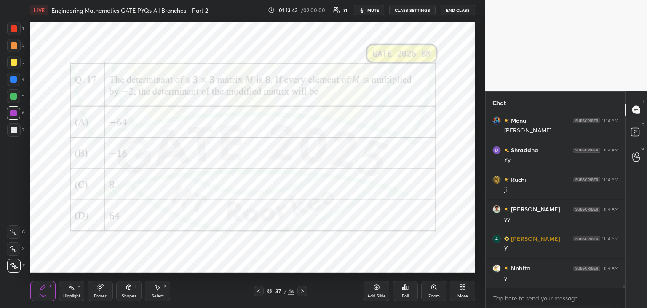
click at [258, 292] on icon at bounding box center [259, 291] width 3 height 4
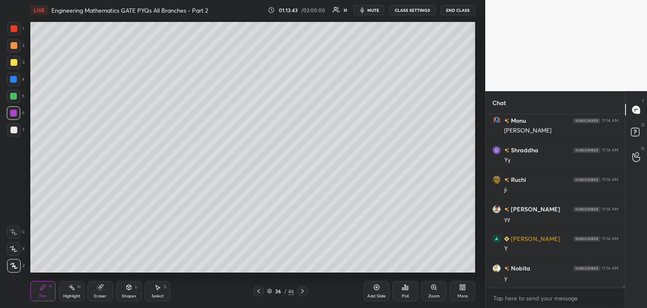
click at [259, 292] on icon at bounding box center [258, 290] width 7 height 7
click at [260, 292] on icon at bounding box center [258, 290] width 7 height 7
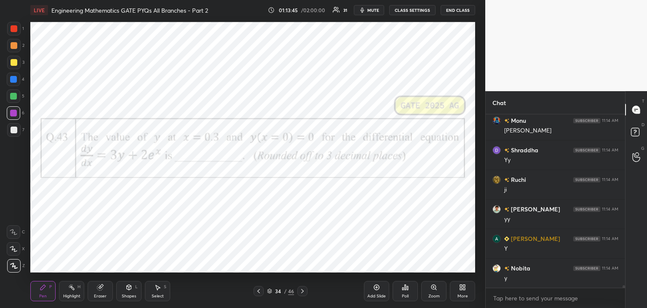
click at [305, 292] on icon at bounding box center [302, 290] width 7 height 7
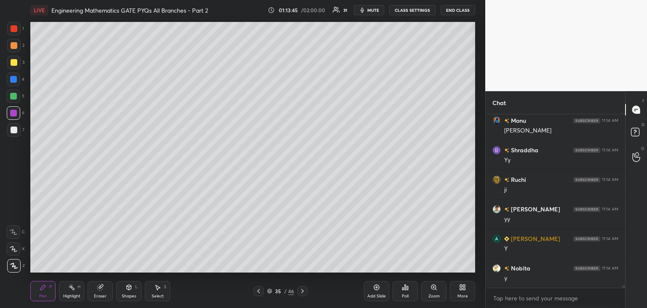
click at [304, 291] on icon at bounding box center [302, 290] width 7 height 7
click at [305, 292] on icon at bounding box center [302, 290] width 7 height 7
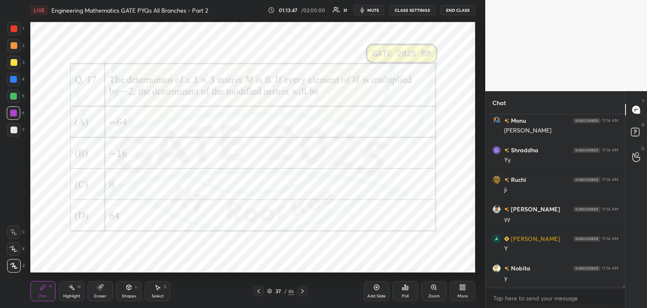
click at [101, 294] on div "Eraser" at bounding box center [100, 296] width 13 height 4
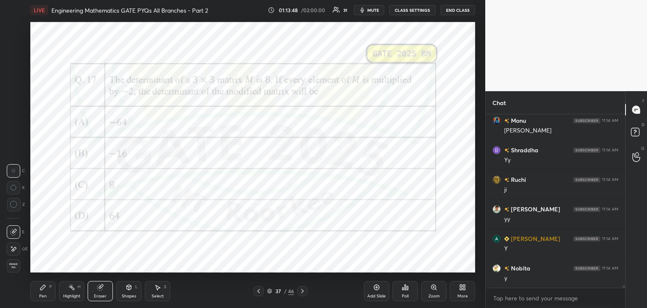
click at [9, 267] on span "Erase all" at bounding box center [13, 266] width 13 height 6
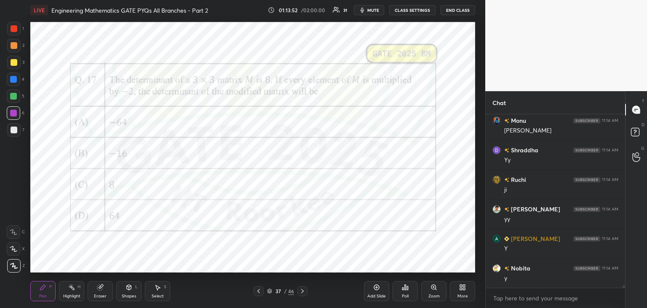
click at [304, 289] on icon at bounding box center [302, 290] width 7 height 7
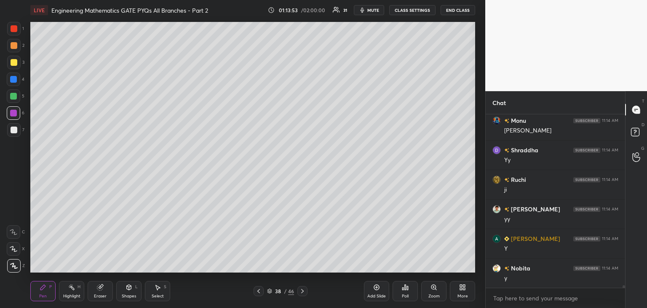
click at [304, 289] on icon at bounding box center [302, 290] width 7 height 7
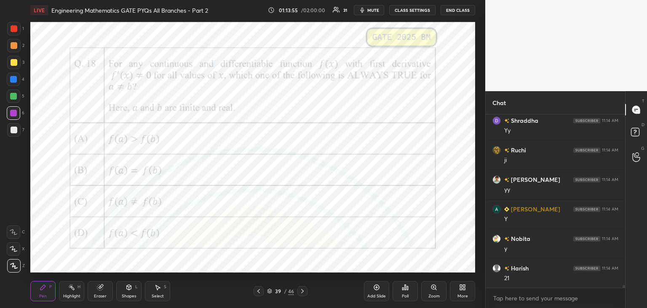
scroll to position [11050, 0]
click at [300, 290] on icon at bounding box center [302, 290] width 7 height 7
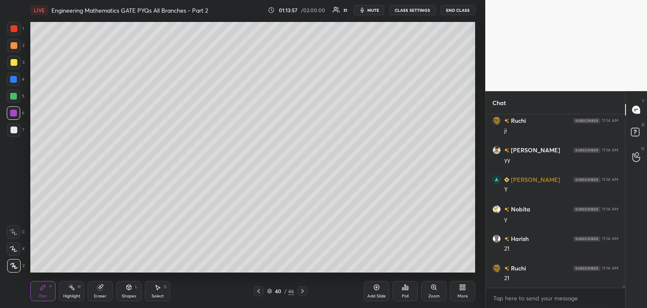
click at [303, 290] on icon at bounding box center [302, 291] width 3 height 4
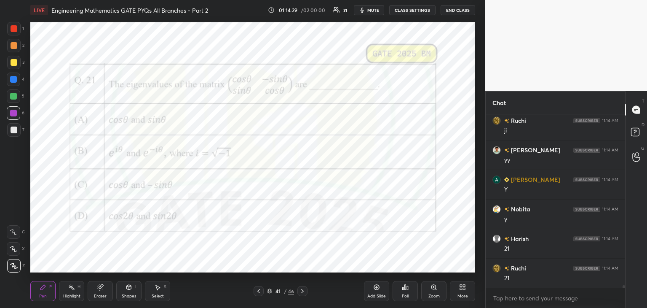
scroll to position [11080, 0]
click at [403, 294] on div "Poll" at bounding box center [405, 296] width 7 height 4
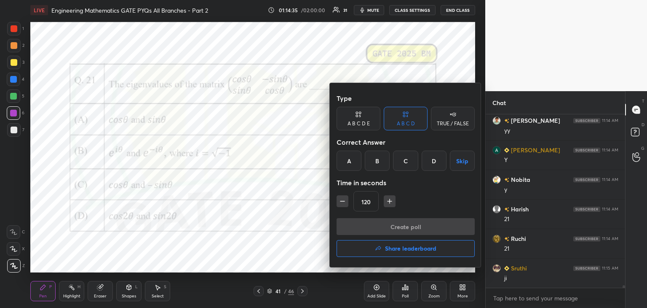
click at [378, 162] on div "B" at bounding box center [377, 160] width 25 height 20
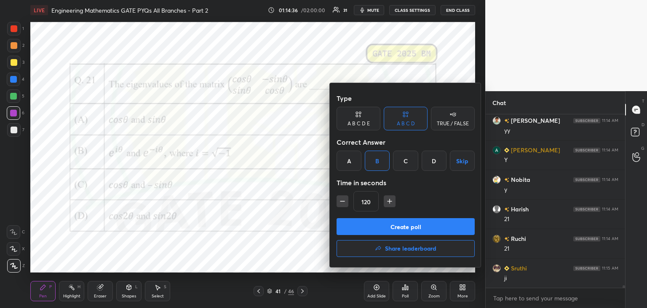
click at [392, 226] on button "Create poll" at bounding box center [406, 226] width 138 height 17
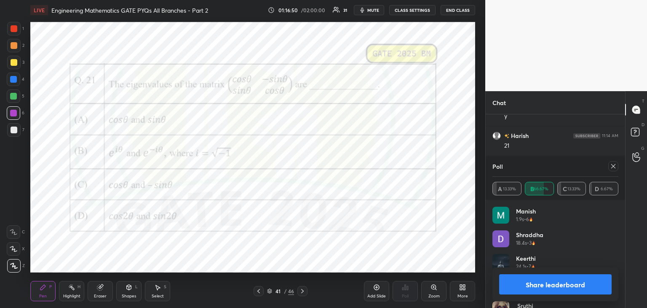
scroll to position [11183, 0]
click at [614, 168] on icon at bounding box center [613, 166] width 7 height 7
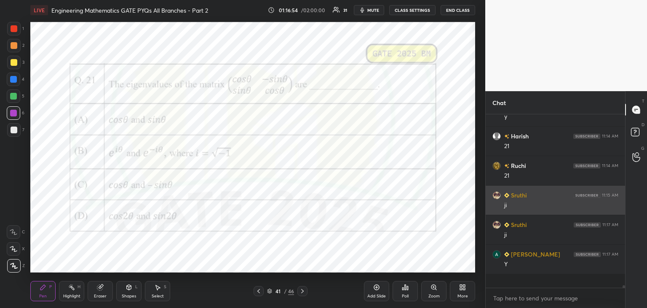
scroll to position [96, 137]
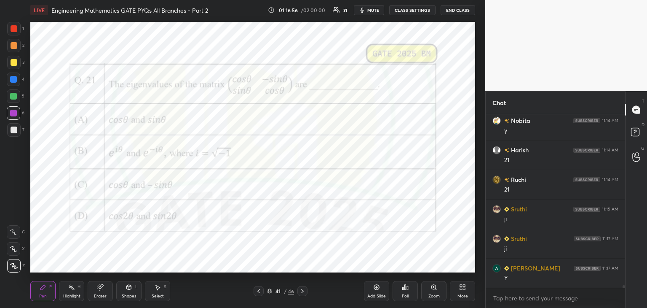
click at [378, 295] on div "Add Slide" at bounding box center [377, 296] width 19 height 4
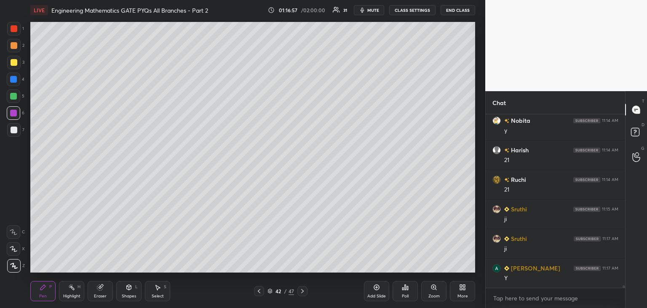
click at [18, 133] on div at bounding box center [13, 129] width 13 height 13
click at [258, 290] on icon at bounding box center [259, 290] width 7 height 7
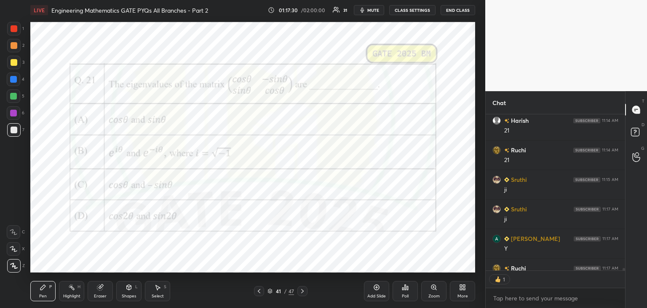
scroll to position [3, 3]
click at [300, 289] on icon at bounding box center [302, 290] width 7 height 7
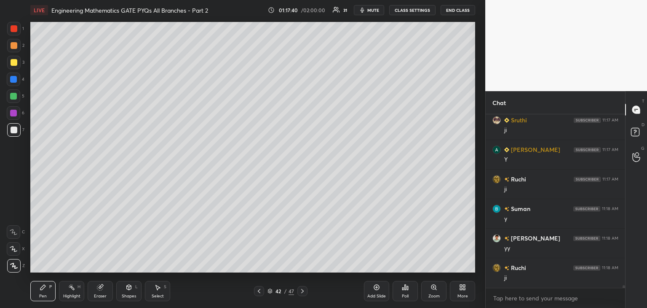
scroll to position [171, 137]
click at [258, 289] on icon at bounding box center [259, 290] width 7 height 7
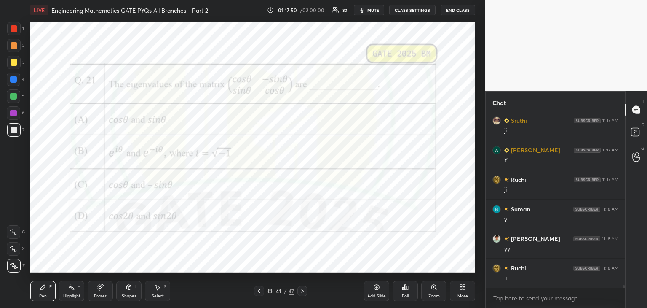
scroll to position [11286, 0]
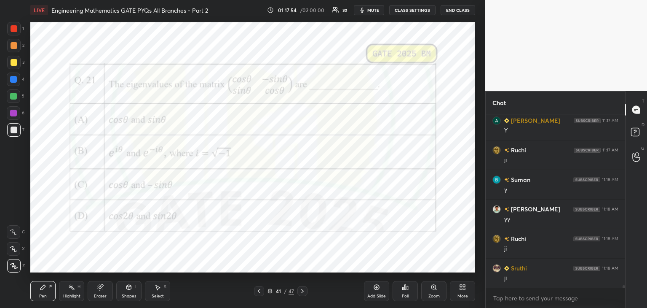
click at [305, 293] on icon at bounding box center [302, 290] width 7 height 7
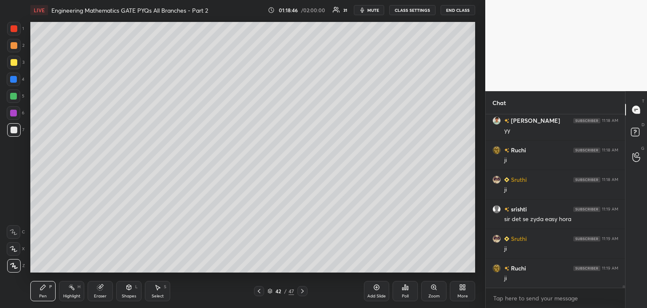
scroll to position [11404, 0]
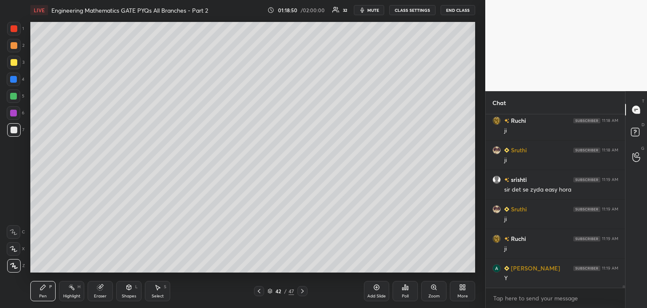
click at [260, 289] on icon at bounding box center [259, 290] width 7 height 7
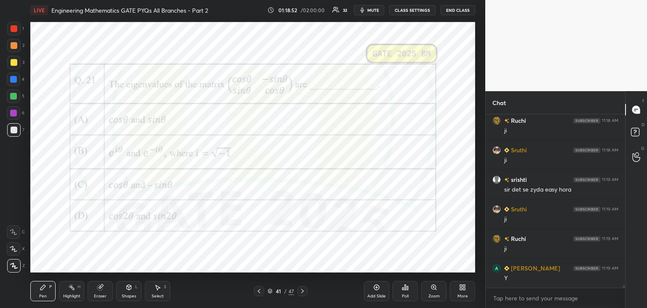
click at [298, 289] on div at bounding box center [303, 291] width 10 height 10
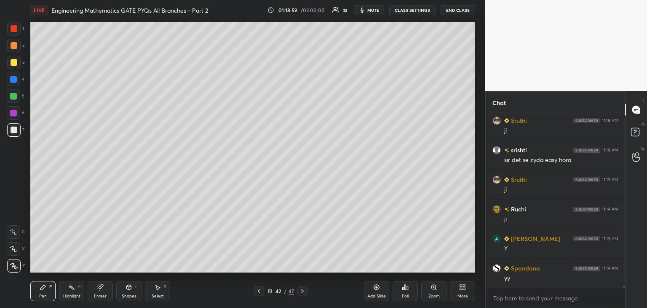
scroll to position [11463, 0]
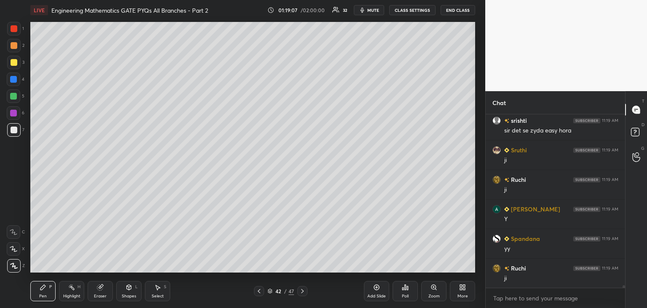
click at [260, 287] on icon at bounding box center [259, 290] width 7 height 7
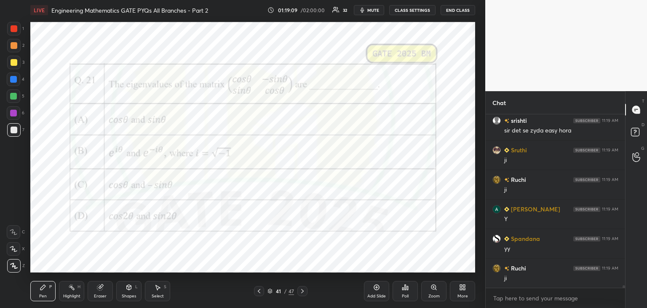
drag, startPoint x: 14, startPoint y: 114, endPoint x: 19, endPoint y: 116, distance: 5.7
click at [15, 114] on div at bounding box center [13, 113] width 7 height 7
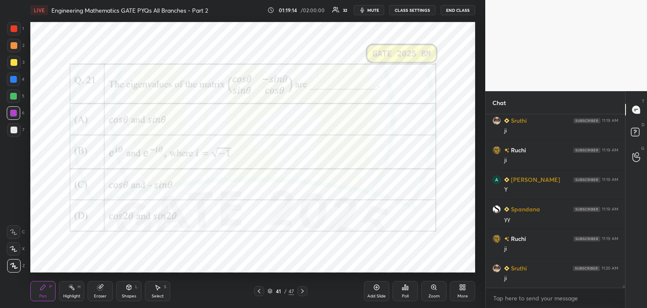
click at [105, 290] on div "Eraser" at bounding box center [100, 291] width 25 height 20
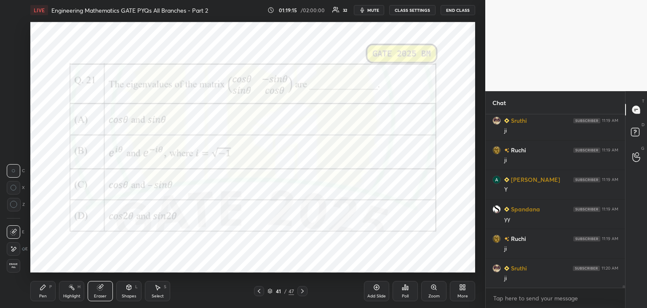
click at [16, 248] on icon at bounding box center [14, 249] width 5 height 4
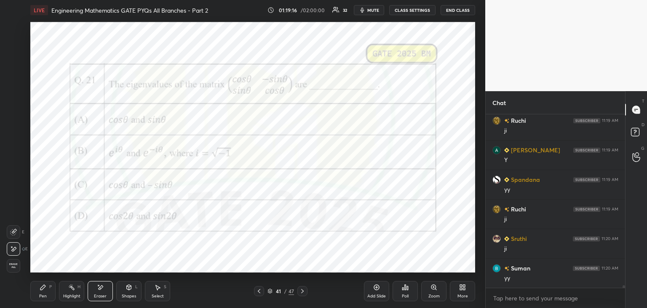
scroll to position [11552, 0]
click at [258, 292] on icon at bounding box center [259, 290] width 7 height 7
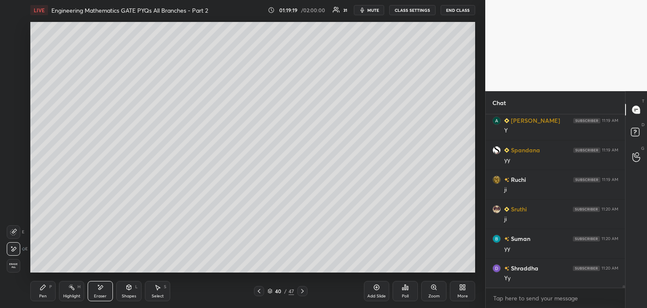
click at [305, 292] on icon at bounding box center [302, 290] width 7 height 7
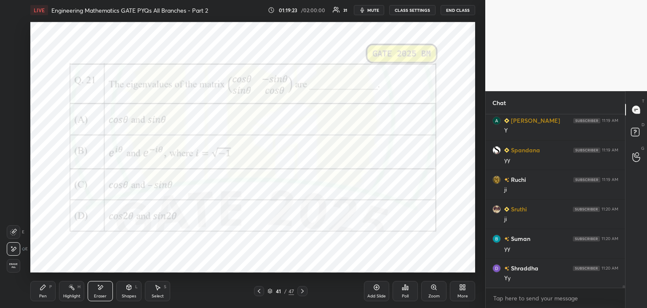
scroll to position [11581, 0]
click at [304, 292] on icon at bounding box center [302, 290] width 7 height 7
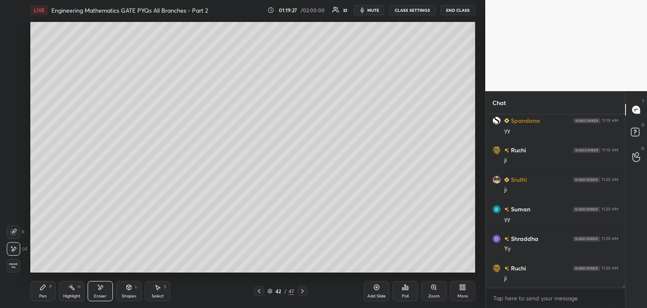
click at [304, 292] on icon at bounding box center [302, 290] width 7 height 7
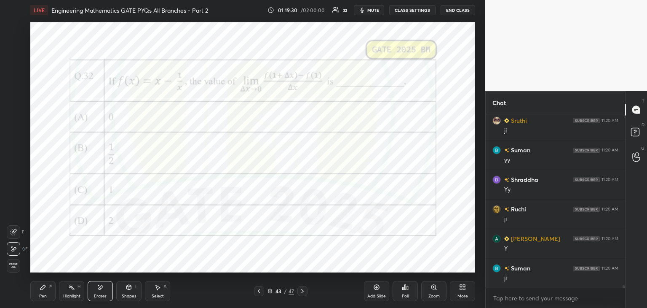
scroll to position [11670, 0]
click at [411, 294] on div "Poll" at bounding box center [405, 291] width 25 height 20
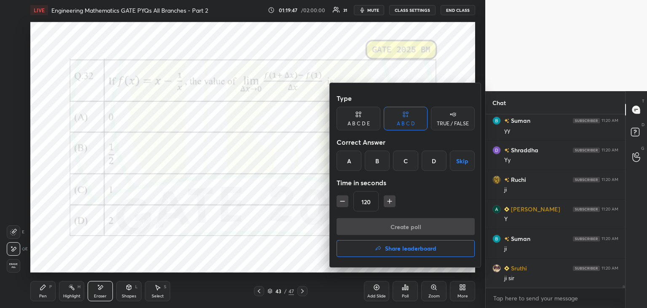
drag, startPoint x: 432, startPoint y: 161, endPoint x: 429, endPoint y: 166, distance: 5.1
click at [431, 161] on div "D" at bounding box center [434, 160] width 25 height 20
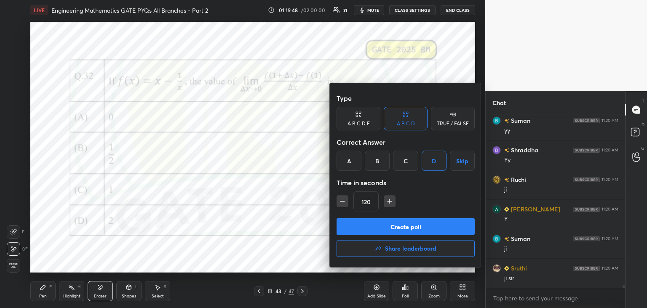
click at [391, 223] on button "Create poll" at bounding box center [406, 226] width 138 height 17
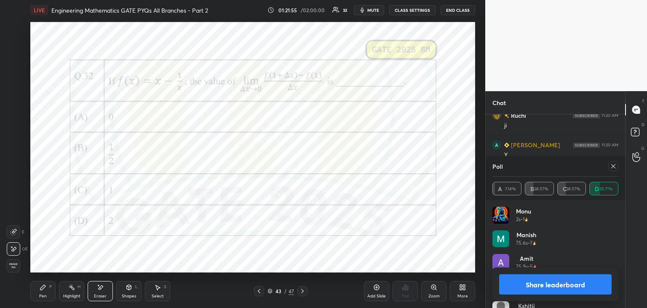
scroll to position [11455, 0]
click at [45, 284] on icon at bounding box center [43, 287] width 7 height 7
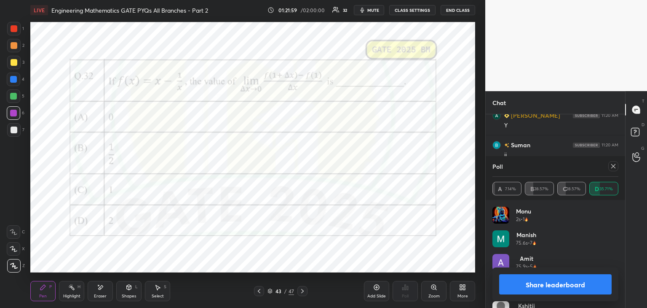
click at [14, 115] on div at bounding box center [13, 113] width 7 height 7
click at [614, 166] on icon at bounding box center [613, 166] width 7 height 7
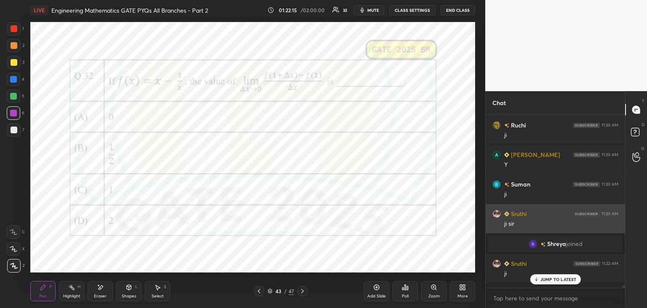
scroll to position [101, 137]
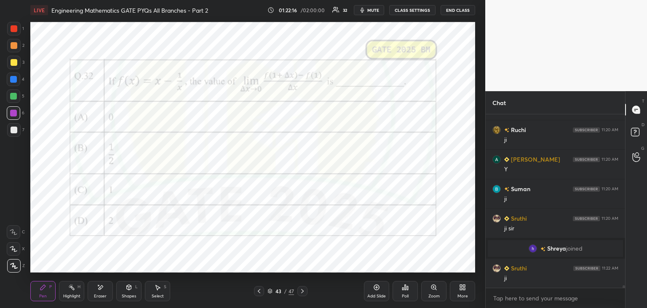
click at [94, 295] on div "Eraser" at bounding box center [100, 296] width 13 height 4
click at [13, 268] on span "Erase all" at bounding box center [13, 266] width 13 height 6
click at [379, 291] on div "Add Slide" at bounding box center [376, 291] width 25 height 20
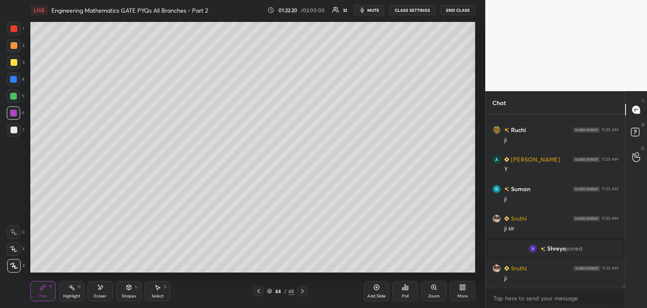
click at [12, 131] on div at bounding box center [14, 129] width 7 height 7
click at [15, 68] on div at bounding box center [13, 62] width 13 height 13
click at [17, 134] on div at bounding box center [13, 129] width 13 height 13
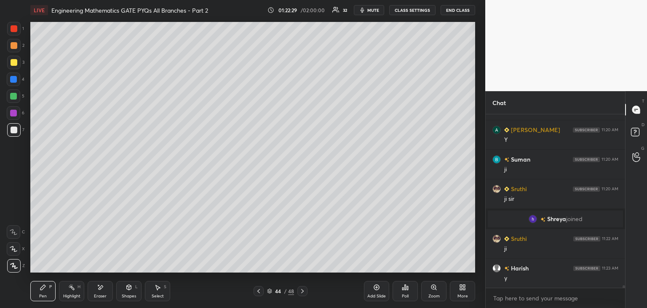
click at [260, 293] on icon at bounding box center [258, 290] width 7 height 7
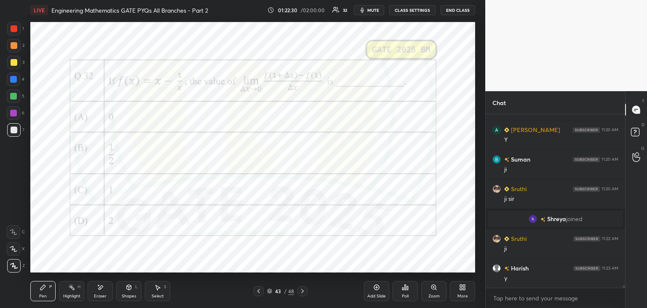
click at [305, 292] on icon at bounding box center [302, 290] width 7 height 7
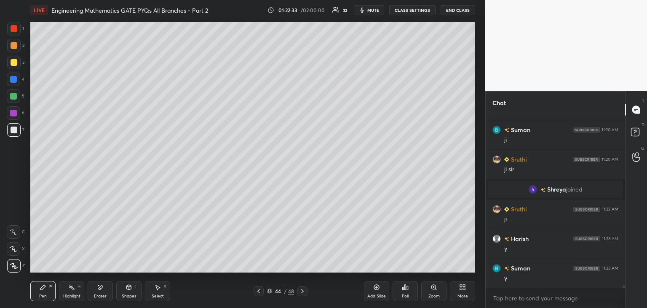
scroll to position [11500, 0]
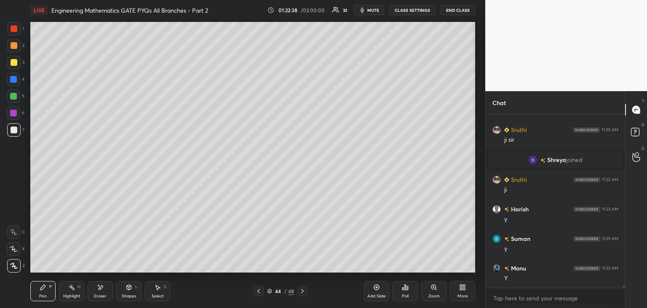
click at [258, 290] on icon at bounding box center [258, 290] width 7 height 7
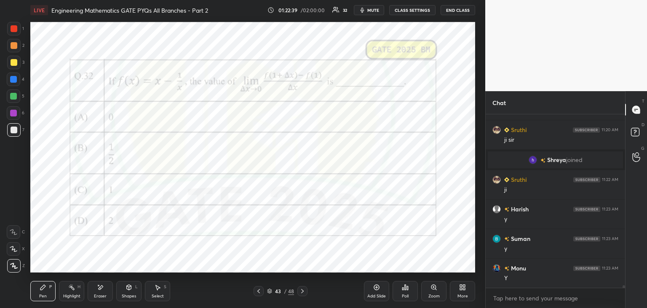
click at [303, 288] on icon at bounding box center [302, 290] width 7 height 7
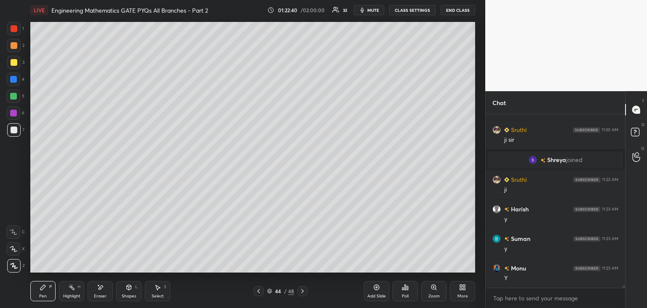
click at [168, 287] on div "Select S" at bounding box center [157, 291] width 25 height 20
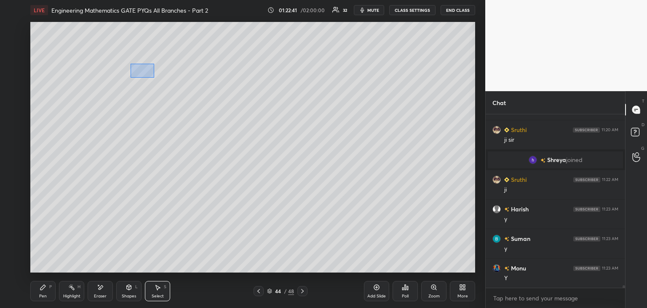
drag, startPoint x: 131, startPoint y: 64, endPoint x: 155, endPoint y: 78, distance: 28.2
click at [155, 78] on div "0 ° Undo Copy Duplicate Duplicate to new slide Delete" at bounding box center [252, 147] width 445 height 250
drag, startPoint x: 134, startPoint y: 69, endPoint x: 122, endPoint y: 70, distance: 11.8
click at [122, 70] on div "0 ° Undo Copy Duplicate Duplicate to new slide Delete" at bounding box center [252, 147] width 445 height 250
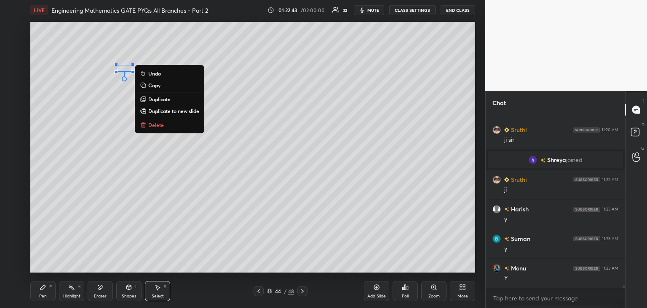
click at [44, 297] on div "Pen" at bounding box center [43, 296] width 8 height 4
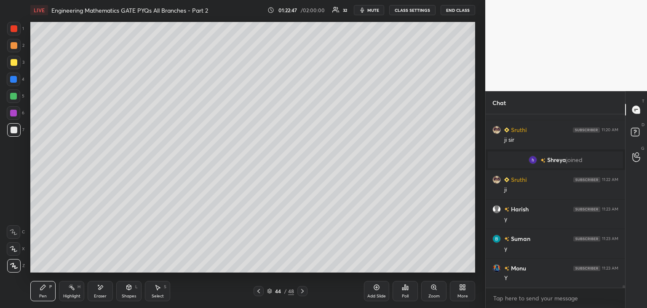
click at [262, 292] on div at bounding box center [259, 291] width 10 height 10
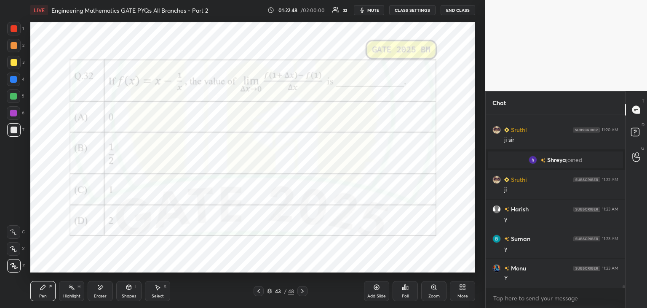
click at [303, 290] on icon at bounding box center [302, 290] width 7 height 7
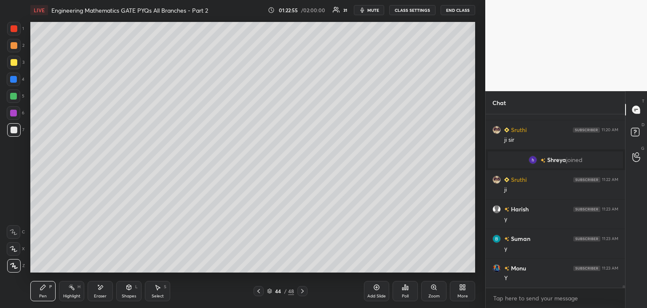
click at [260, 292] on icon at bounding box center [258, 290] width 7 height 7
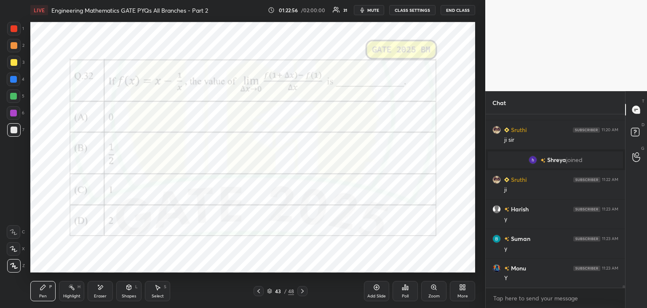
click at [303, 290] on icon at bounding box center [302, 291] width 3 height 4
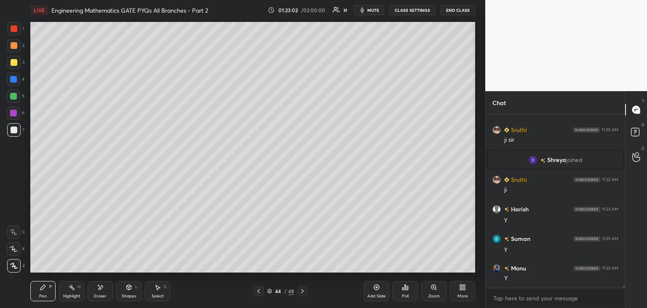
click at [256, 285] on div "Pen P Highlight H Eraser Shapes L Select S 44 / 48 Add Slide Poll Zoom More" at bounding box center [252, 291] width 445 height 34
click at [258, 289] on icon at bounding box center [258, 290] width 7 height 7
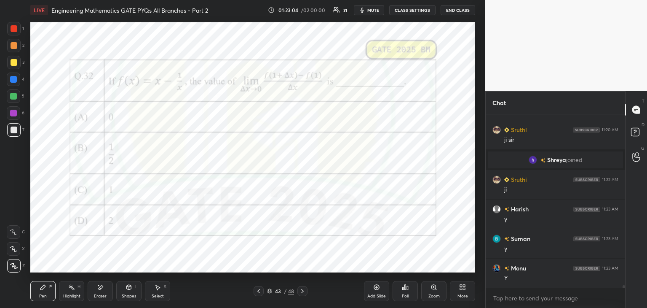
click at [304, 291] on icon at bounding box center [302, 290] width 7 height 7
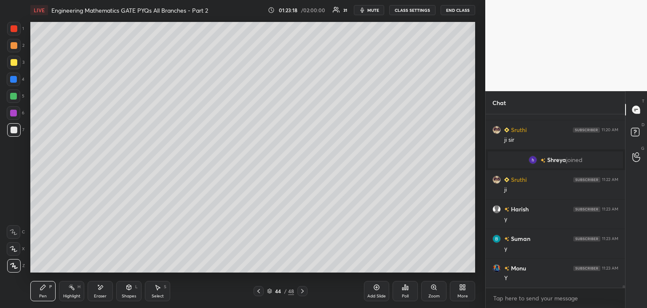
scroll to position [11529, 0]
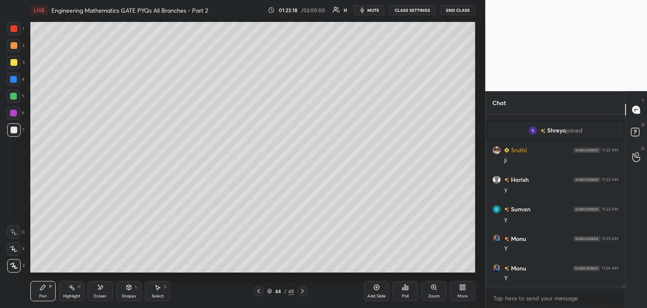
click at [107, 294] on div "Eraser" at bounding box center [100, 291] width 25 height 20
drag, startPoint x: 46, startPoint y: 292, endPoint x: 78, endPoint y: 274, distance: 36.3
click at [47, 292] on div "Pen P" at bounding box center [42, 291] width 25 height 20
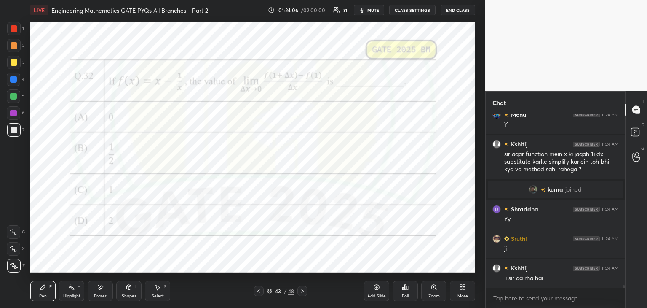
scroll to position [11653, 0]
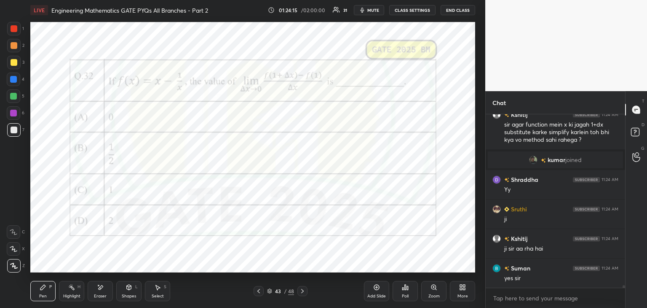
click at [302, 293] on icon at bounding box center [302, 290] width 7 height 7
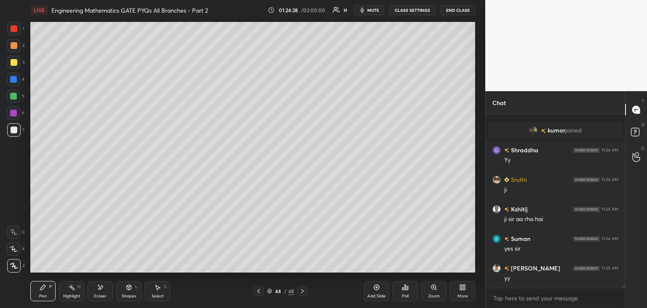
scroll to position [11712, 0]
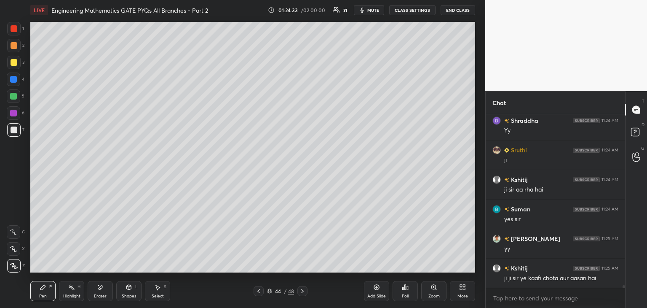
click at [256, 293] on icon at bounding box center [258, 290] width 7 height 7
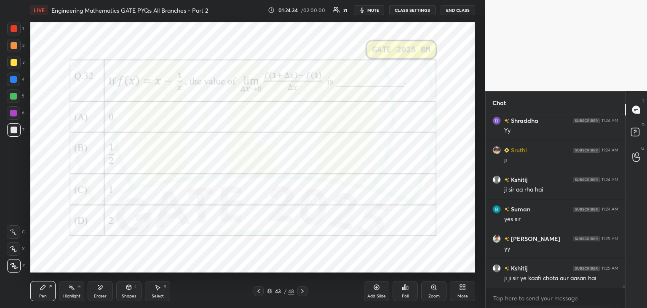
click at [305, 291] on icon at bounding box center [302, 290] width 7 height 7
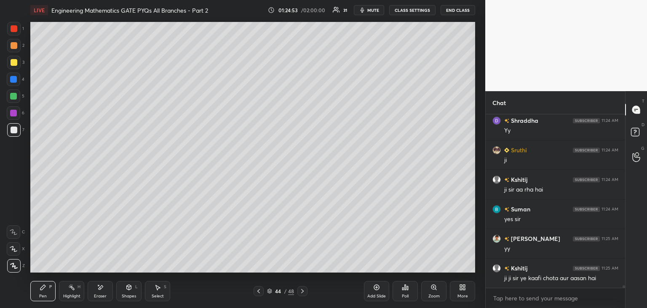
click at [256, 291] on icon at bounding box center [258, 290] width 7 height 7
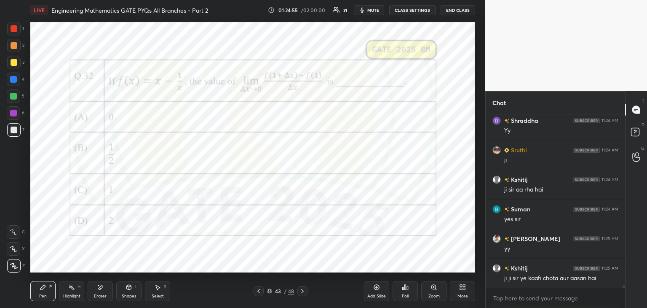
drag, startPoint x: 10, startPoint y: 110, endPoint x: 13, endPoint y: 114, distance: 4.9
click at [11, 110] on div at bounding box center [13, 113] width 7 height 7
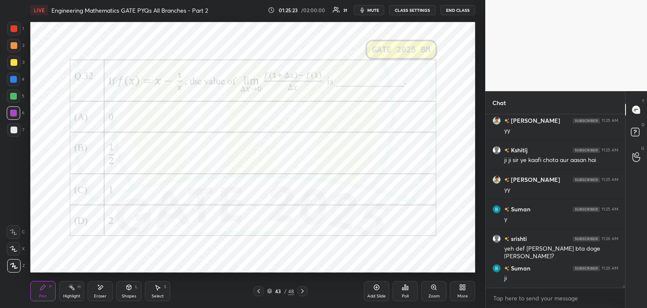
scroll to position [11860, 0]
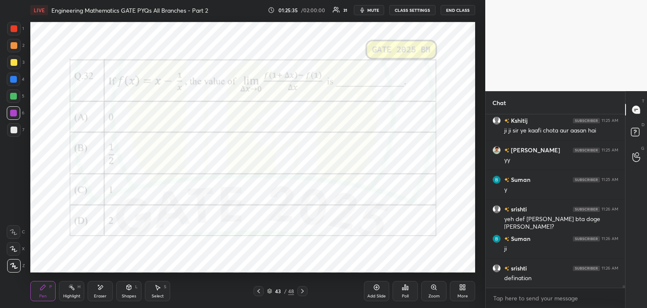
click at [97, 292] on div "Eraser" at bounding box center [100, 291] width 25 height 20
click at [10, 265] on span "Erase all" at bounding box center [13, 266] width 13 height 6
click at [302, 291] on icon at bounding box center [302, 290] width 7 height 7
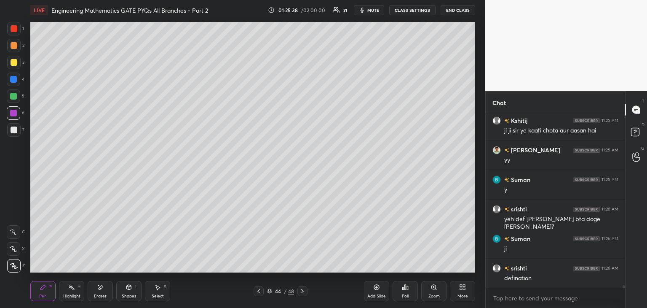
click at [380, 290] on icon at bounding box center [376, 287] width 7 height 7
click at [13, 62] on div at bounding box center [14, 62] width 7 height 7
click at [129, 292] on div "Shapes L" at bounding box center [128, 291] width 25 height 20
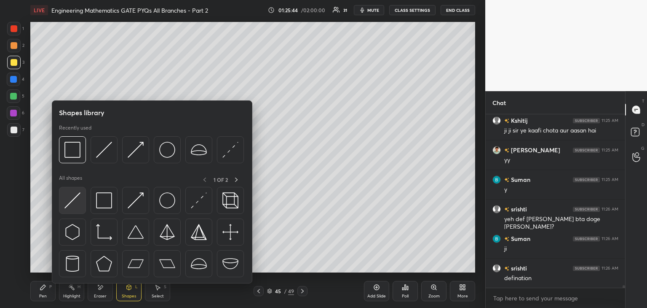
click at [75, 198] on img at bounding box center [72, 200] width 16 height 16
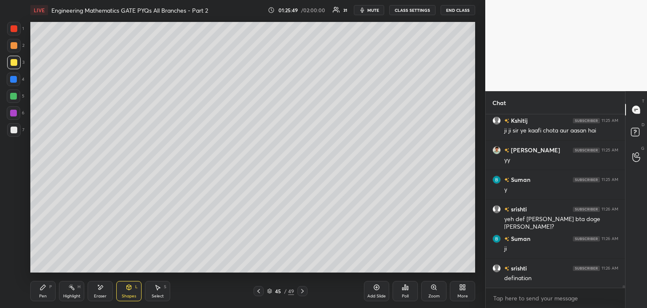
click at [53, 286] on div "Pen P" at bounding box center [42, 291] width 25 height 20
click at [12, 131] on div at bounding box center [14, 129] width 7 height 7
click at [15, 97] on div at bounding box center [13, 96] width 7 height 7
click at [129, 295] on div "Shapes" at bounding box center [129, 296] width 14 height 4
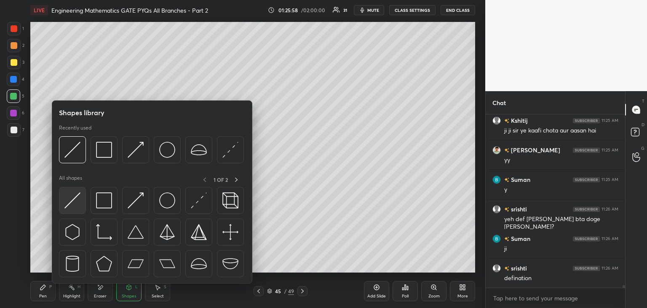
click at [67, 197] on img at bounding box center [72, 200] width 16 height 16
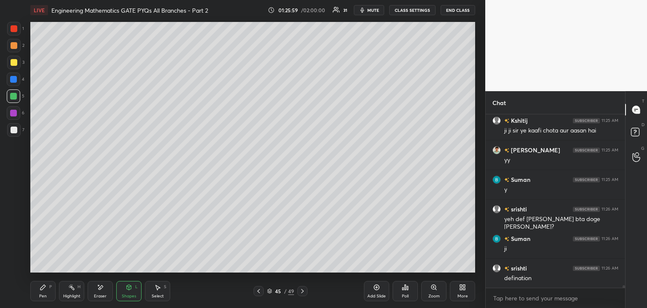
click at [15, 130] on div at bounding box center [14, 129] width 7 height 7
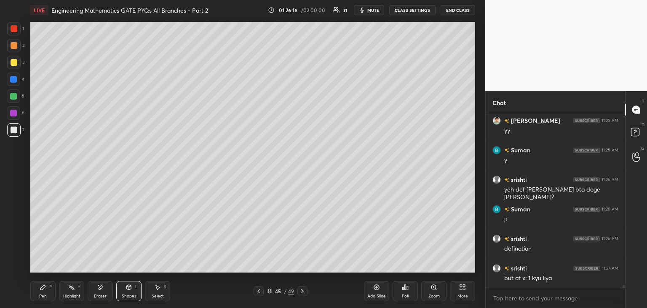
drag, startPoint x: 15, startPoint y: 131, endPoint x: 22, endPoint y: 134, distance: 7.7
click at [15, 132] on div at bounding box center [14, 129] width 7 height 7
click at [47, 295] on div "Pen P" at bounding box center [42, 291] width 25 height 20
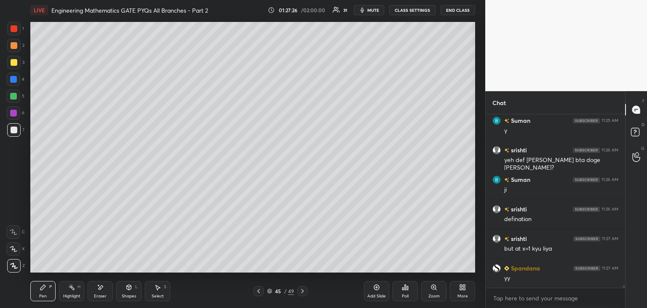
click at [256, 293] on icon at bounding box center [258, 290] width 7 height 7
click at [256, 295] on div at bounding box center [259, 291] width 10 height 10
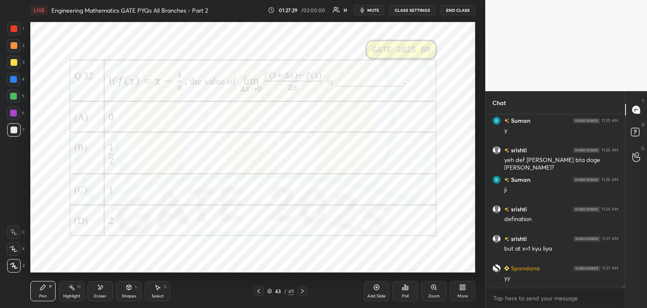
click at [13, 114] on div at bounding box center [13, 113] width 7 height 7
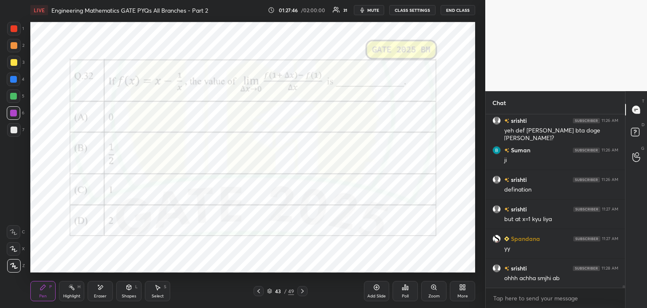
click at [92, 296] on div "Eraser" at bounding box center [100, 291] width 25 height 20
click at [13, 263] on span "Erase all" at bounding box center [13, 266] width 13 height 6
click at [259, 292] on icon at bounding box center [258, 290] width 7 height 7
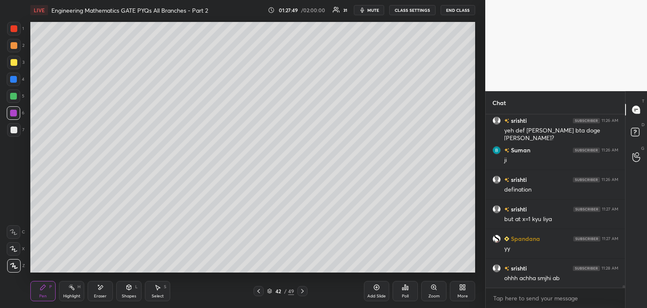
click at [258, 292] on icon at bounding box center [258, 290] width 7 height 7
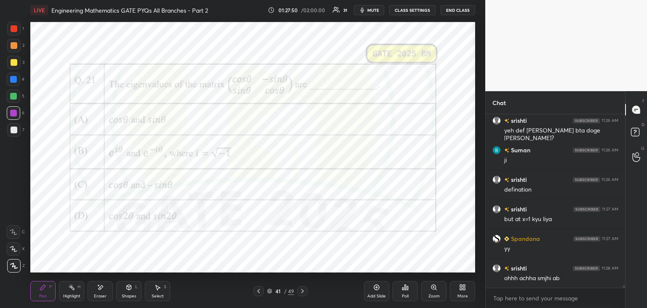
click at [305, 292] on icon at bounding box center [302, 290] width 7 height 7
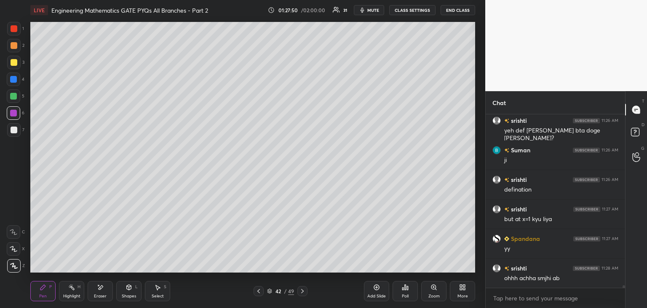
click at [305, 292] on icon at bounding box center [302, 290] width 7 height 7
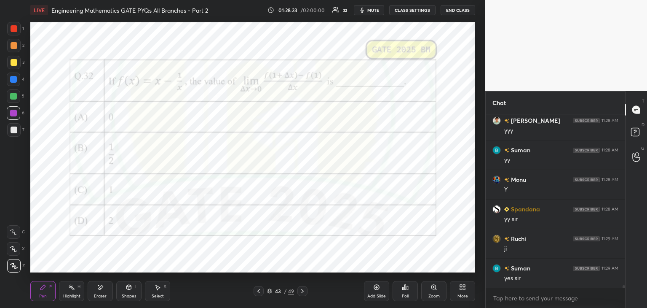
scroll to position [12155, 0]
click at [306, 290] on div at bounding box center [303, 291] width 10 height 10
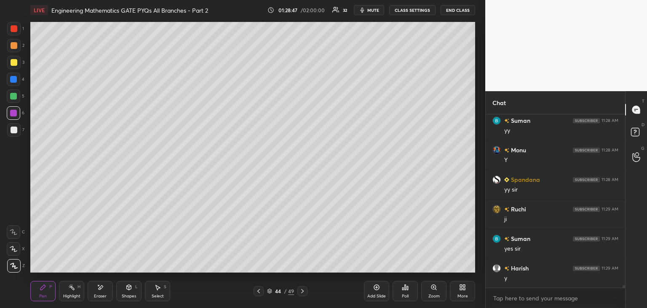
click at [307, 291] on div at bounding box center [303, 291] width 10 height 10
click at [308, 291] on div "45 / 49" at bounding box center [280, 291] width 167 height 10
click at [305, 291] on icon at bounding box center [302, 290] width 7 height 7
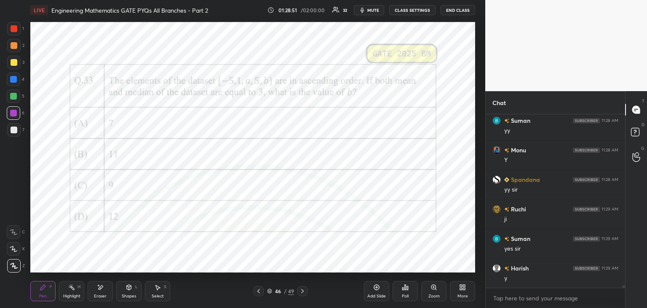
click at [259, 292] on icon at bounding box center [258, 290] width 7 height 7
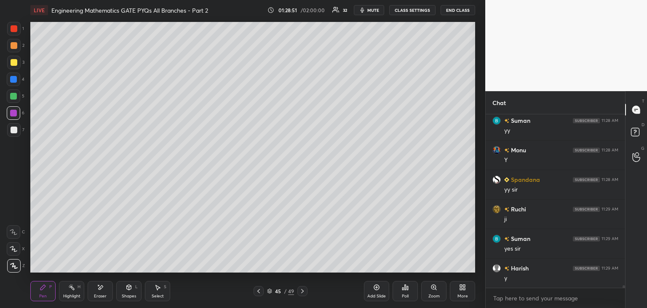
click at [259, 291] on icon at bounding box center [258, 290] width 7 height 7
click at [256, 292] on icon at bounding box center [258, 290] width 7 height 7
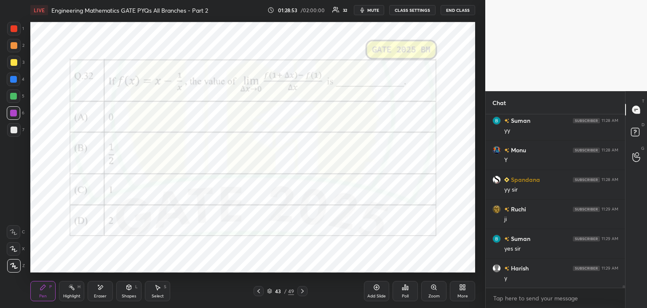
click at [303, 292] on icon at bounding box center [302, 290] width 7 height 7
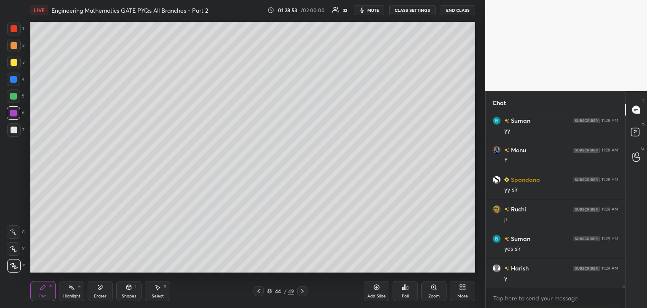
click at [304, 292] on icon at bounding box center [302, 290] width 7 height 7
click at [305, 291] on icon at bounding box center [302, 290] width 7 height 7
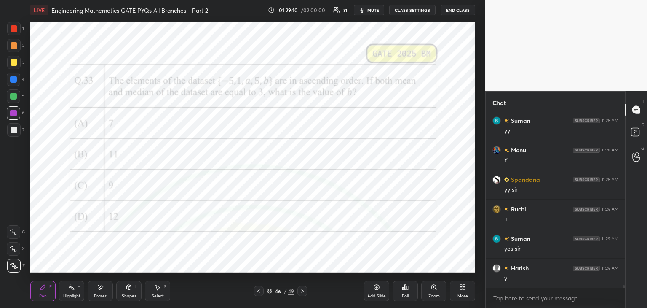
click at [407, 292] on div "Poll" at bounding box center [405, 291] width 25 height 20
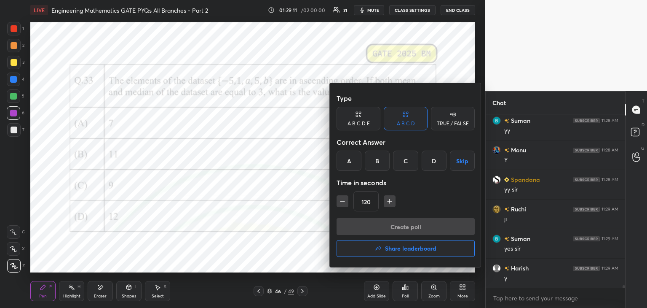
click at [374, 161] on div "B" at bounding box center [377, 160] width 25 height 20
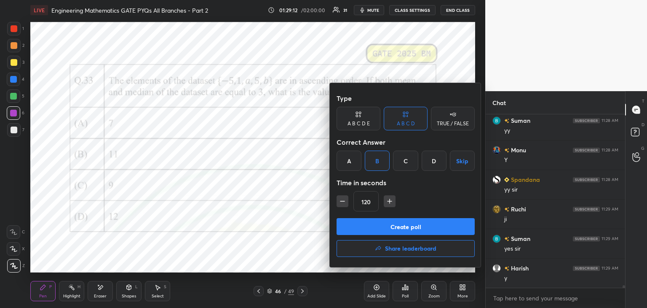
click at [381, 225] on button "Create poll" at bounding box center [406, 226] width 138 height 17
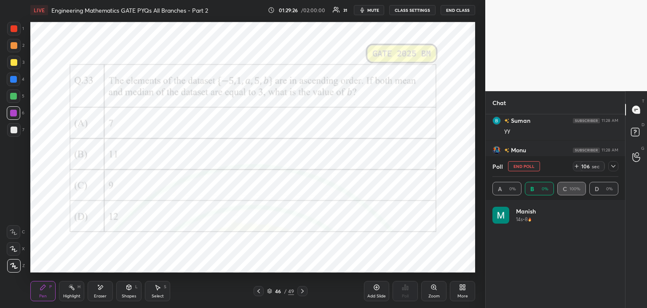
scroll to position [99, 123]
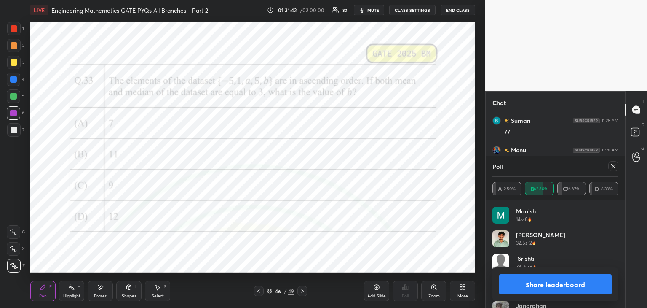
click at [613, 167] on icon at bounding box center [613, 166] width 7 height 7
type textarea "x"
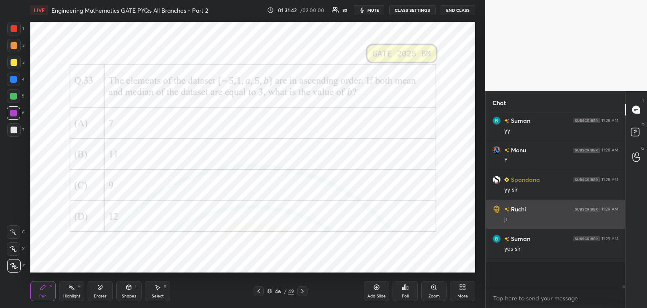
scroll to position [0, 3]
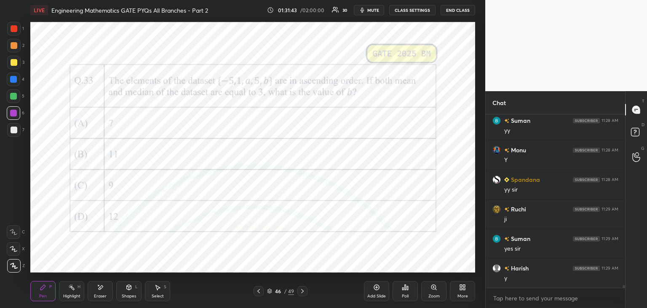
click at [384, 296] on div "Add Slide" at bounding box center [377, 296] width 19 height 4
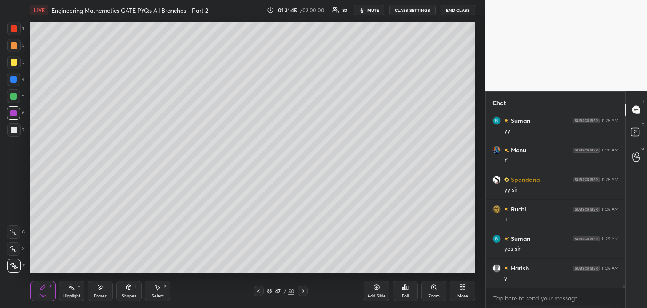
click at [11, 131] on div at bounding box center [14, 129] width 7 height 7
click at [257, 289] on icon at bounding box center [258, 290] width 7 height 7
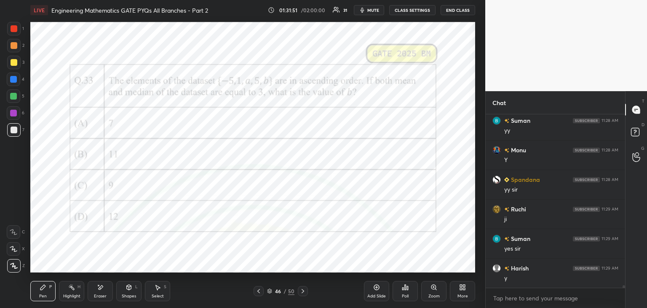
click at [301, 289] on icon at bounding box center [303, 290] width 7 height 7
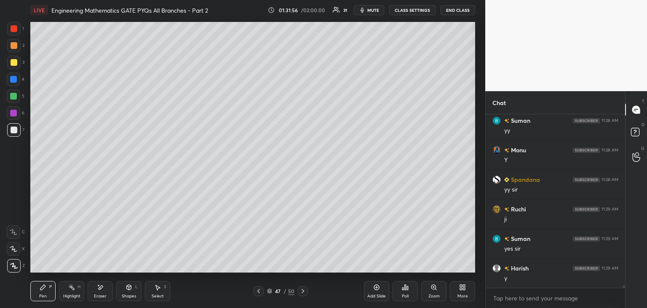
click at [261, 292] on icon at bounding box center [258, 290] width 7 height 7
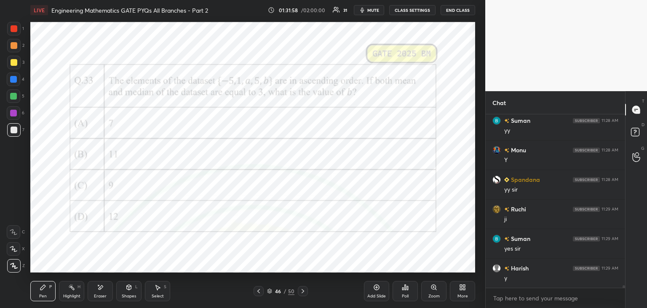
click at [303, 290] on icon at bounding box center [303, 290] width 7 height 7
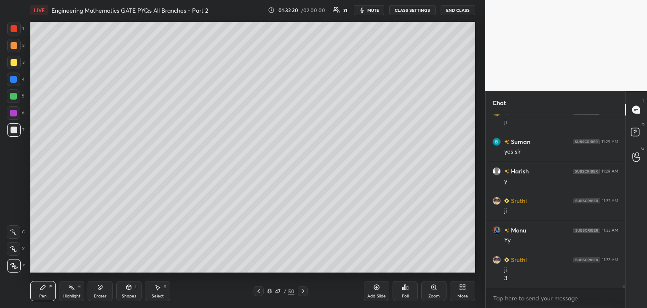
scroll to position [12281, 0]
click at [98, 287] on icon at bounding box center [100, 287] width 7 height 7
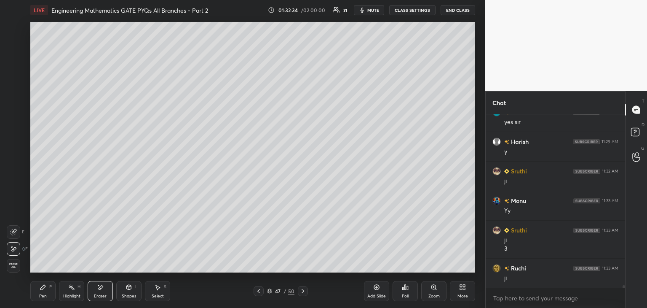
click at [54, 285] on div "Pen P" at bounding box center [42, 291] width 25 height 20
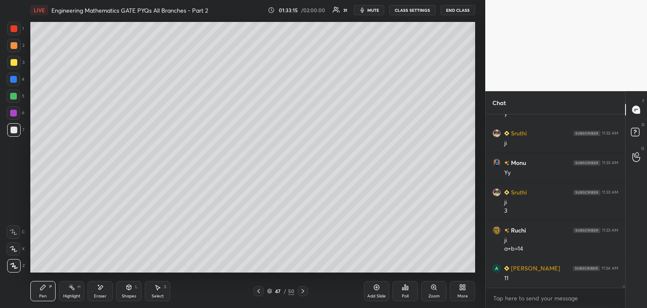
scroll to position [12348, 0]
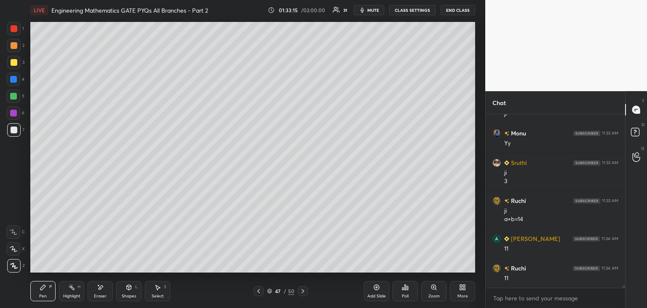
click at [121, 287] on div "Shapes L" at bounding box center [128, 291] width 25 height 20
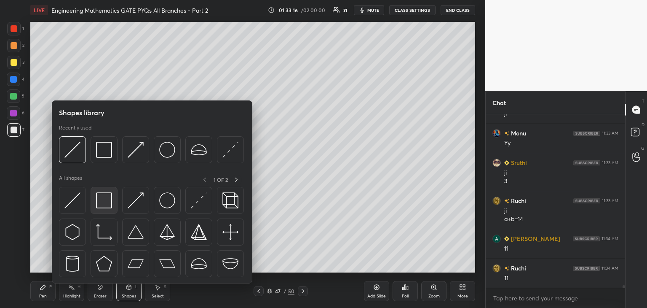
click at [104, 194] on img at bounding box center [104, 200] width 16 height 16
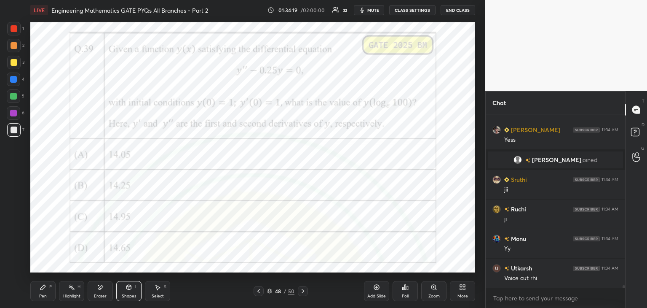
scroll to position [12477, 0]
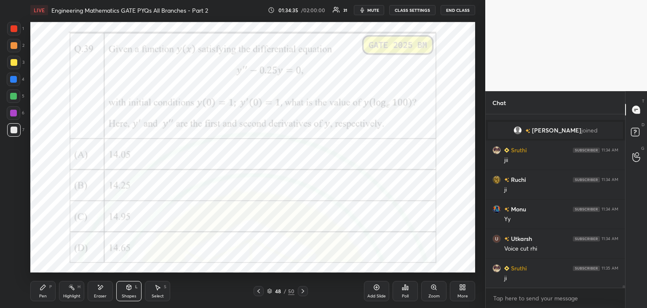
click at [409, 290] on div "Poll" at bounding box center [405, 291] width 25 height 20
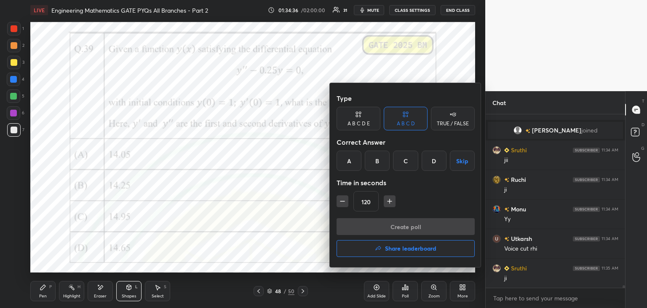
click at [405, 161] on div "C" at bounding box center [405, 160] width 25 height 20
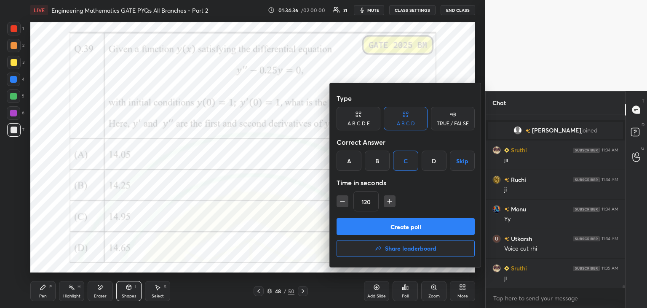
click at [390, 202] on icon "button" at bounding box center [390, 201] width 8 height 8
click at [391, 202] on icon "button" at bounding box center [390, 201] width 8 height 8
click at [393, 203] on icon "button" at bounding box center [390, 201] width 8 height 8
click at [394, 202] on button "button" at bounding box center [390, 201] width 12 height 12
type input "180"
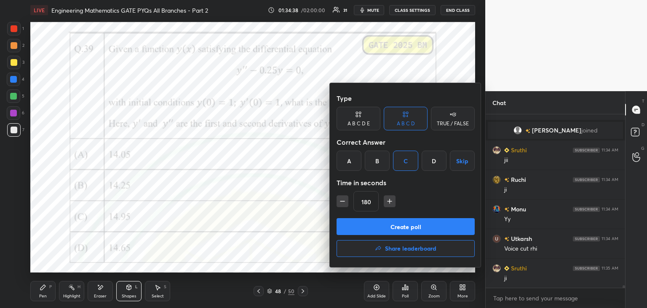
click at [393, 225] on button "Create poll" at bounding box center [406, 226] width 138 height 17
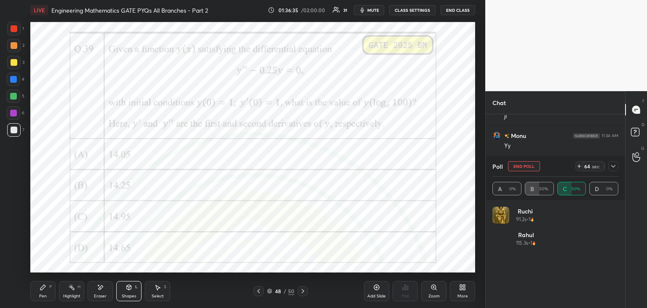
scroll to position [12580, 0]
click at [612, 168] on icon at bounding box center [613, 166] width 7 height 7
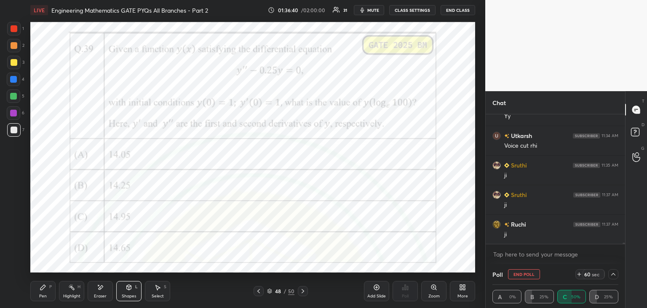
scroll to position [12610, 0]
click at [613, 274] on icon at bounding box center [614, 274] width 4 height 3
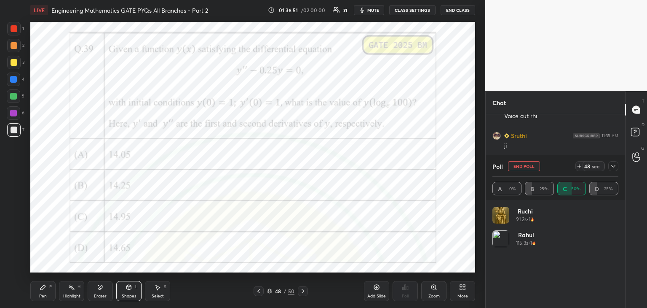
scroll to position [99, 123]
click at [615, 168] on icon at bounding box center [613, 166] width 7 height 7
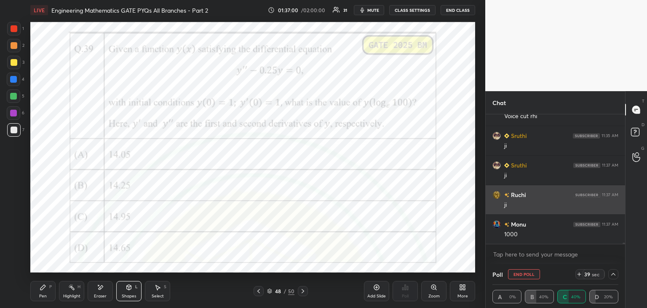
scroll to position [0, 3]
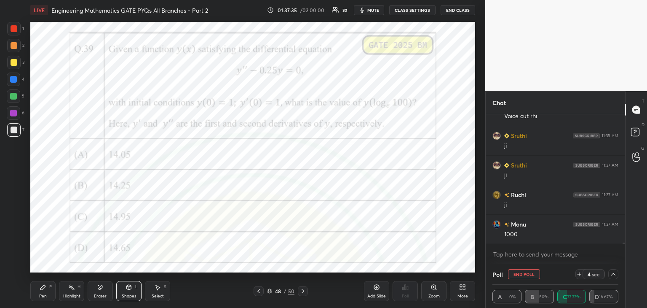
click at [614, 273] on icon at bounding box center [614, 274] width 4 height 3
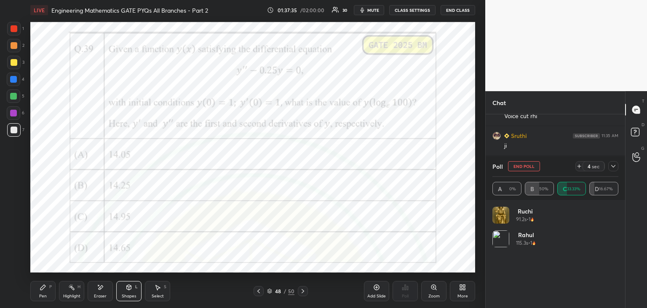
scroll to position [99, 123]
click at [615, 166] on icon at bounding box center [613, 166] width 7 height 7
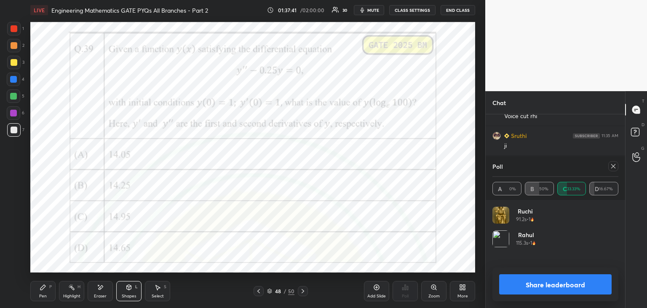
click at [612, 168] on icon at bounding box center [613, 166] width 7 height 7
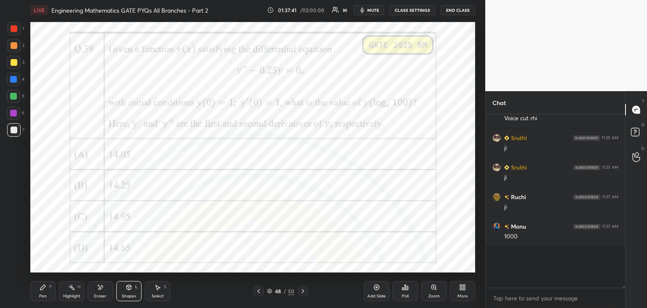
scroll to position [79, 137]
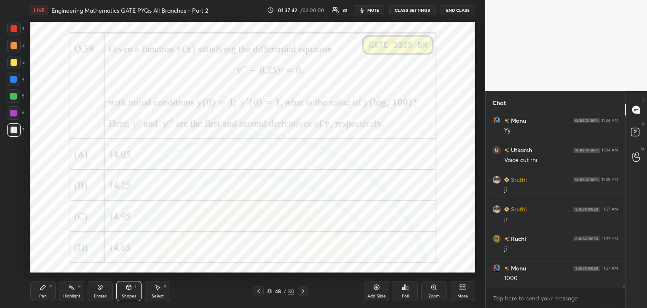
click at [372, 292] on div "Add Slide" at bounding box center [376, 291] width 25 height 20
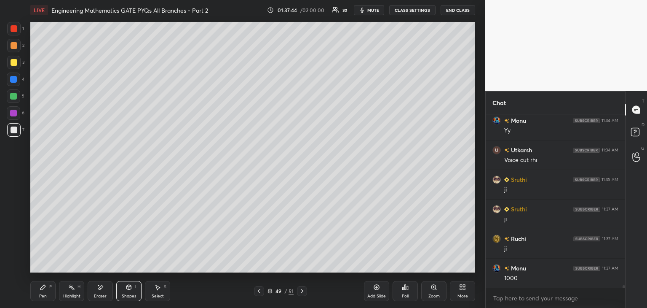
click at [37, 291] on div "Pen P" at bounding box center [42, 291] width 25 height 20
click at [13, 63] on div at bounding box center [14, 62] width 7 height 7
drag, startPoint x: 13, startPoint y: 130, endPoint x: 20, endPoint y: 129, distance: 7.4
click at [13, 130] on div at bounding box center [14, 129] width 7 height 7
click at [259, 292] on icon at bounding box center [259, 291] width 3 height 4
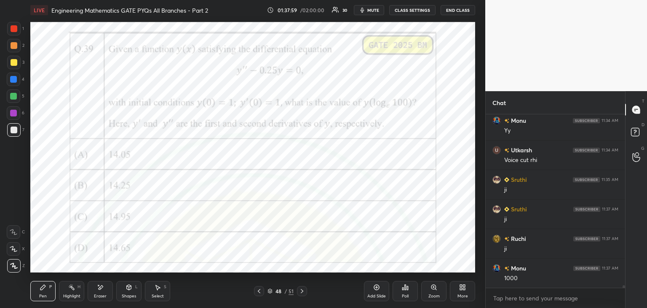
click at [304, 291] on icon at bounding box center [302, 290] width 7 height 7
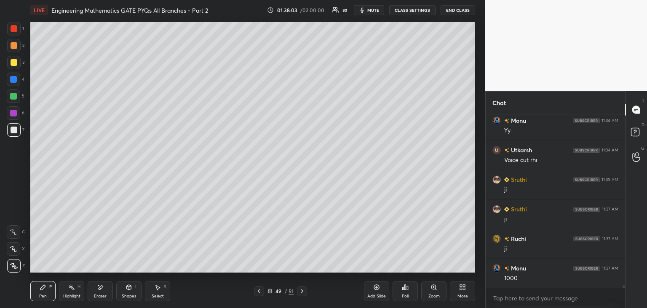
drag, startPoint x: 100, startPoint y: 291, endPoint x: 116, endPoint y: 281, distance: 18.9
click at [101, 290] on div "Eraser" at bounding box center [100, 291] width 25 height 20
click at [40, 294] on div "Pen" at bounding box center [43, 296] width 8 height 4
click at [160, 285] on icon at bounding box center [157, 287] width 7 height 7
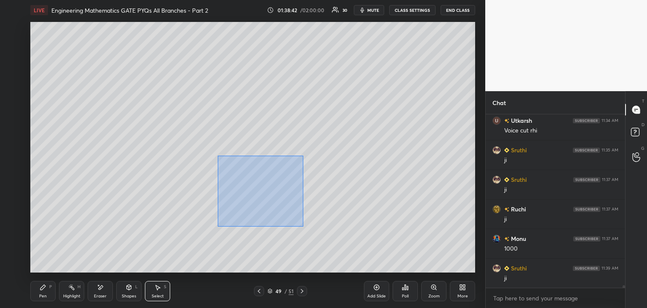
drag, startPoint x: 221, startPoint y: 159, endPoint x: 320, endPoint y: 230, distance: 121.7
click at [323, 232] on div "0 ° Undo Copy Duplicate Duplicate to new slide Delete" at bounding box center [252, 147] width 445 height 250
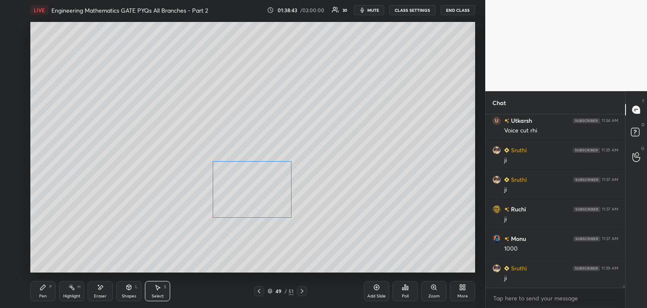
drag, startPoint x: 267, startPoint y: 206, endPoint x: 258, endPoint y: 224, distance: 20.6
click at [263, 207] on div "0 ° Undo Copy Duplicate Duplicate to new slide Delete" at bounding box center [252, 147] width 445 height 250
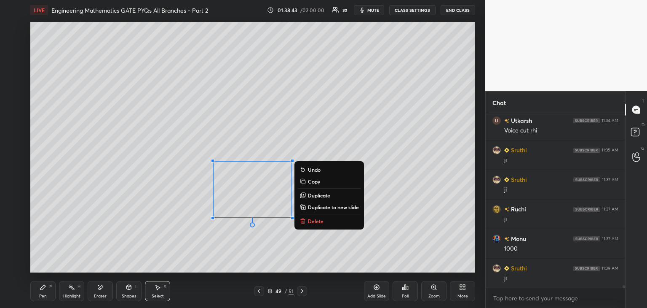
drag, startPoint x: 255, startPoint y: 233, endPoint x: 255, endPoint y: 228, distance: 4.6
click at [255, 232] on div "0 ° Undo Copy Duplicate Duplicate to new slide Delete" at bounding box center [252, 147] width 445 height 250
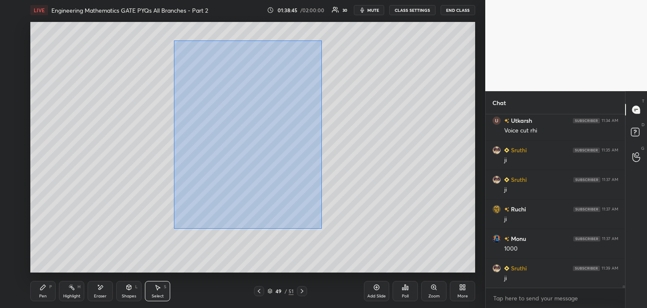
drag, startPoint x: 184, startPoint y: 60, endPoint x: 288, endPoint y: 199, distance: 174.0
click at [321, 229] on div "0 ° Undo Copy Duplicate Duplicate to new slide Delete" at bounding box center [252, 147] width 445 height 250
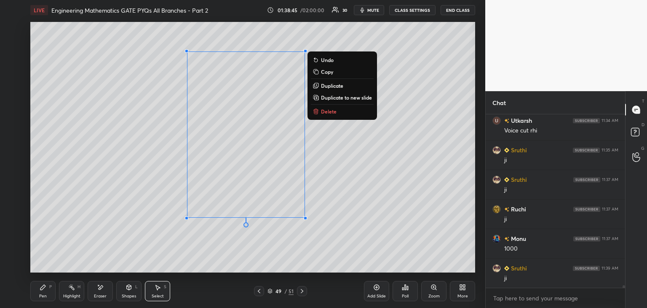
scroll to position [12625, 0]
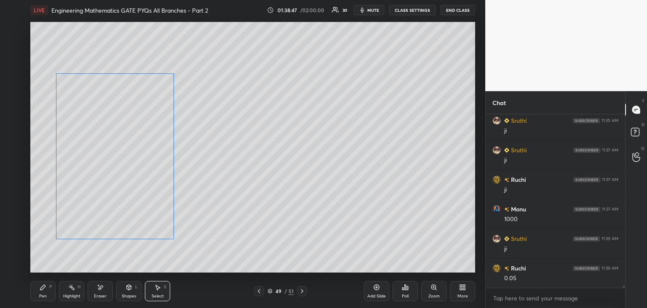
drag, startPoint x: 213, startPoint y: 186, endPoint x: 139, endPoint y: 196, distance: 75.3
click at [139, 196] on div "0 ° Undo Copy Duplicate Duplicate to new slide Delete" at bounding box center [252, 147] width 445 height 250
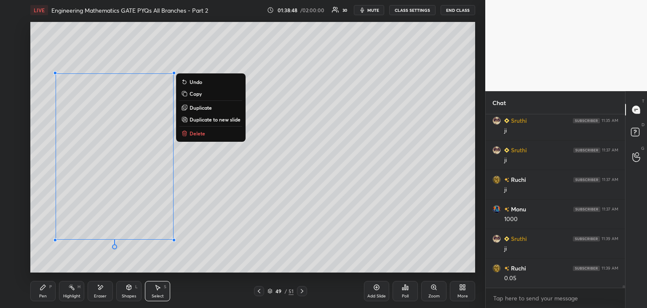
click at [41, 294] on div "Pen" at bounding box center [43, 296] width 8 height 4
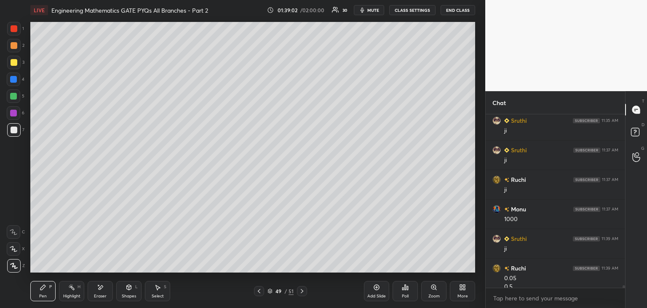
scroll to position [12633, 0]
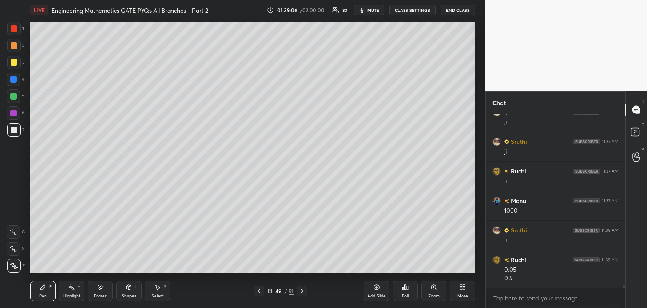
click at [260, 290] on icon at bounding box center [259, 291] width 3 height 4
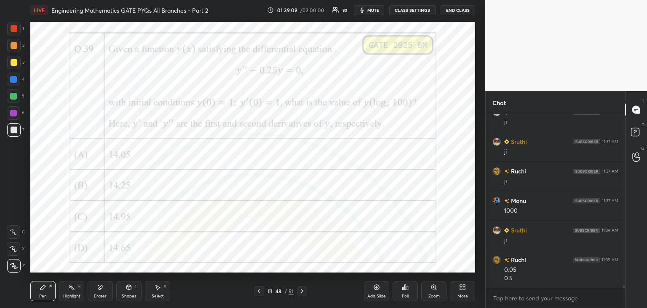
scroll to position [12663, 0]
click at [302, 294] on icon at bounding box center [302, 290] width 7 height 7
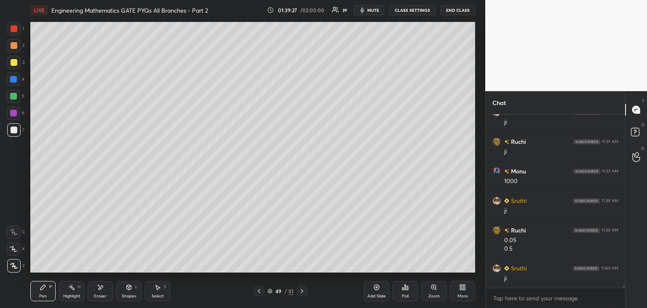
click at [135, 285] on div "Shapes L" at bounding box center [128, 291] width 25 height 20
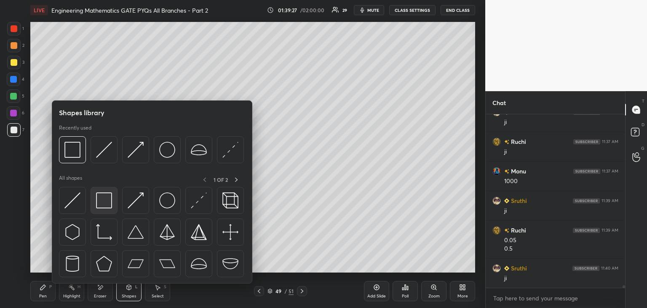
click at [103, 200] on img at bounding box center [104, 200] width 16 height 16
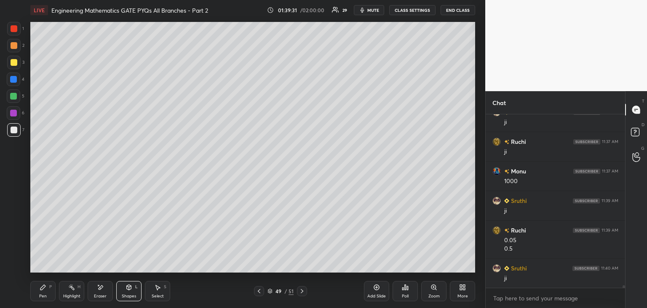
click at [148, 292] on div "Select S" at bounding box center [157, 291] width 25 height 20
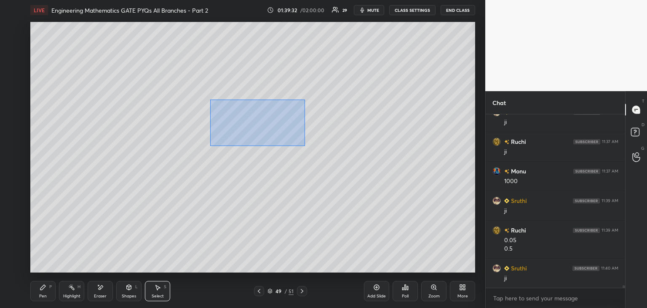
drag, startPoint x: 210, startPoint y: 100, endPoint x: 324, endPoint y: 151, distance: 124.5
click at [324, 151] on div "0 ° Undo Copy Duplicate Duplicate to new slide Delete" at bounding box center [252, 147] width 445 height 250
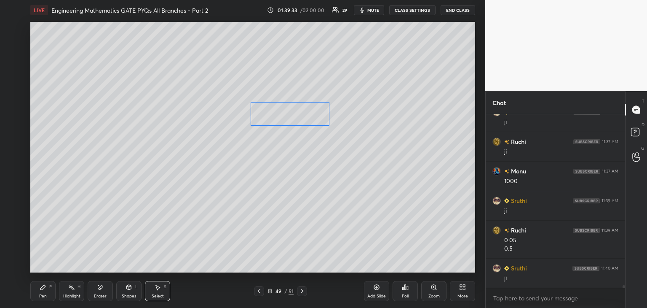
drag, startPoint x: 278, startPoint y: 117, endPoint x: 308, endPoint y: 114, distance: 30.1
click at [308, 114] on div "0 ° Undo Copy Duplicate Duplicate to new slide Delete" at bounding box center [252, 147] width 445 height 250
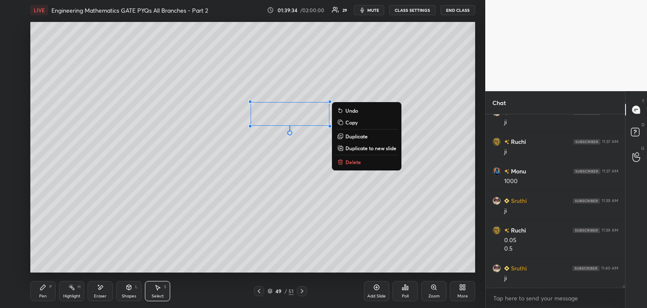
click at [293, 140] on div "0 ° Undo Copy Duplicate Duplicate to new slide Delete" at bounding box center [252, 147] width 445 height 250
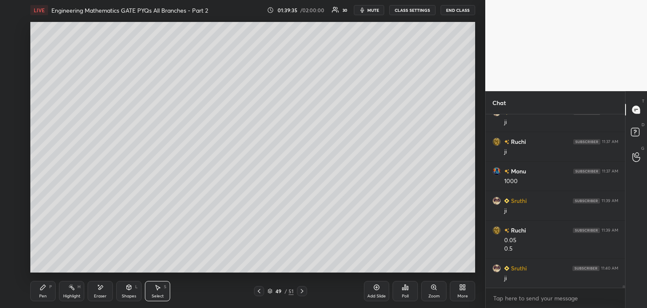
click at [46, 292] on div "Pen P" at bounding box center [42, 291] width 25 height 20
click at [258, 289] on icon at bounding box center [259, 290] width 7 height 7
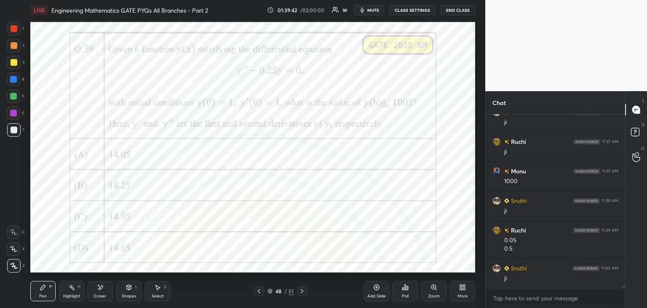
click at [302, 294] on icon at bounding box center [302, 290] width 7 height 7
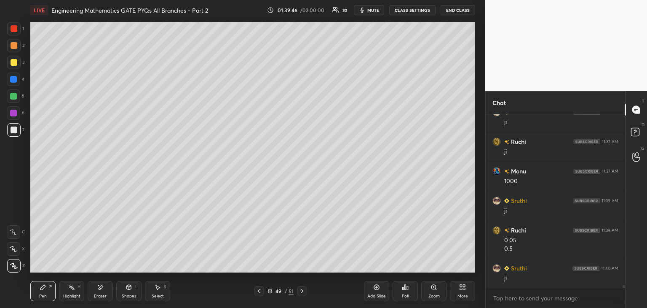
scroll to position [12692, 0]
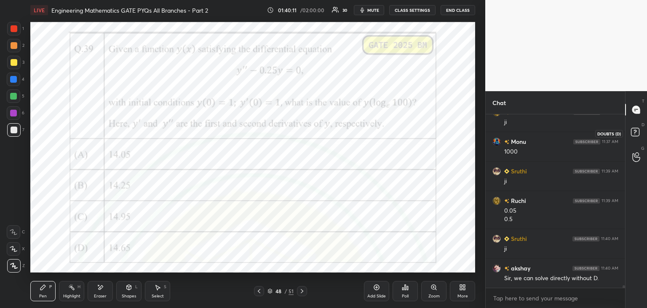
click at [632, 131] on rect at bounding box center [635, 132] width 8 height 8
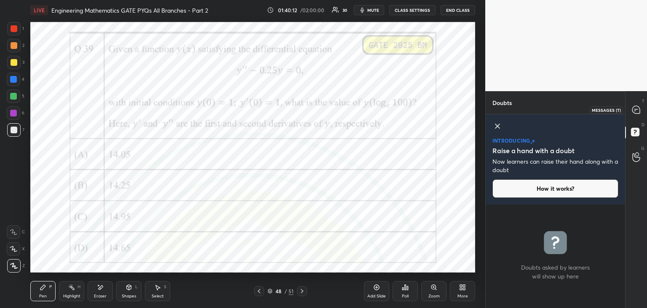
click at [630, 115] on div at bounding box center [636, 109] width 17 height 15
type textarea "x"
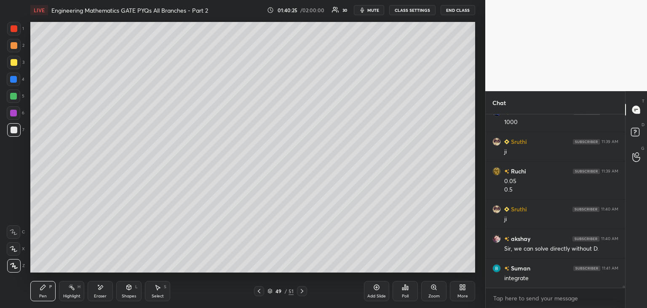
scroll to position [12917, 0]
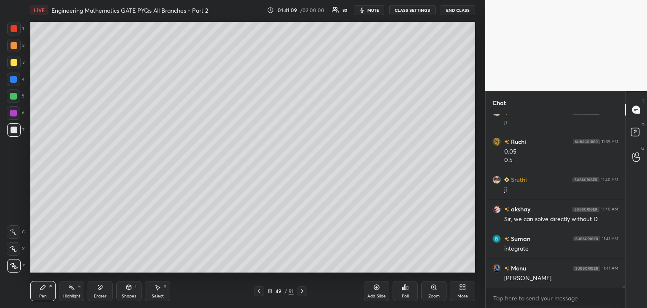
click at [259, 293] on icon at bounding box center [259, 290] width 7 height 7
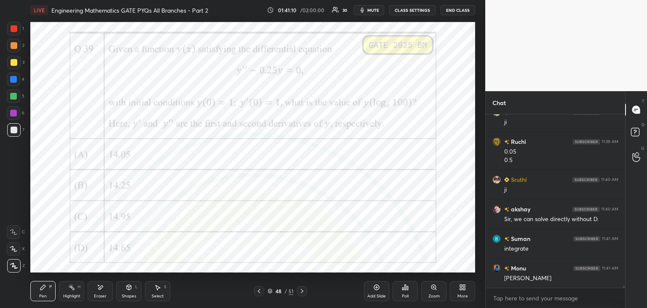
click at [304, 294] on icon at bounding box center [302, 290] width 7 height 7
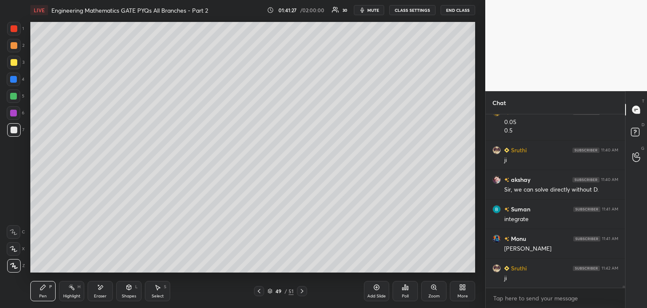
scroll to position [12955, 0]
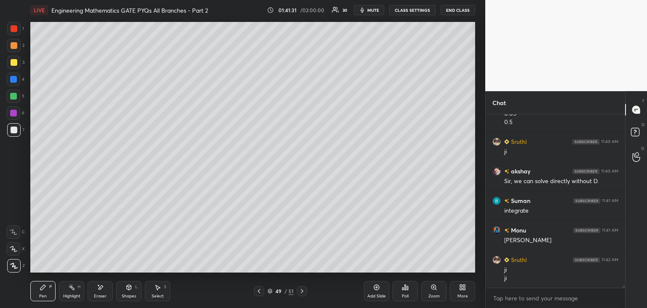
click at [136, 292] on div "Shapes L" at bounding box center [128, 291] width 25 height 20
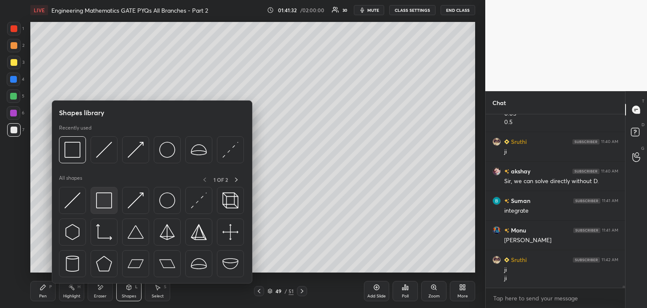
click at [105, 205] on img at bounding box center [104, 200] width 16 height 16
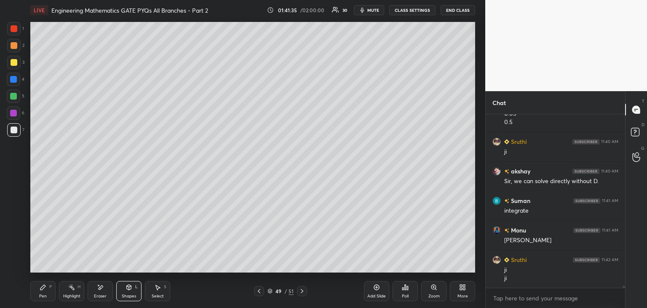
click at [45, 293] on div "Pen P" at bounding box center [42, 291] width 25 height 20
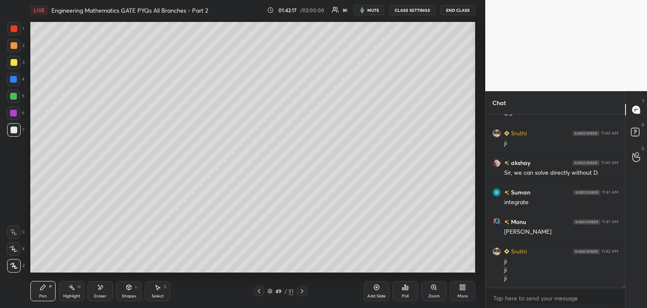
scroll to position [12993, 0]
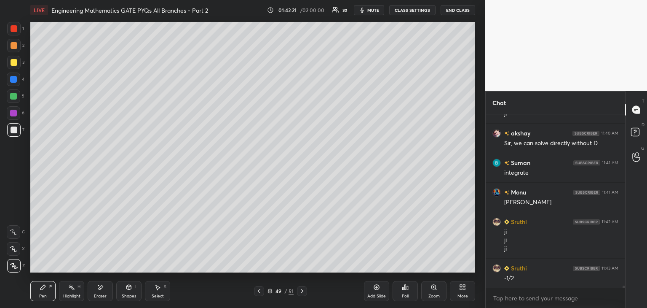
click at [128, 289] on icon at bounding box center [129, 286] width 5 height 5
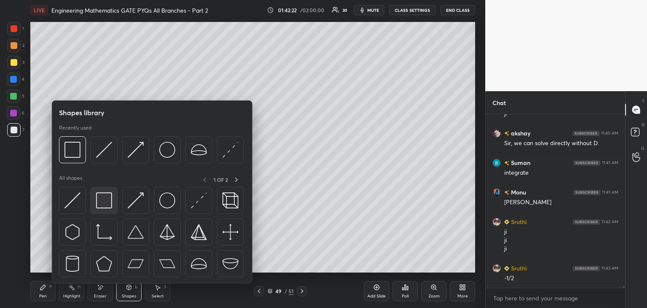
click at [103, 194] on img at bounding box center [104, 200] width 16 height 16
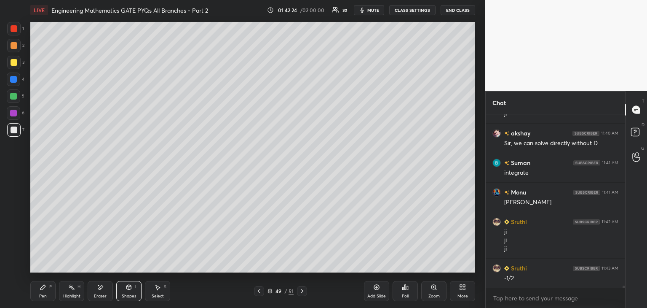
scroll to position [13002, 0]
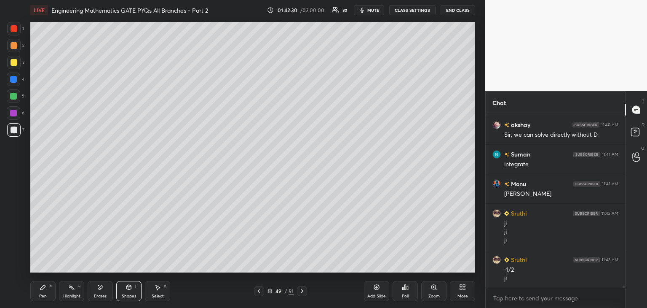
click at [374, 290] on icon at bounding box center [376, 287] width 7 height 7
click at [37, 293] on div "Pen P" at bounding box center [42, 291] width 25 height 20
click at [256, 292] on icon at bounding box center [259, 290] width 7 height 7
click at [303, 291] on icon at bounding box center [302, 290] width 7 height 7
click at [43, 288] on icon at bounding box center [42, 286] width 5 height 5
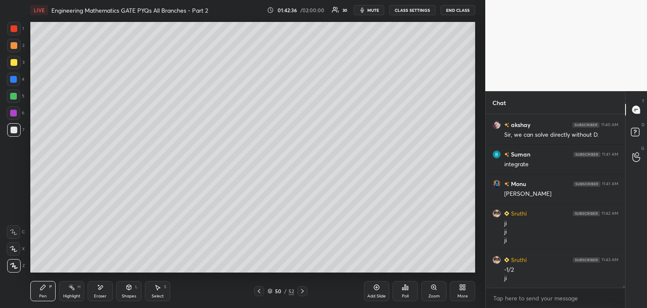
scroll to position [13031, 0]
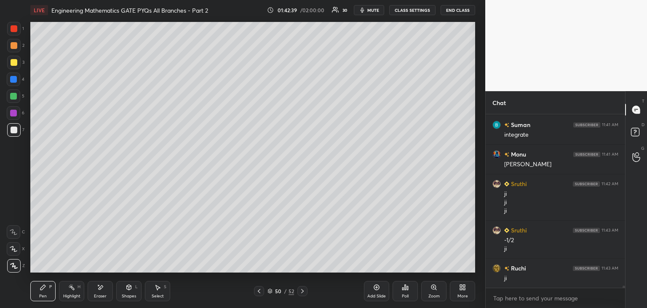
click at [258, 290] on icon at bounding box center [259, 290] width 7 height 7
click at [303, 290] on icon at bounding box center [302, 291] width 3 height 4
click at [257, 292] on icon at bounding box center [259, 290] width 7 height 7
click at [259, 291] on icon at bounding box center [259, 290] width 7 height 7
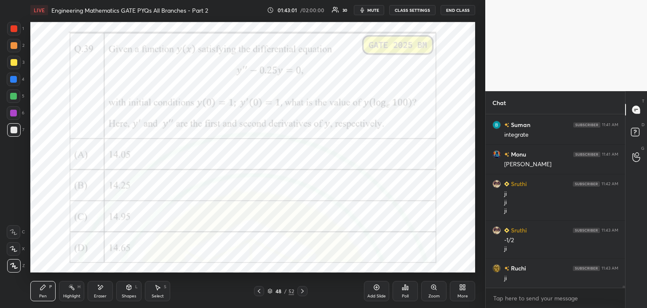
click at [302, 293] on icon at bounding box center [302, 290] width 7 height 7
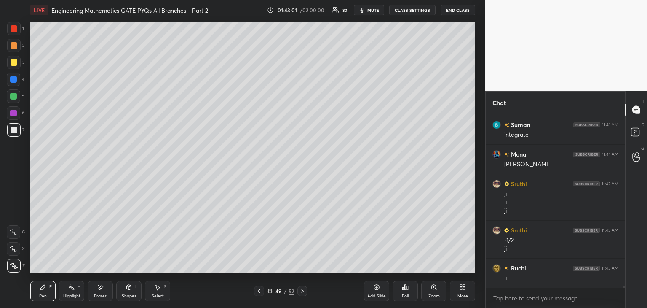
click at [303, 294] on div at bounding box center [303, 291] width 10 height 10
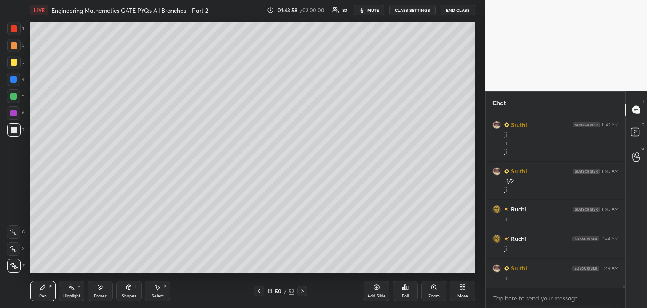
scroll to position [13099, 0]
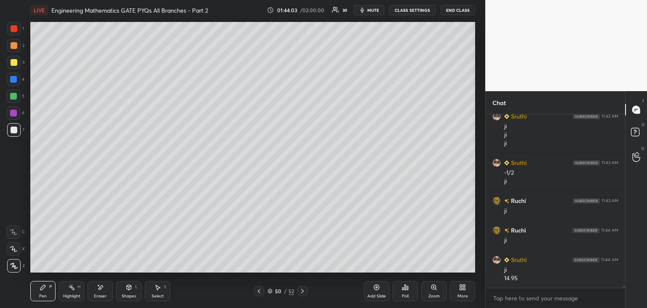
drag, startPoint x: 105, startPoint y: 292, endPoint x: 113, endPoint y: 290, distance: 8.6
click at [105, 292] on div "Eraser" at bounding box center [100, 291] width 25 height 20
click at [49, 289] on div "Pen P" at bounding box center [42, 291] width 25 height 20
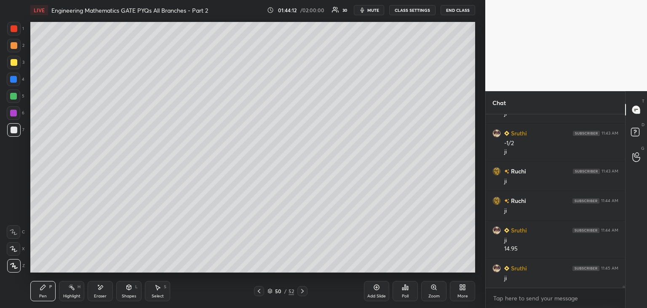
click at [260, 290] on icon at bounding box center [259, 290] width 7 height 7
click at [260, 291] on icon at bounding box center [259, 290] width 7 height 7
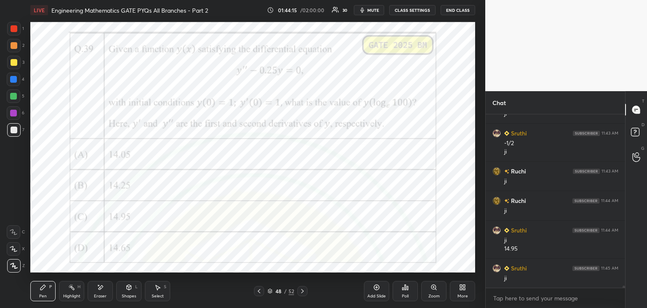
click at [13, 114] on div at bounding box center [13, 113] width 7 height 7
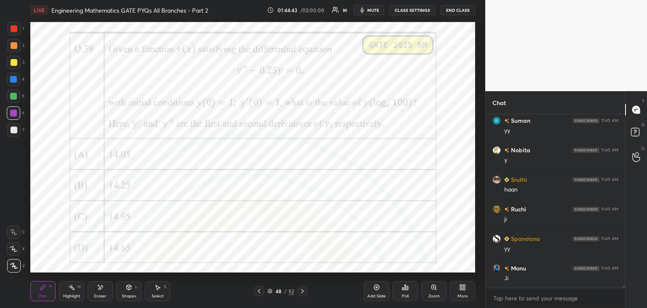
scroll to position [13335, 0]
click at [97, 294] on div "Eraser" at bounding box center [100, 296] width 13 height 4
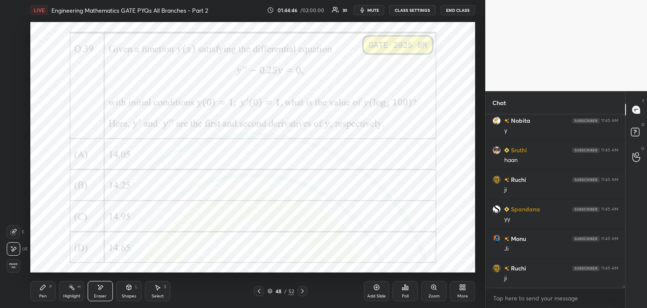
scroll to position [13364, 0]
click at [15, 264] on span "Erase all" at bounding box center [13, 266] width 13 height 6
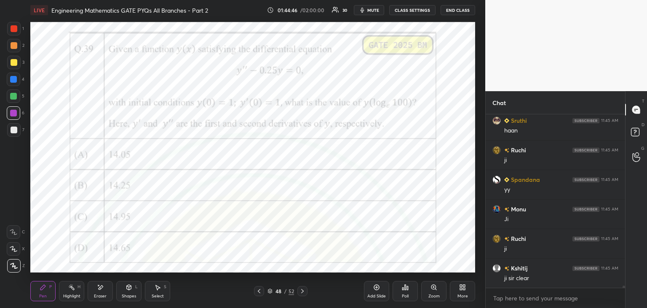
click at [43, 292] on div "Pen P" at bounding box center [42, 291] width 25 height 20
drag, startPoint x: 13, startPoint y: 80, endPoint x: 24, endPoint y: 76, distance: 10.7
click at [14, 80] on div at bounding box center [13, 79] width 7 height 7
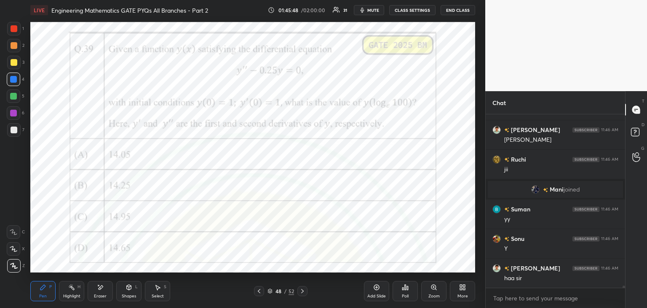
scroll to position [13219, 0]
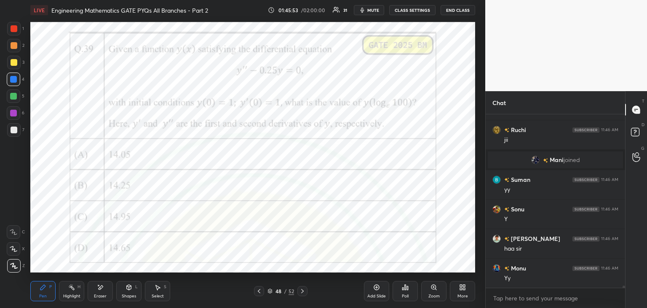
click at [406, 297] on div "Poll" at bounding box center [405, 296] width 7 height 4
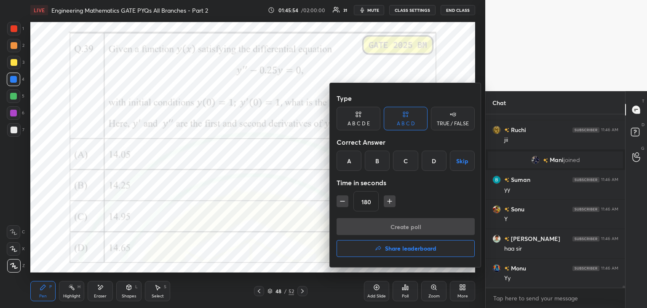
click at [400, 250] on h4 "Share leaderboard" at bounding box center [410, 248] width 51 height 6
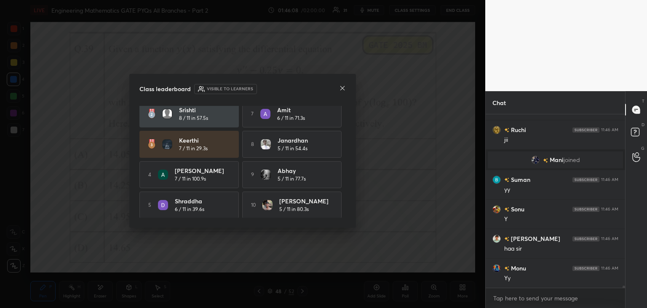
scroll to position [39, 0]
click at [344, 88] on icon at bounding box center [342, 88] width 7 height 7
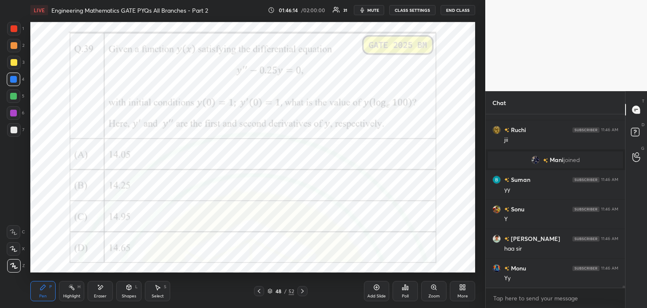
click at [271, 292] on icon at bounding box center [270, 290] width 5 height 5
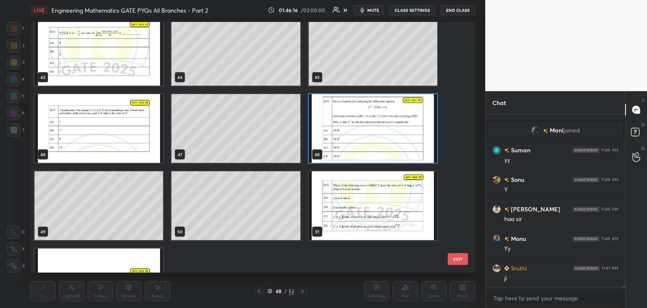
scroll to position [1138, 0]
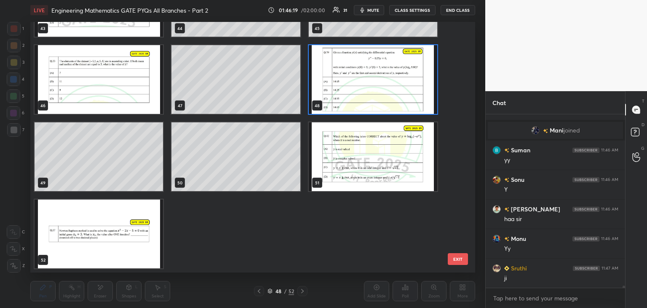
click at [129, 250] on img "grid" at bounding box center [99, 233] width 129 height 69
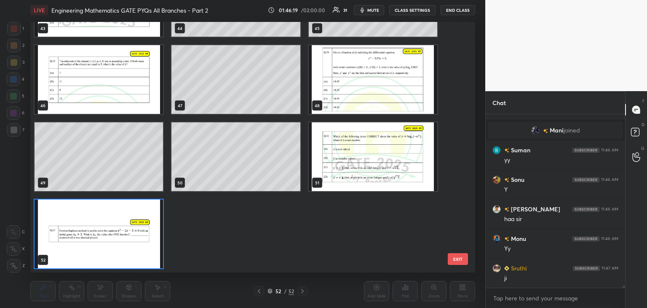
click at [129, 250] on img "grid" at bounding box center [99, 233] width 129 height 69
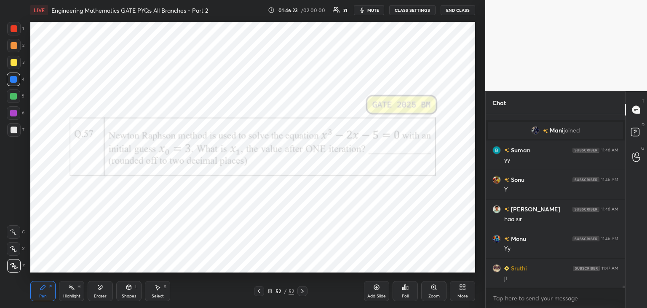
click at [12, 115] on div at bounding box center [13, 113] width 7 height 7
click at [405, 289] on icon at bounding box center [405, 287] width 7 height 7
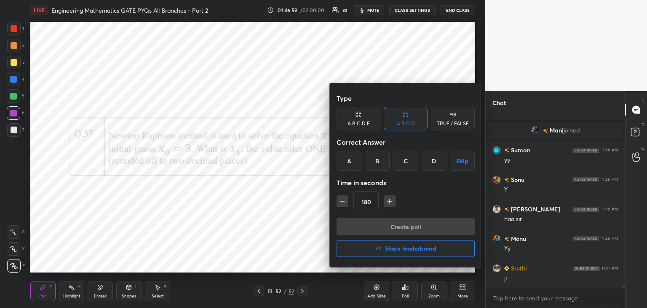
click at [378, 166] on div "B" at bounding box center [377, 160] width 25 height 20
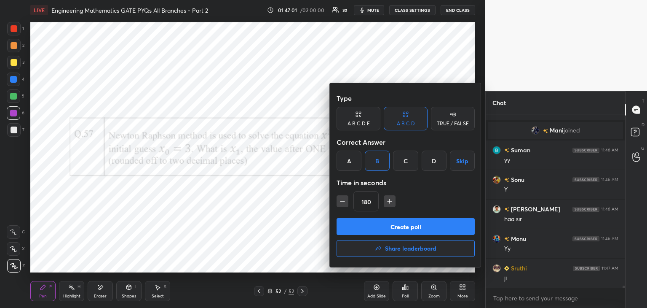
click at [344, 203] on icon "button" at bounding box center [342, 201] width 8 height 8
click at [342, 204] on icon "button" at bounding box center [342, 201] width 8 height 8
type input "150"
click at [353, 223] on button "Create poll" at bounding box center [406, 226] width 138 height 17
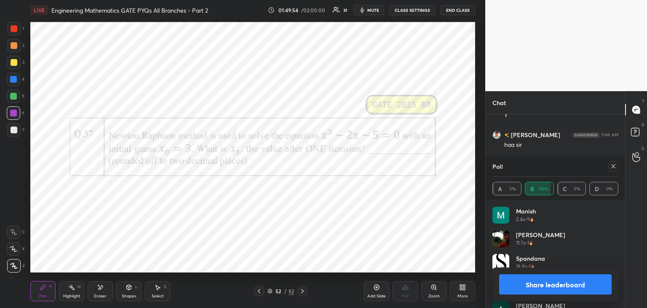
scroll to position [13276, 0]
click at [615, 169] on div at bounding box center [614, 166] width 10 height 10
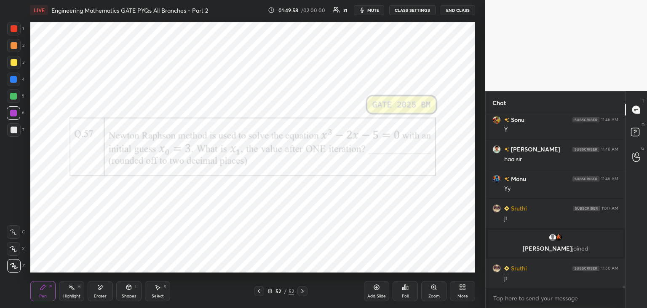
scroll to position [13233, 0]
click at [95, 288] on div "Eraser" at bounding box center [100, 291] width 25 height 20
click at [15, 265] on span "Erase all" at bounding box center [13, 266] width 13 height 6
click at [108, 288] on div "Eraser" at bounding box center [100, 291] width 25 height 20
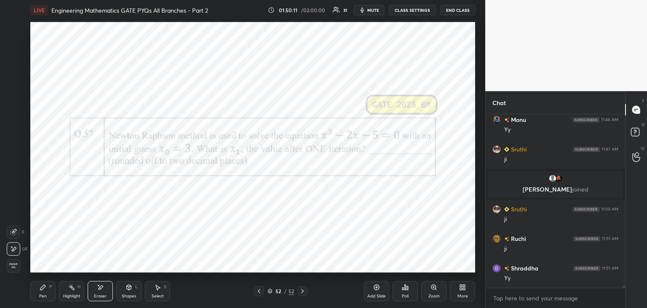
drag, startPoint x: 46, startPoint y: 289, endPoint x: 53, endPoint y: 282, distance: 9.2
click at [47, 289] on div "Pen P" at bounding box center [42, 291] width 25 height 20
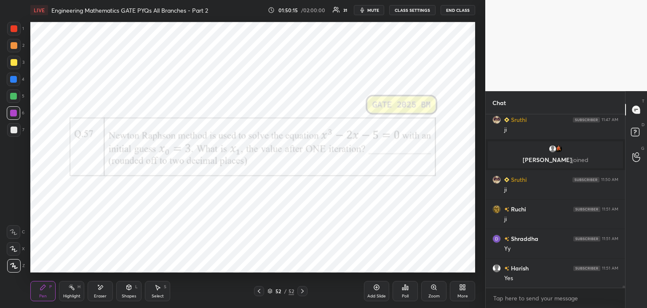
scroll to position [13351, 0]
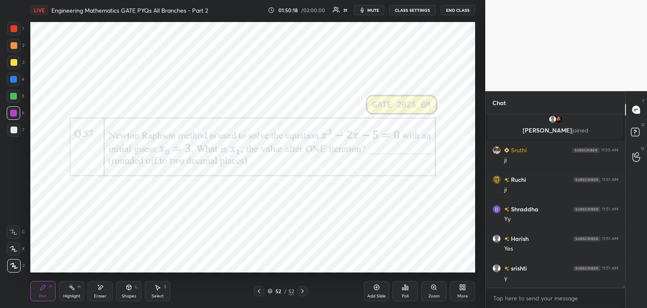
click at [378, 286] on icon at bounding box center [376, 287] width 7 height 7
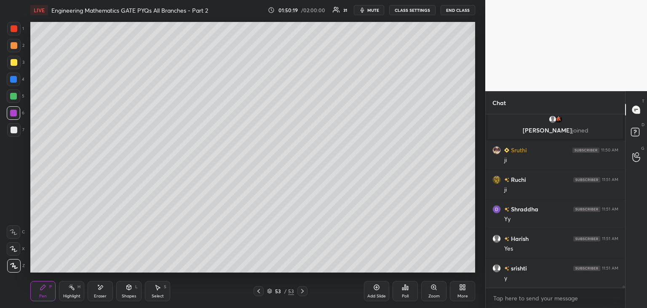
click at [15, 129] on div at bounding box center [14, 129] width 7 height 7
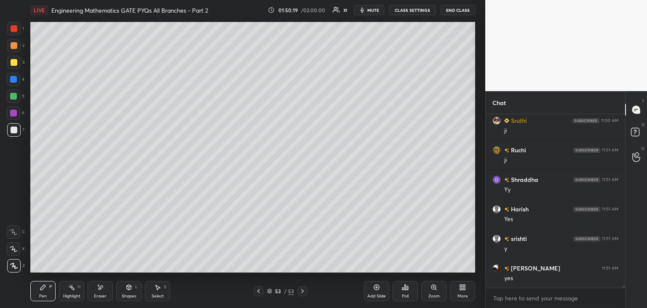
click at [13, 62] on div at bounding box center [14, 62] width 7 height 7
click at [15, 133] on div at bounding box center [13, 129] width 13 height 13
click at [256, 293] on icon at bounding box center [258, 290] width 7 height 7
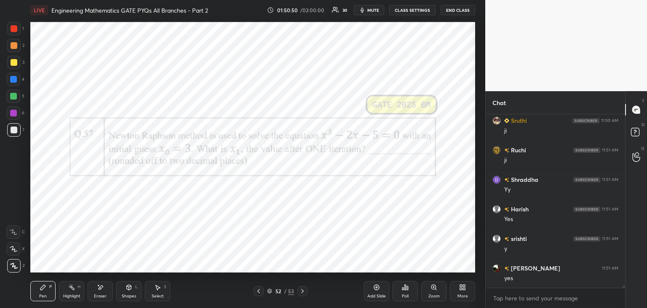
click at [306, 289] on div at bounding box center [303, 291] width 10 height 10
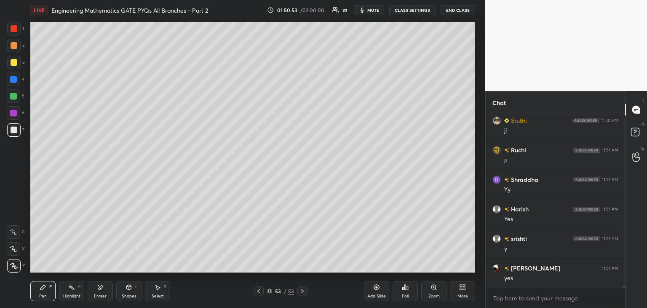
click at [257, 289] on icon at bounding box center [258, 290] width 7 height 7
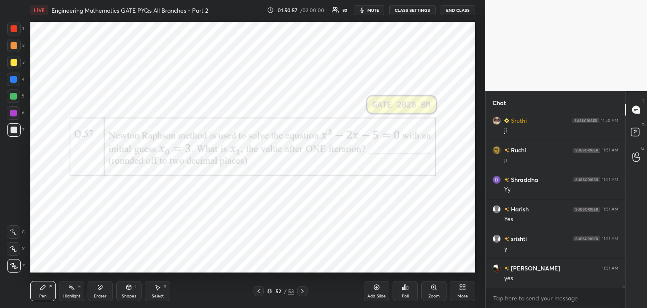
click at [302, 293] on icon at bounding box center [302, 290] width 7 height 7
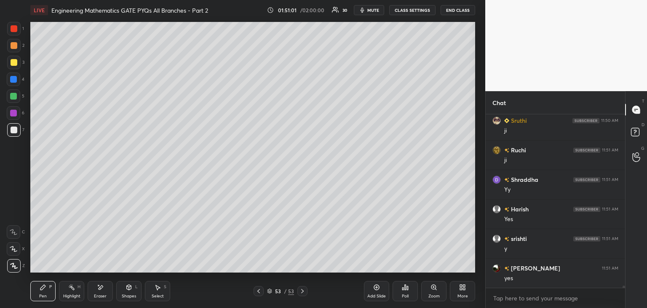
click at [261, 289] on icon at bounding box center [258, 290] width 7 height 7
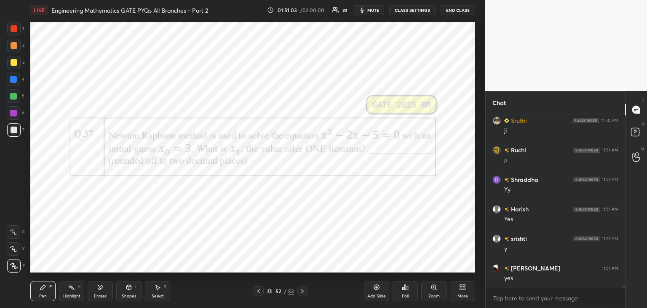
scroll to position [13410, 0]
click at [299, 289] on icon at bounding box center [302, 290] width 7 height 7
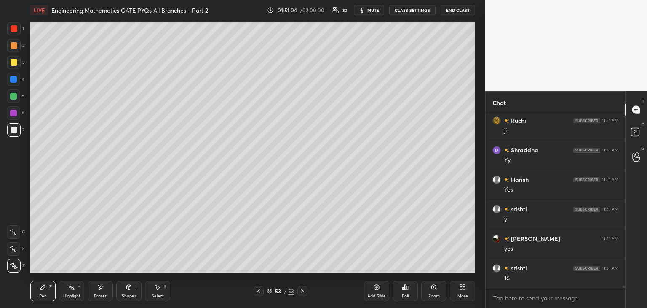
click at [99, 292] on div "Eraser" at bounding box center [100, 291] width 25 height 20
click at [261, 292] on icon at bounding box center [258, 290] width 7 height 7
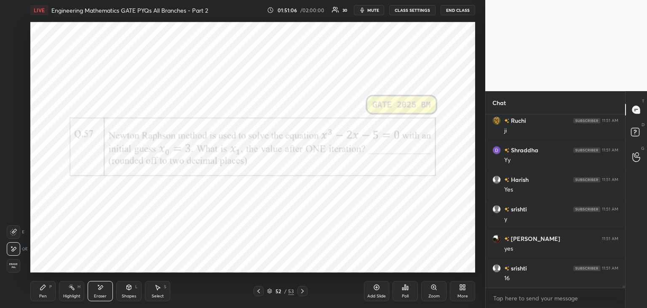
scroll to position [13439, 0]
click at [305, 292] on icon at bounding box center [302, 290] width 7 height 7
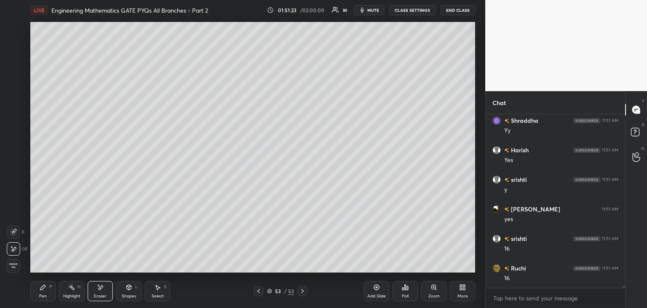
click at [52, 292] on div "Pen P" at bounding box center [42, 291] width 25 height 20
click at [258, 289] on icon at bounding box center [258, 290] width 7 height 7
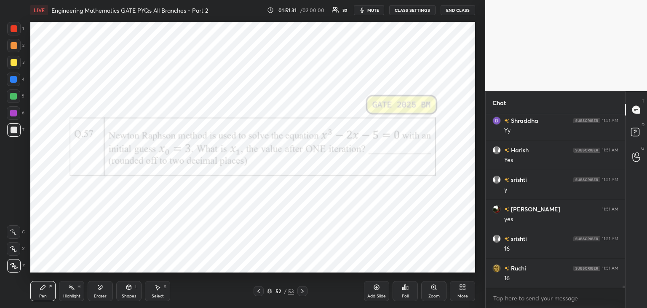
click at [304, 293] on icon at bounding box center [302, 290] width 7 height 7
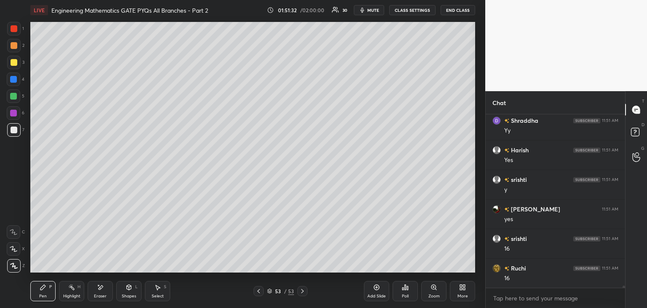
click at [11, 130] on div at bounding box center [14, 129] width 7 height 7
click at [259, 292] on icon at bounding box center [258, 290] width 7 height 7
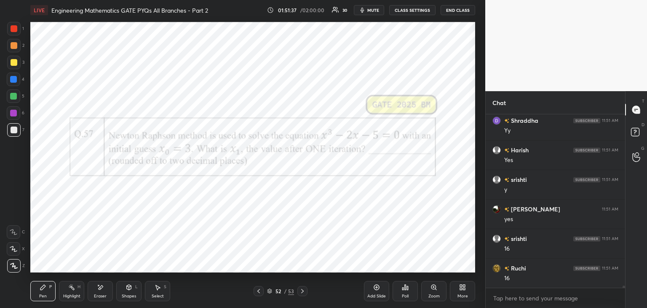
click at [302, 292] on icon at bounding box center [302, 290] width 7 height 7
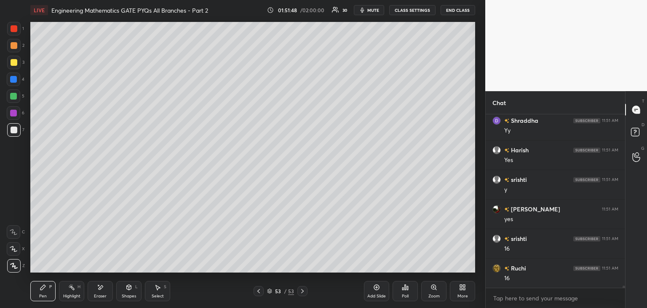
drag, startPoint x: 100, startPoint y: 295, endPoint x: 126, endPoint y: 278, distance: 31.0
click at [101, 295] on div "Eraser" at bounding box center [100, 296] width 13 height 4
click at [48, 292] on div "Pen P" at bounding box center [42, 291] width 25 height 20
click at [103, 294] on div "Eraser" at bounding box center [100, 296] width 13 height 4
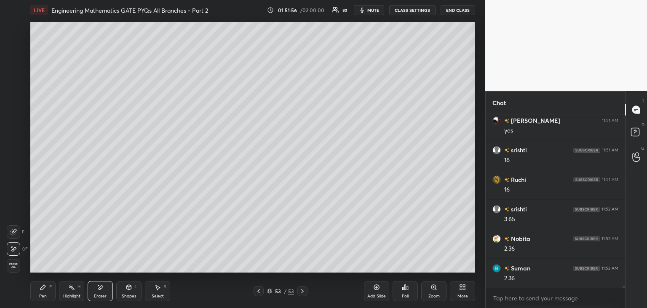
scroll to position [13557, 0]
click at [42, 291] on div "Pen P" at bounding box center [42, 291] width 25 height 20
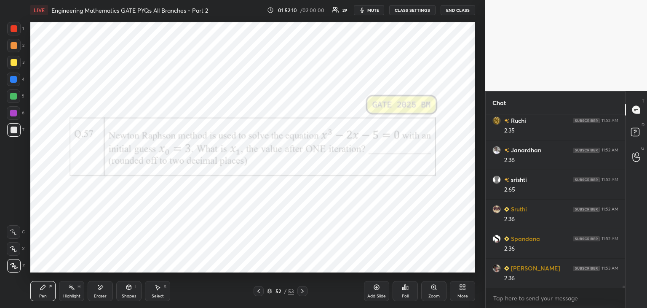
scroll to position [13734, 0]
drag, startPoint x: 302, startPoint y: 290, endPoint x: 295, endPoint y: 289, distance: 6.4
click at [302, 290] on icon at bounding box center [302, 290] width 7 height 7
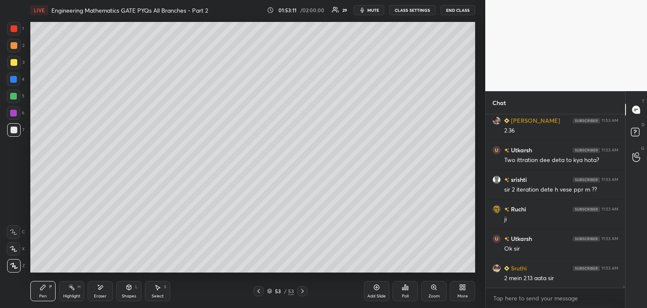
scroll to position [13882, 0]
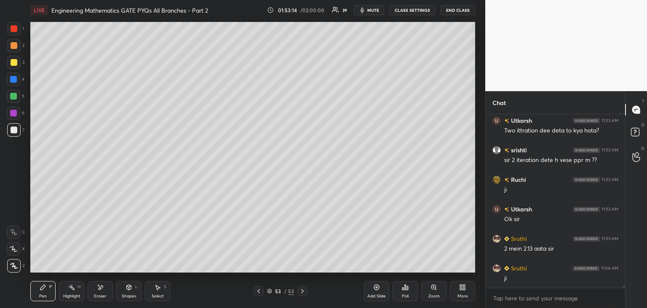
drag, startPoint x: 103, startPoint y: 292, endPoint x: 109, endPoint y: 291, distance: 6.4
click at [104, 292] on div "Eraser" at bounding box center [100, 291] width 25 height 20
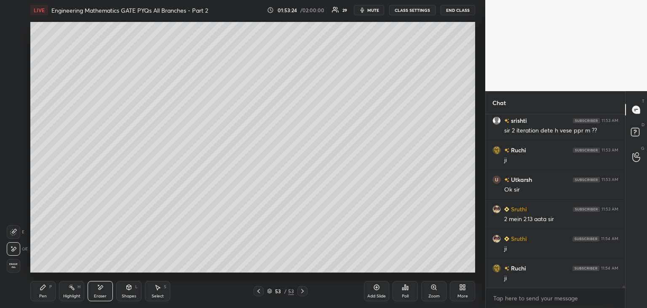
click at [159, 297] on div "Select" at bounding box center [158, 296] width 12 height 4
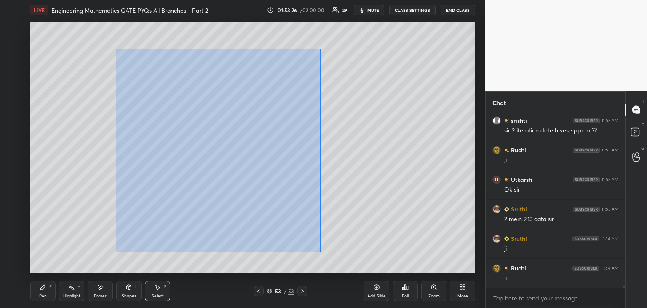
drag, startPoint x: 116, startPoint y: 48, endPoint x: 314, endPoint y: 250, distance: 282.5
click at [320, 252] on div "0 ° Undo Copy Duplicate Duplicate to new slide Delete" at bounding box center [252, 147] width 445 height 250
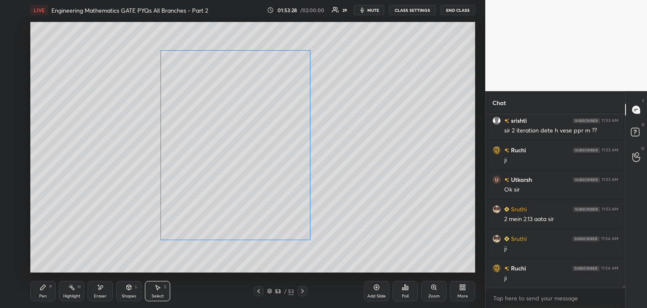
drag, startPoint x: 277, startPoint y: 215, endPoint x: 283, endPoint y: 213, distance: 5.7
click at [283, 213] on div "0 ° Undo Copy Duplicate Duplicate to new slide Delete" at bounding box center [252, 147] width 445 height 250
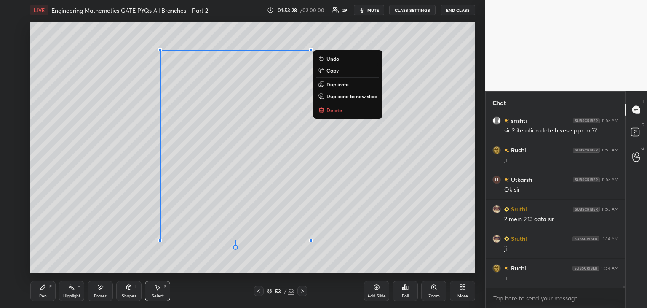
click at [358, 218] on div "0 ° Undo Copy Duplicate Duplicate to new slide Delete" at bounding box center [252, 147] width 445 height 250
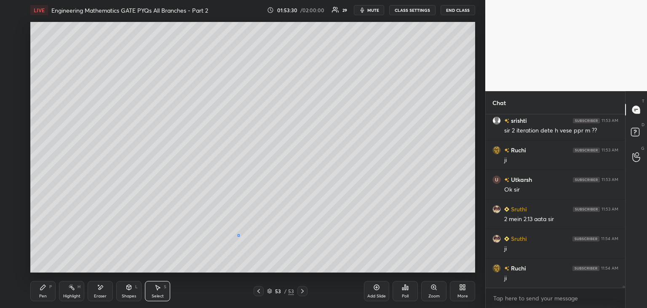
scroll to position [13941, 0]
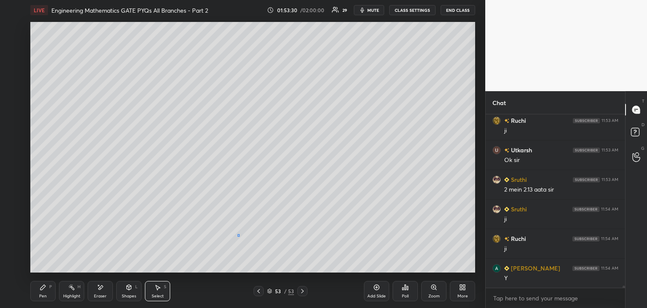
drag, startPoint x: 239, startPoint y: 236, endPoint x: 245, endPoint y: 244, distance: 9.0
click at [245, 243] on div "0 ° Undo Copy Duplicate Duplicate to new slide Delete" at bounding box center [252, 147] width 445 height 250
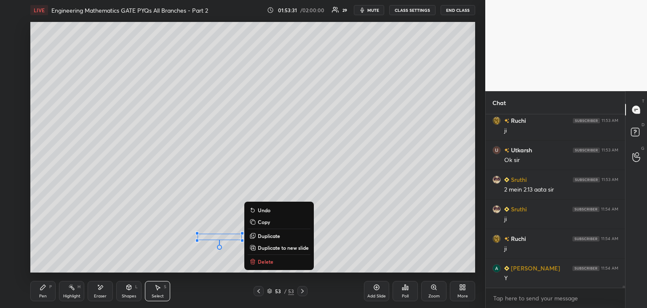
click at [269, 263] on p "Delete" at bounding box center [266, 261] width 16 height 7
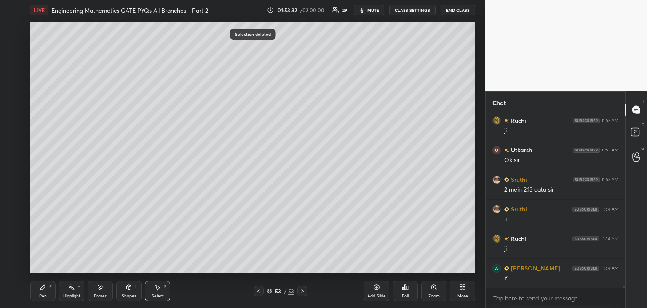
click at [260, 288] on icon at bounding box center [258, 290] width 7 height 7
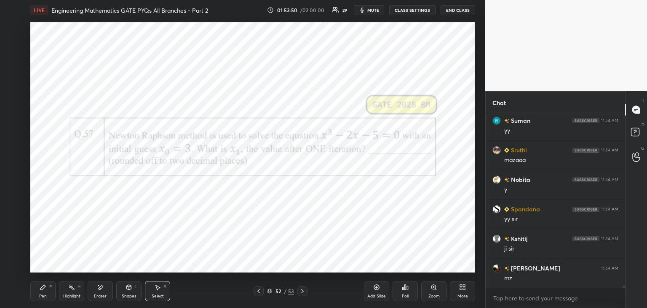
scroll to position [14206, 0]
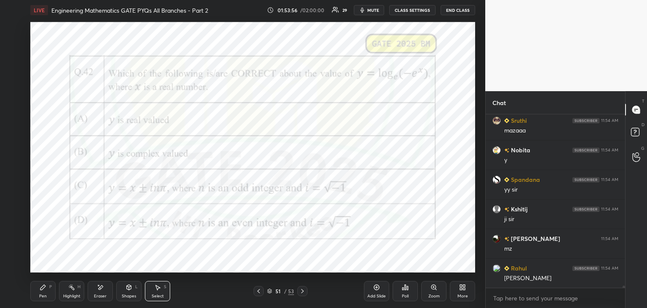
click at [51, 296] on div "Pen P" at bounding box center [42, 291] width 25 height 20
click at [12, 113] on div at bounding box center [13, 113] width 7 height 7
click at [378, 291] on div "Add Slide" at bounding box center [376, 291] width 25 height 20
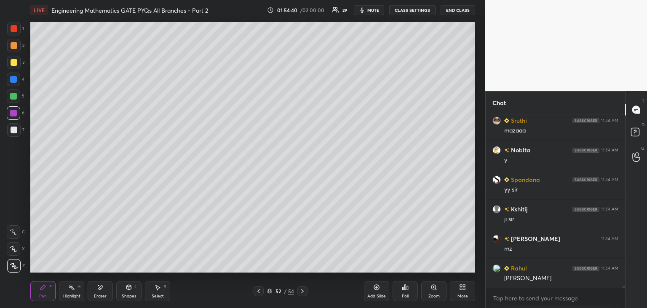
click at [17, 128] on div at bounding box center [13, 129] width 13 height 13
click at [259, 283] on div "Pen P Highlight H Eraser Shapes L Select S 52 / 54 Add Slide Poll Zoom More" at bounding box center [252, 291] width 445 height 34
click at [260, 289] on icon at bounding box center [258, 290] width 7 height 7
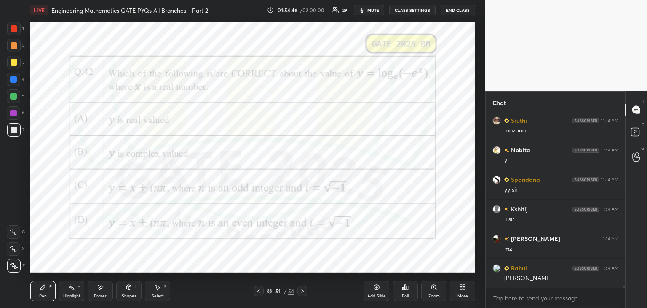
click at [304, 292] on icon at bounding box center [302, 290] width 7 height 7
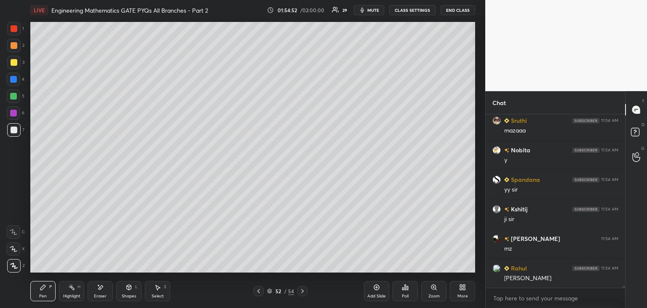
click at [259, 293] on icon at bounding box center [258, 290] width 7 height 7
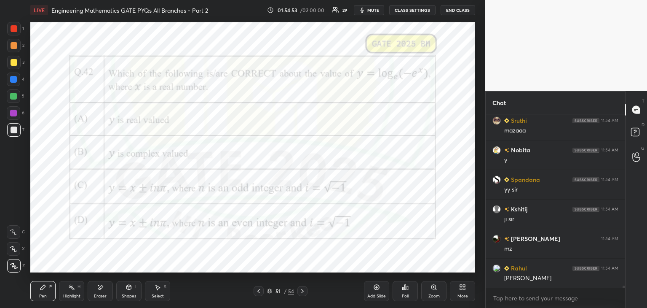
click at [304, 292] on icon at bounding box center [302, 290] width 7 height 7
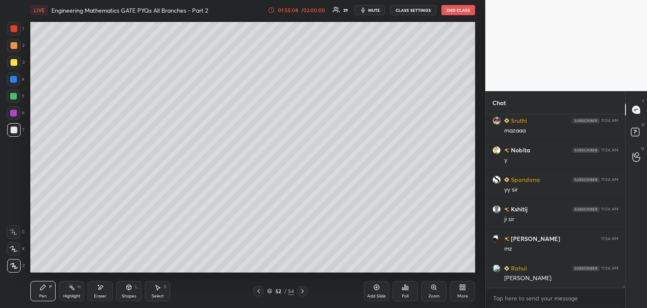
click at [101, 287] on icon at bounding box center [101, 287] width 5 height 4
click at [42, 298] on div "Pen" at bounding box center [43, 296] width 8 height 4
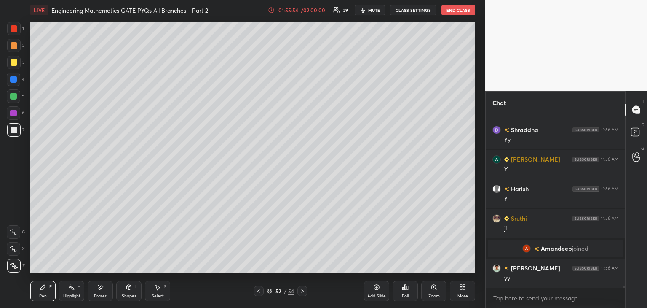
scroll to position [14062, 0]
click at [102, 290] on icon at bounding box center [100, 287] width 7 height 7
click at [43, 292] on div "Pen P" at bounding box center [42, 291] width 25 height 20
click at [120, 293] on div "Shapes L" at bounding box center [128, 291] width 25 height 20
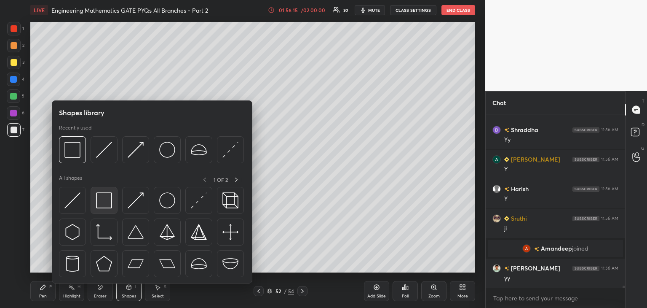
click at [102, 207] on img at bounding box center [104, 200] width 16 height 16
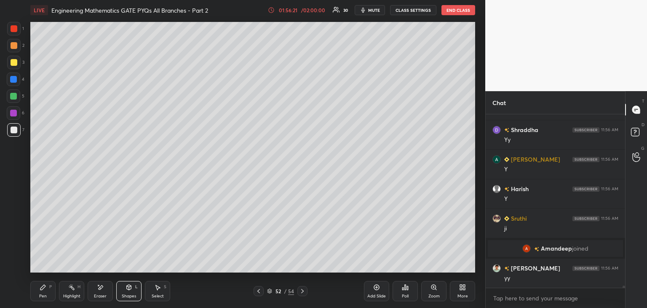
click at [46, 287] on icon at bounding box center [43, 287] width 7 height 7
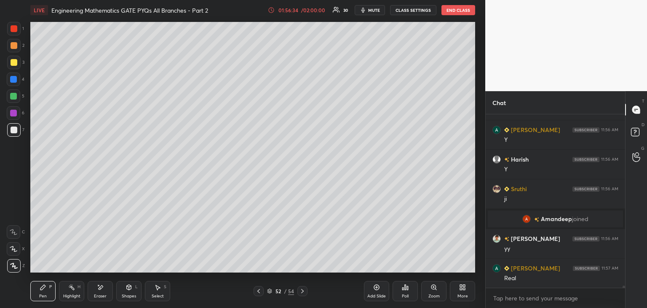
click at [121, 292] on div "Shapes L" at bounding box center [128, 291] width 25 height 20
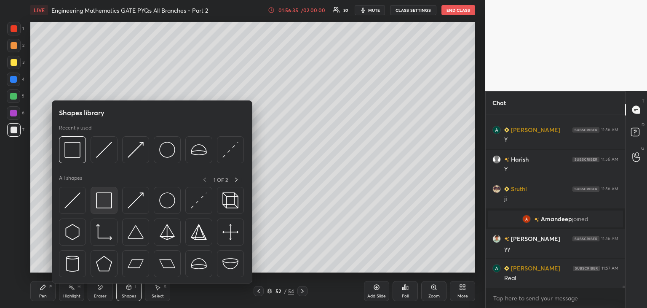
click at [103, 207] on img at bounding box center [104, 200] width 16 height 16
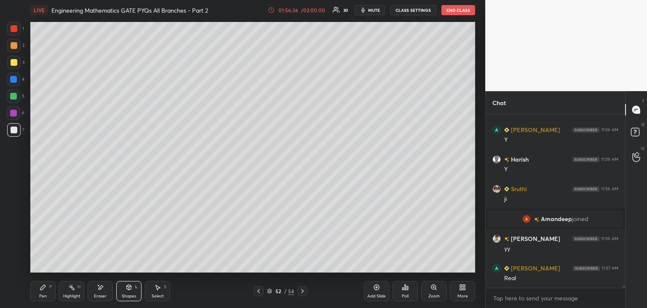
click at [47, 297] on div "Pen P" at bounding box center [42, 291] width 25 height 20
click at [161, 291] on div "Select S" at bounding box center [157, 291] width 25 height 20
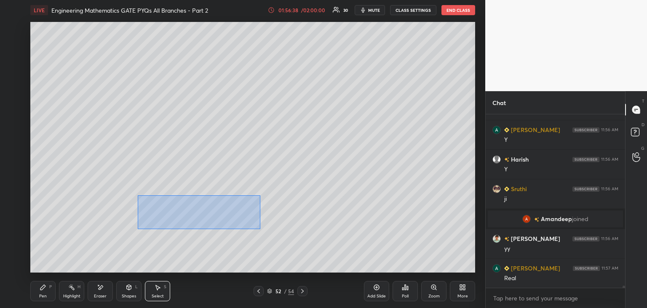
drag, startPoint x: 139, startPoint y: 195, endPoint x: 269, endPoint y: 229, distance: 135.0
click at [270, 230] on div "0 ° Undo Copy Duplicate Duplicate to new slide Delete" at bounding box center [252, 147] width 445 height 250
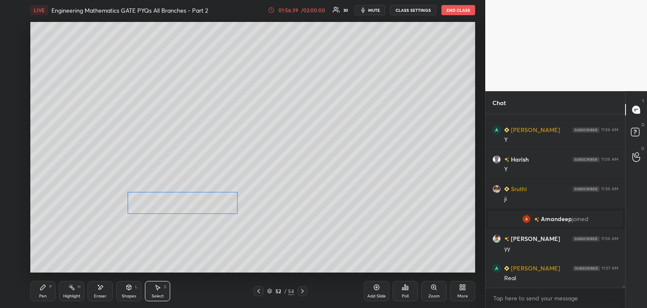
drag, startPoint x: 214, startPoint y: 206, endPoint x: 208, endPoint y: 201, distance: 7.5
click at [208, 201] on div "0 ° Undo Copy Duplicate Duplicate to new slide Delete" at bounding box center [252, 147] width 445 height 250
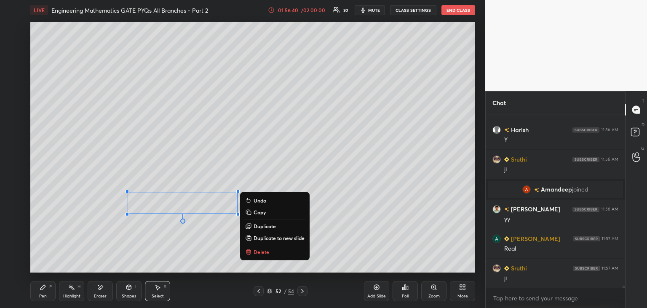
scroll to position [14150, 0]
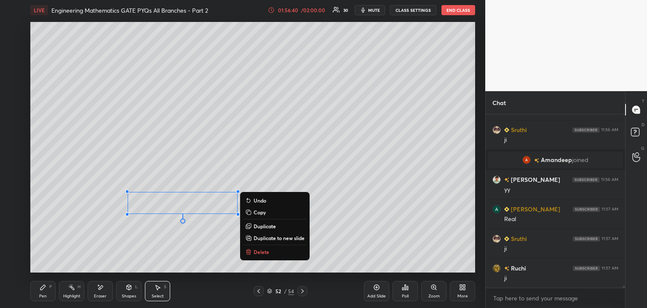
click at [49, 294] on div "Pen P" at bounding box center [42, 291] width 25 height 20
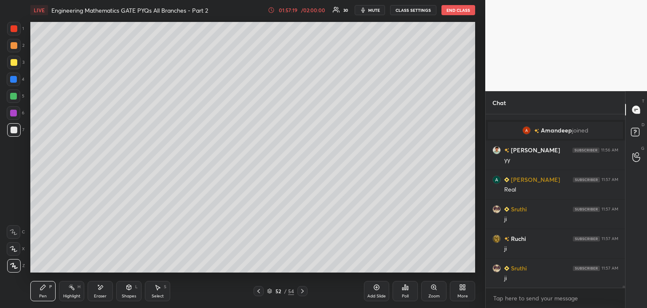
scroll to position [14209, 0]
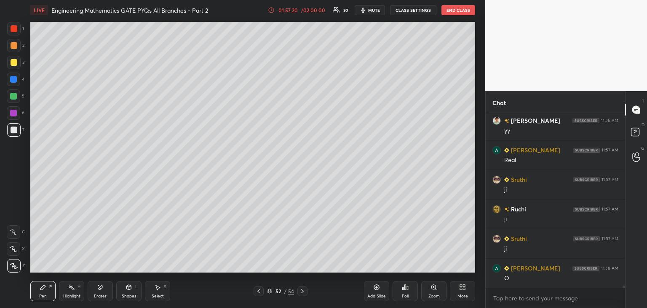
click at [105, 296] on div "Eraser" at bounding box center [100, 296] width 13 height 4
click at [39, 295] on div "Pen P" at bounding box center [42, 291] width 25 height 20
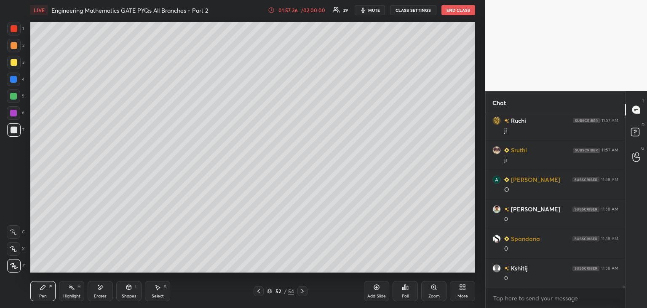
scroll to position [14327, 0]
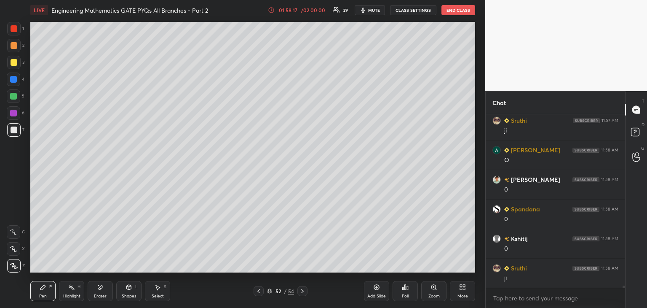
click at [375, 294] on div "Add Slide" at bounding box center [377, 296] width 19 height 4
click at [260, 295] on div at bounding box center [259, 291] width 10 height 10
click at [301, 292] on icon at bounding box center [302, 290] width 7 height 7
click at [257, 294] on icon at bounding box center [258, 290] width 7 height 7
click at [306, 289] on div at bounding box center [303, 291] width 10 height 10
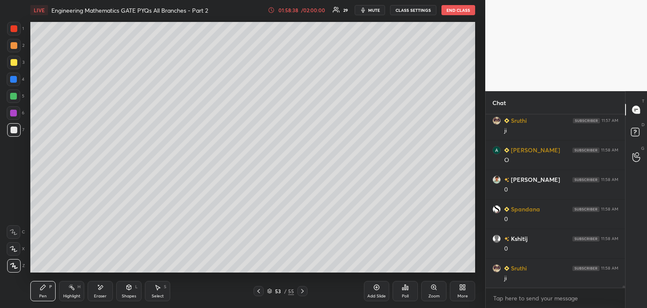
click at [259, 292] on icon at bounding box center [258, 290] width 7 height 7
click at [304, 290] on icon at bounding box center [302, 290] width 7 height 7
click at [131, 292] on div "Shapes L" at bounding box center [128, 291] width 25 height 20
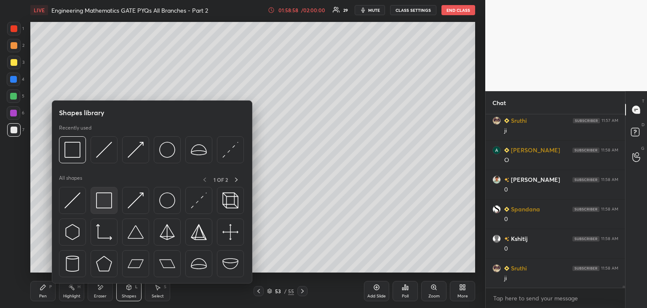
click at [107, 196] on img at bounding box center [104, 200] width 16 height 16
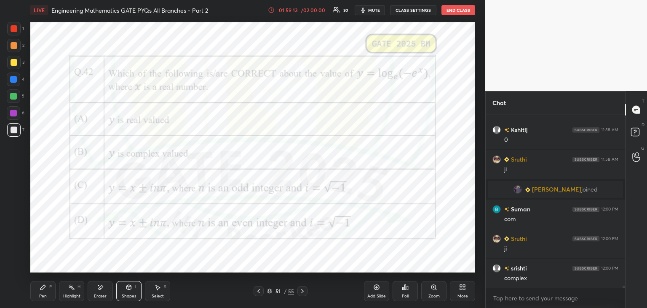
scroll to position [14365, 0]
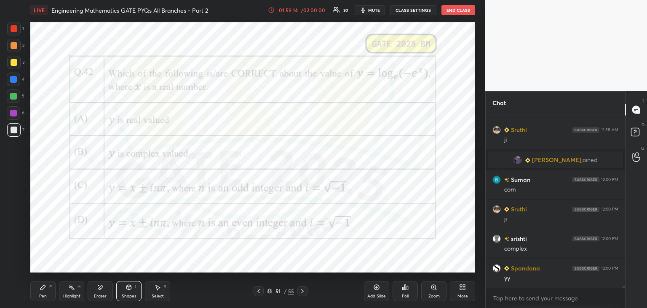
click at [35, 290] on div "Pen P" at bounding box center [42, 291] width 25 height 20
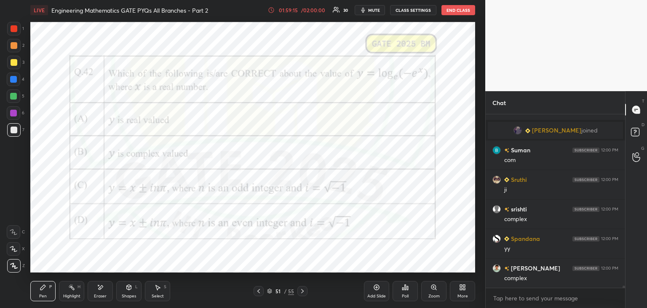
drag, startPoint x: 10, startPoint y: 108, endPoint x: 13, endPoint y: 112, distance: 4.5
click at [10, 109] on div at bounding box center [13, 112] width 13 height 13
click at [299, 292] on icon at bounding box center [302, 290] width 7 height 7
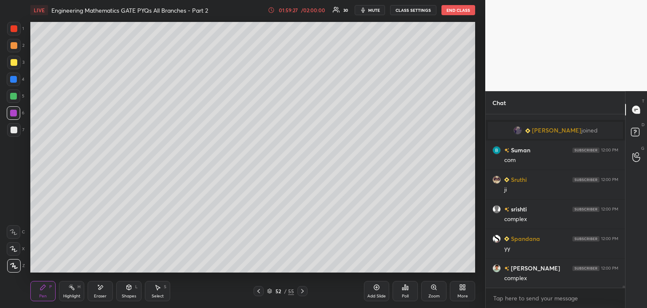
click at [302, 292] on icon at bounding box center [302, 291] width 3 height 4
click at [257, 292] on icon at bounding box center [258, 290] width 7 height 7
click at [258, 292] on icon at bounding box center [258, 290] width 7 height 7
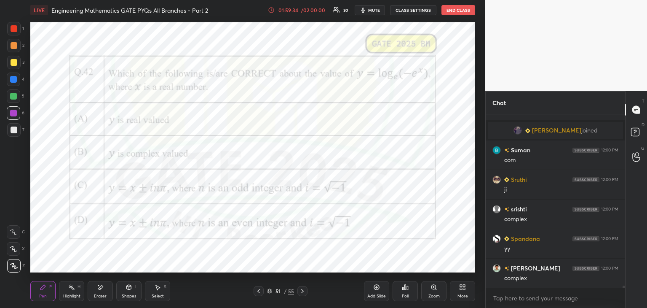
click at [302, 294] on icon at bounding box center [302, 290] width 7 height 7
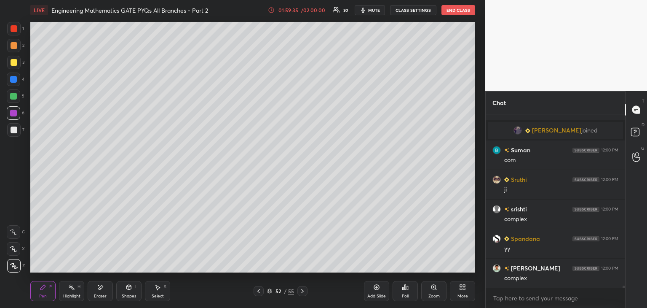
click at [301, 294] on icon at bounding box center [302, 290] width 7 height 7
click at [261, 293] on icon at bounding box center [258, 290] width 7 height 7
click at [260, 292] on icon at bounding box center [258, 290] width 7 height 7
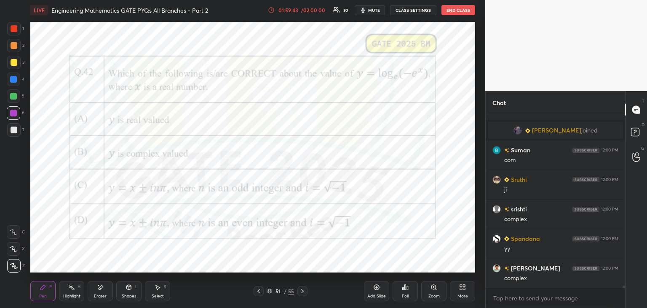
click at [304, 292] on icon at bounding box center [302, 290] width 7 height 7
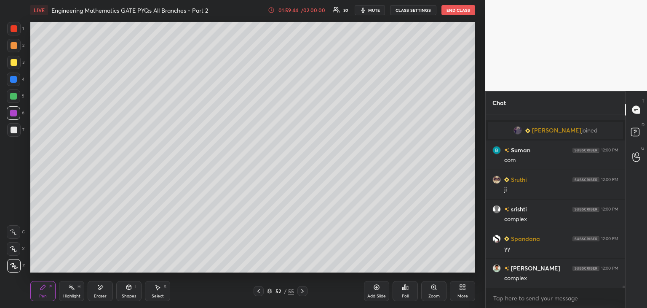
click at [305, 294] on icon at bounding box center [302, 290] width 7 height 7
click at [255, 291] on icon at bounding box center [258, 290] width 7 height 7
click at [257, 292] on icon at bounding box center [258, 290] width 7 height 7
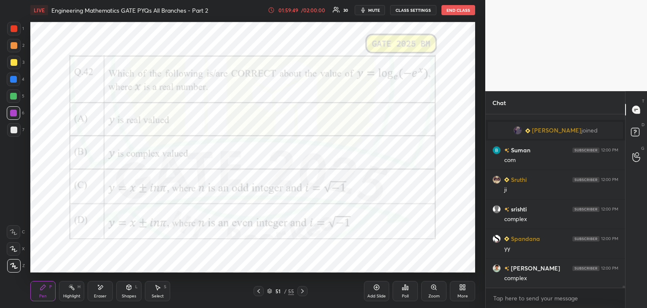
click at [302, 293] on icon at bounding box center [302, 290] width 7 height 7
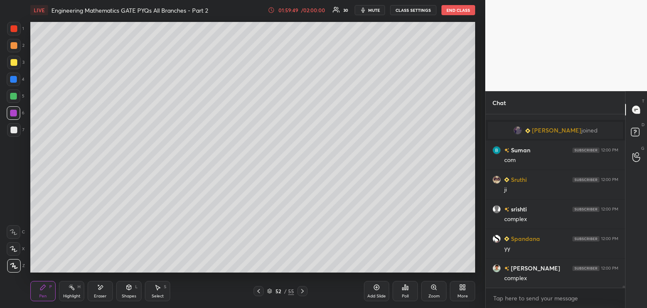
click at [303, 295] on div at bounding box center [303, 291] width 10 height 10
click at [254, 290] on div at bounding box center [259, 291] width 10 height 10
click at [259, 293] on icon at bounding box center [258, 290] width 7 height 7
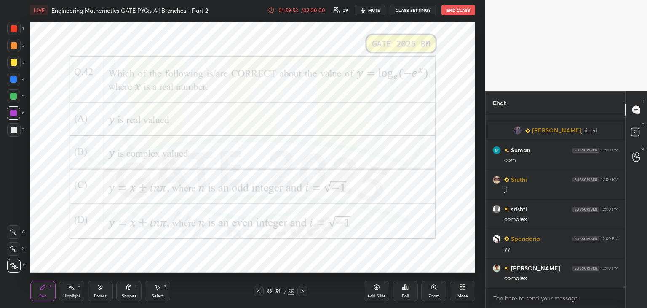
click at [305, 292] on icon at bounding box center [302, 290] width 7 height 7
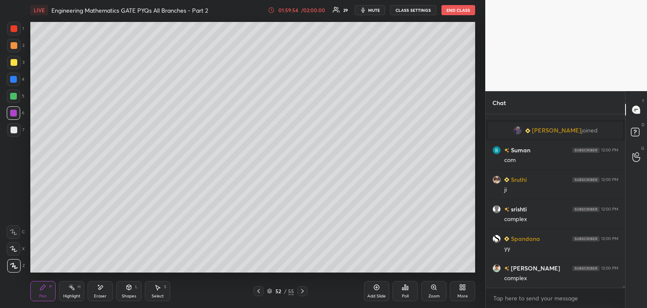
click at [304, 293] on icon at bounding box center [302, 290] width 7 height 7
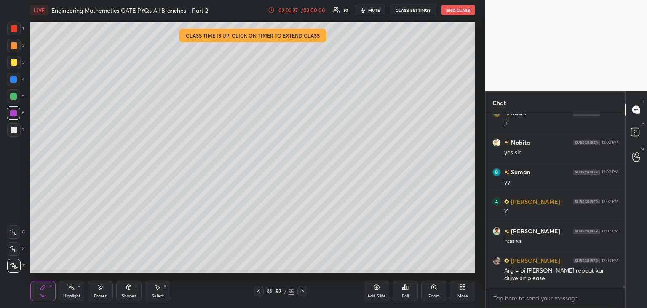
scroll to position [15029, 0]
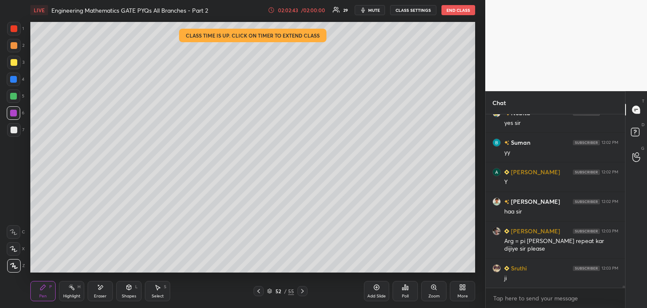
click at [376, 294] on div "Add Slide" at bounding box center [377, 296] width 19 height 4
click at [19, 129] on div at bounding box center [13, 129] width 13 height 13
click at [123, 286] on div "Shapes L" at bounding box center [128, 291] width 25 height 20
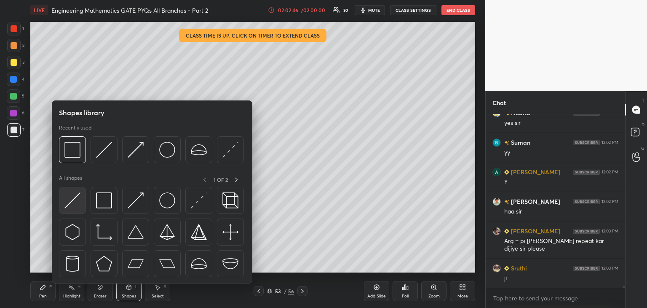
click at [76, 206] on img at bounding box center [72, 200] width 16 height 16
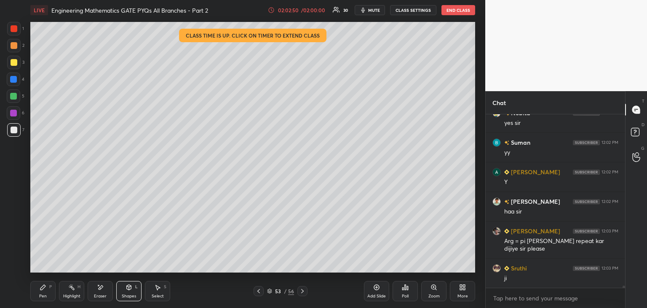
click at [51, 292] on div "Pen P" at bounding box center [42, 291] width 25 height 20
click at [111, 287] on div "Eraser" at bounding box center [100, 291] width 25 height 20
click at [42, 295] on div "Pen" at bounding box center [43, 296] width 8 height 4
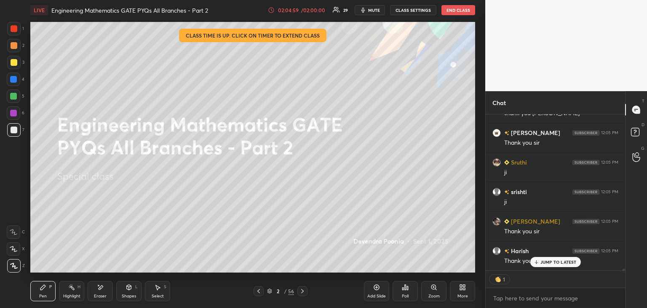
scroll to position [15636, 0]
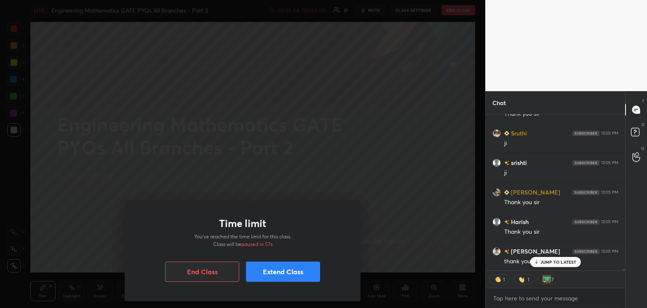
click at [217, 274] on button "End Class" at bounding box center [202, 271] width 74 height 20
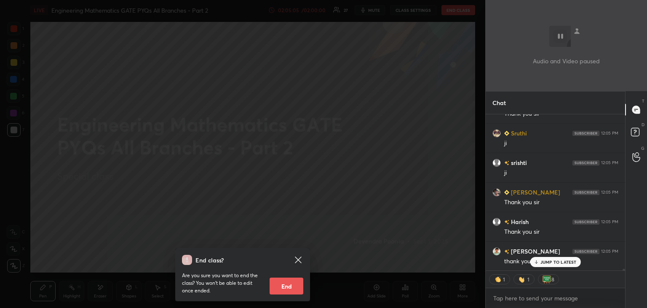
click at [279, 284] on button "End" at bounding box center [287, 285] width 34 height 17
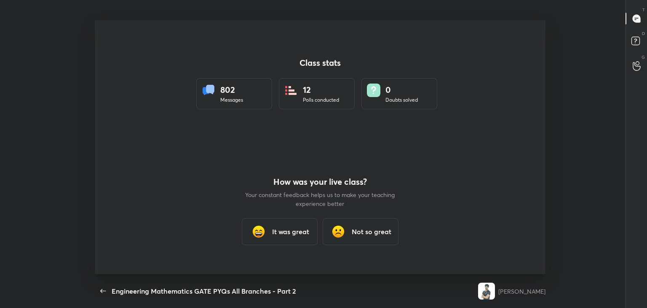
scroll to position [41891, 41504]
click at [293, 238] on div "It was great" at bounding box center [280, 231] width 76 height 27
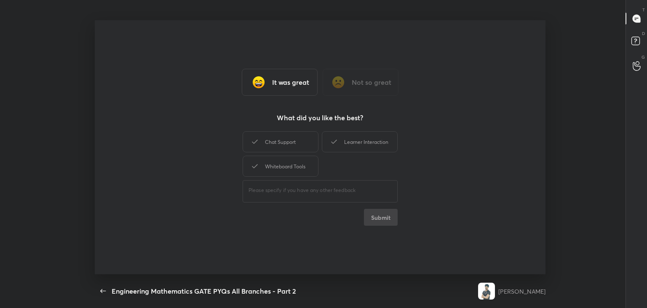
type textarea "x"
click at [284, 141] on div "Chat Support" at bounding box center [281, 141] width 76 height 21
click at [284, 162] on div "Whiteboard Tools" at bounding box center [281, 166] width 76 height 21
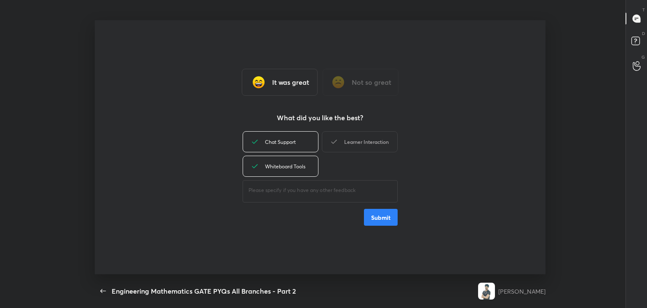
click at [344, 148] on div "Learner Interaction" at bounding box center [360, 141] width 76 height 21
click at [373, 210] on button "Submit" at bounding box center [381, 217] width 34 height 17
